Goal: Information Seeking & Learning: Learn about a topic

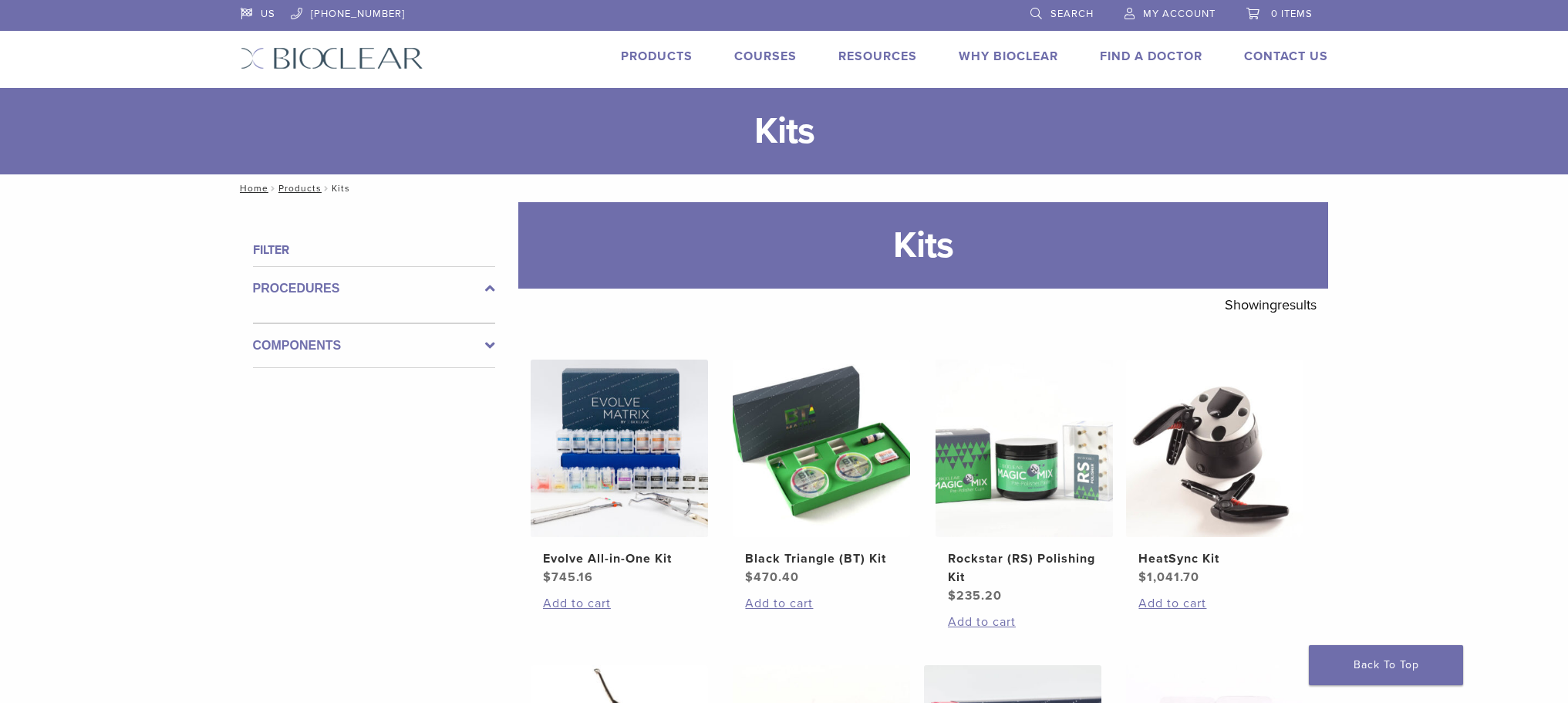
scroll to position [617, 0]
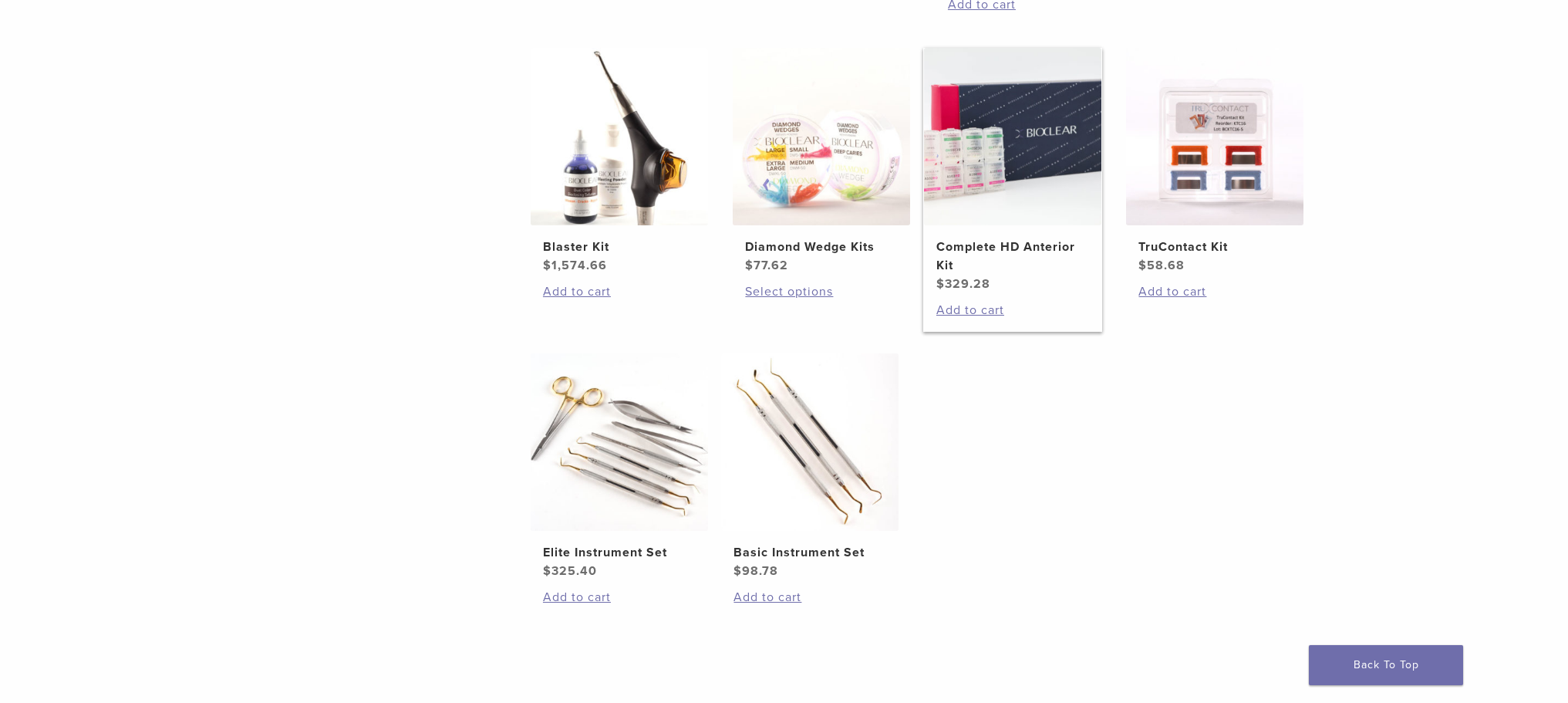
click at [1010, 135] on img at bounding box center [1012, 136] width 178 height 178
click at [1016, 188] on img at bounding box center [1012, 136] width 178 height 178
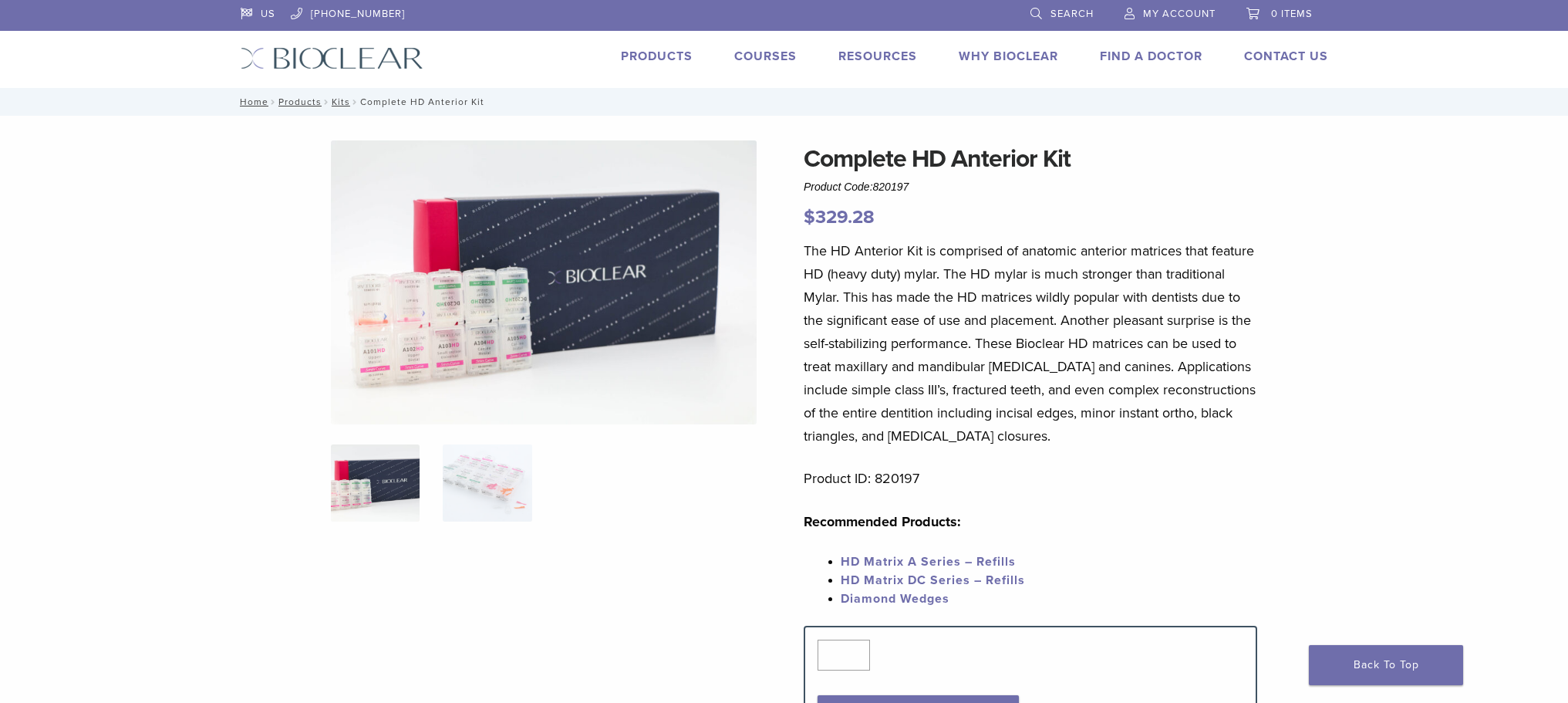
scroll to position [77, 0]
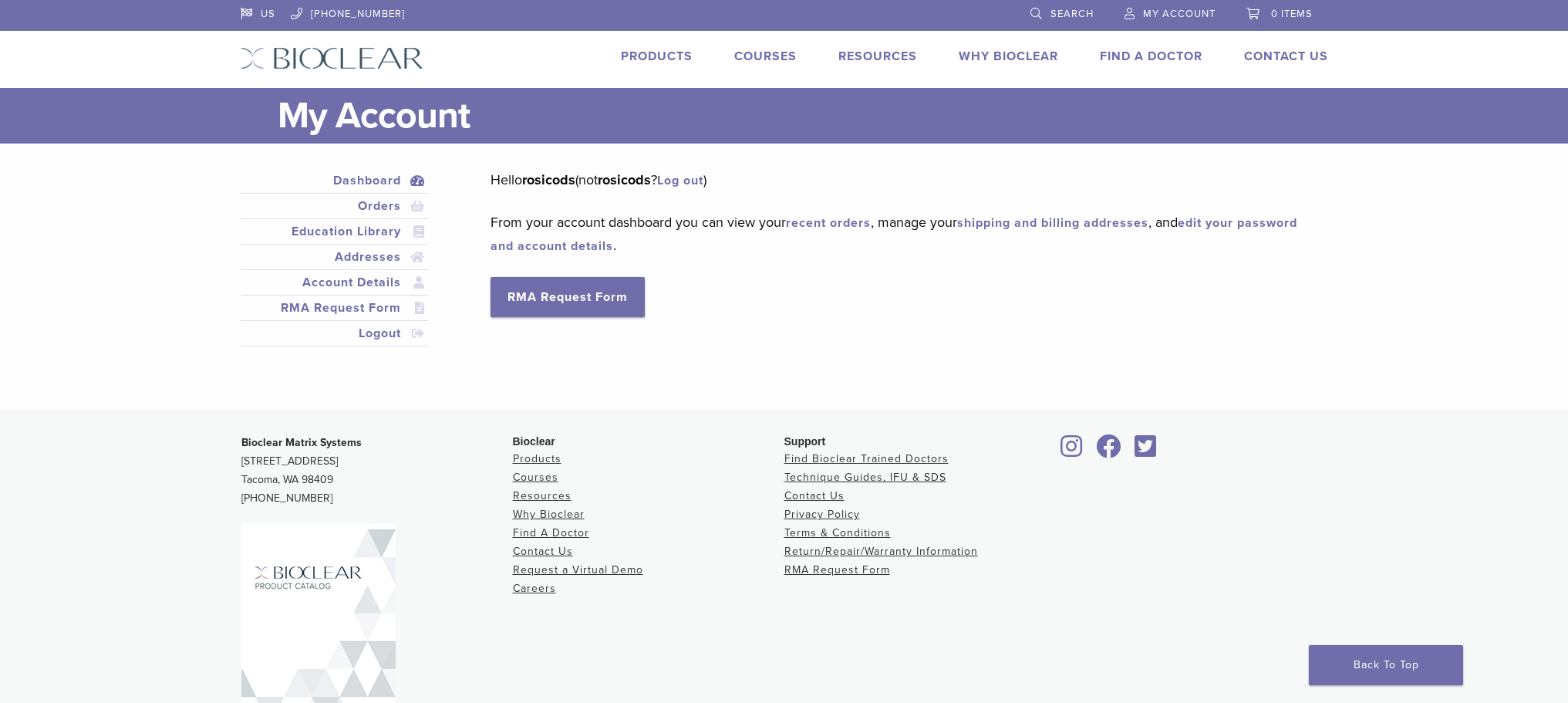
click at [678, 55] on link "Products" at bounding box center [657, 57] width 72 height 15
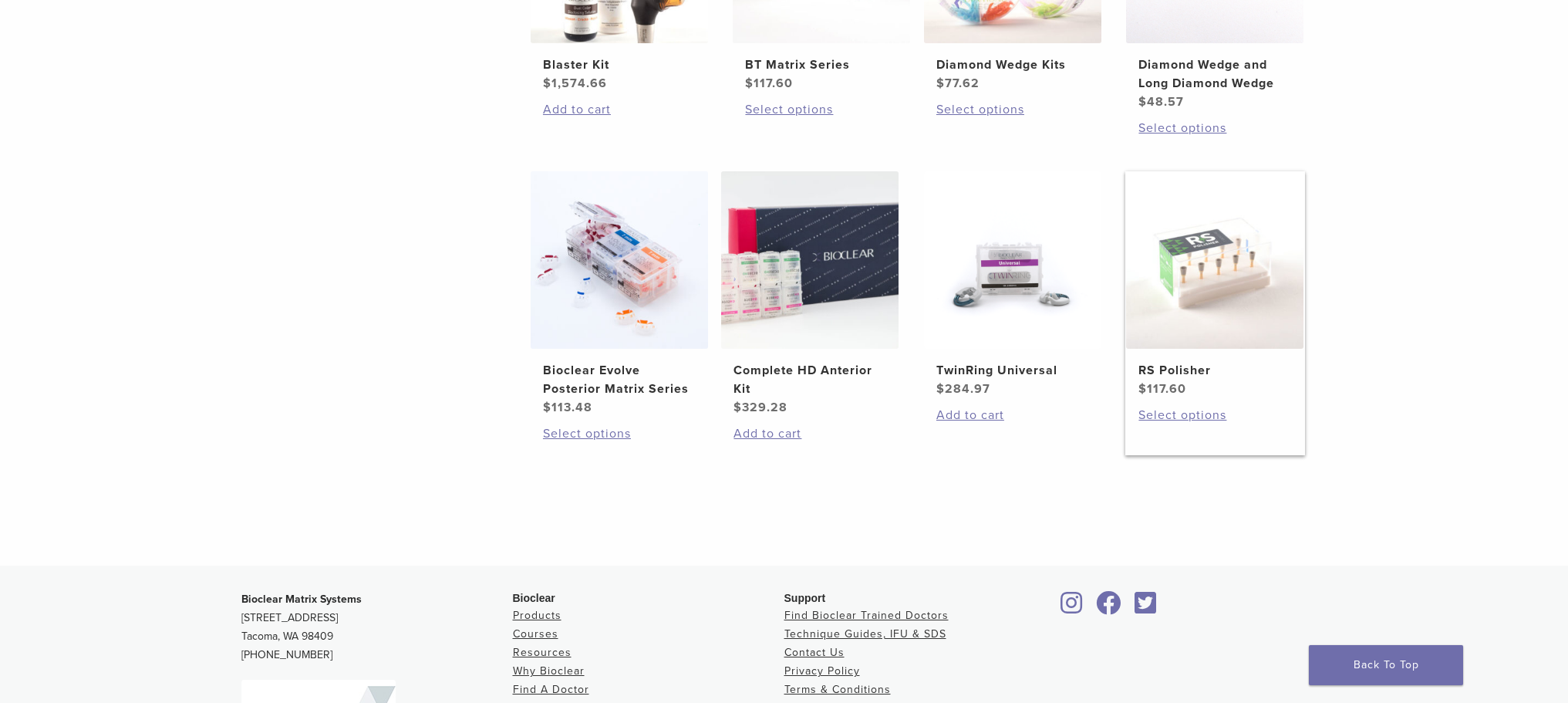
scroll to position [993, 0]
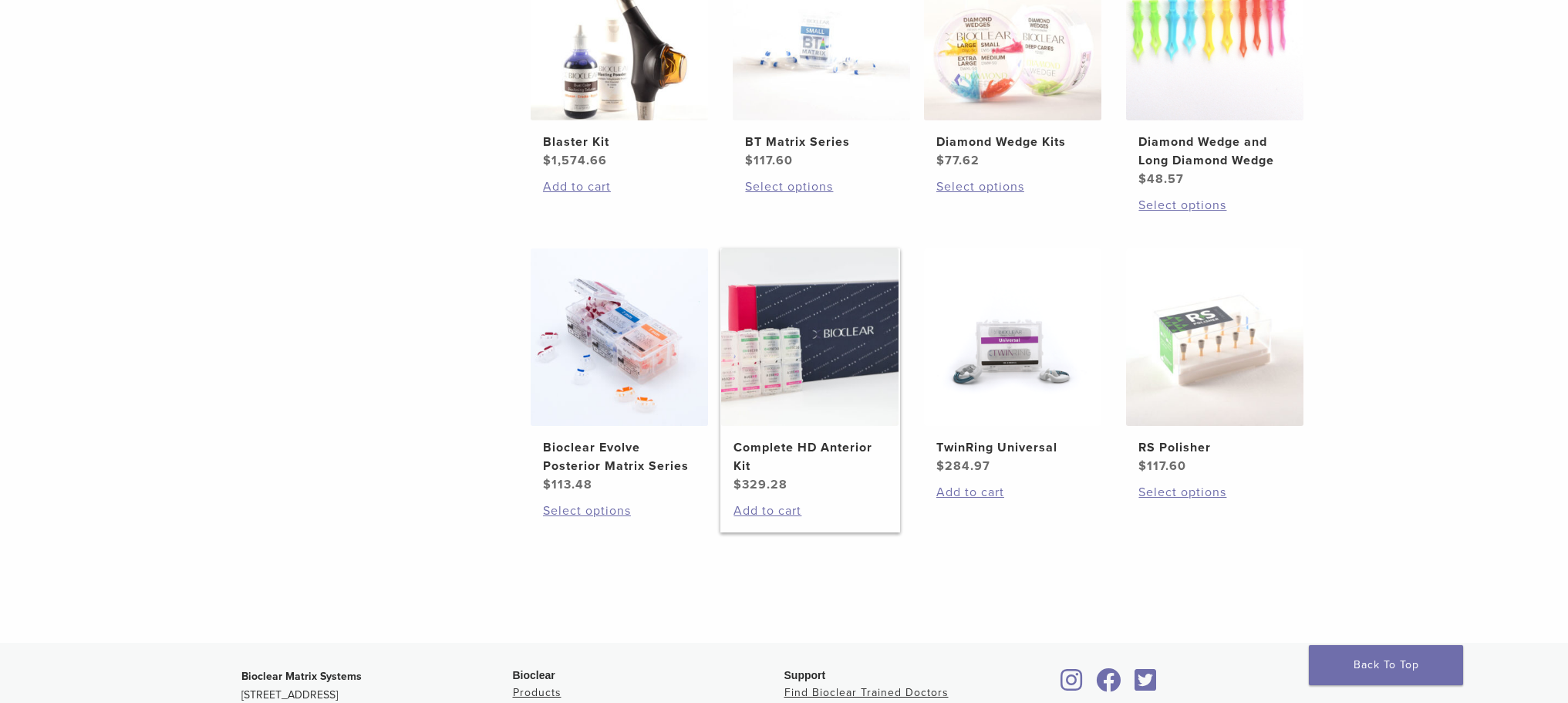
click at [766, 358] on img at bounding box center [810, 337] width 178 height 178
click at [761, 443] on h2 "Complete HD Anterior Kit" at bounding box center [810, 457] width 153 height 37
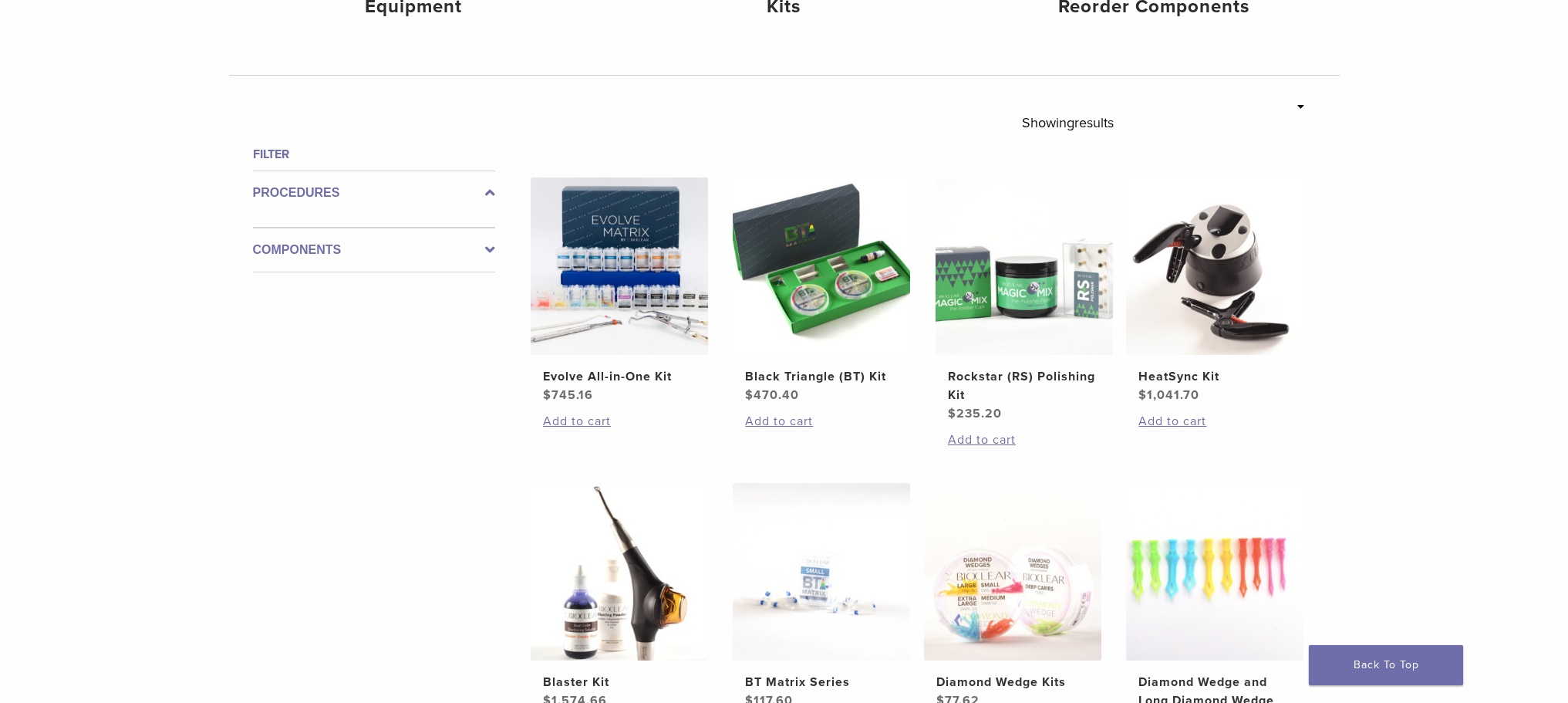
scroll to position [299, 0]
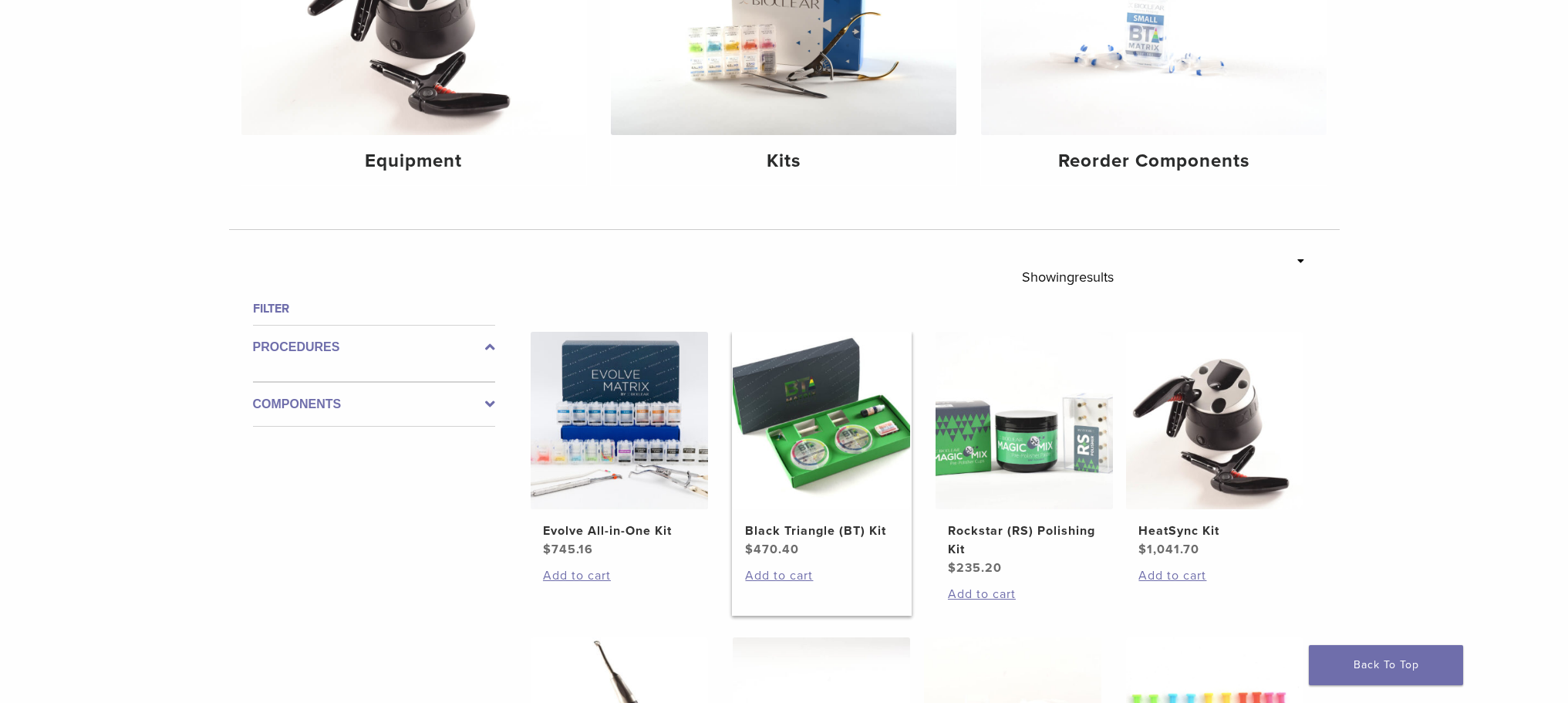
click at [831, 427] on img at bounding box center [821, 421] width 178 height 178
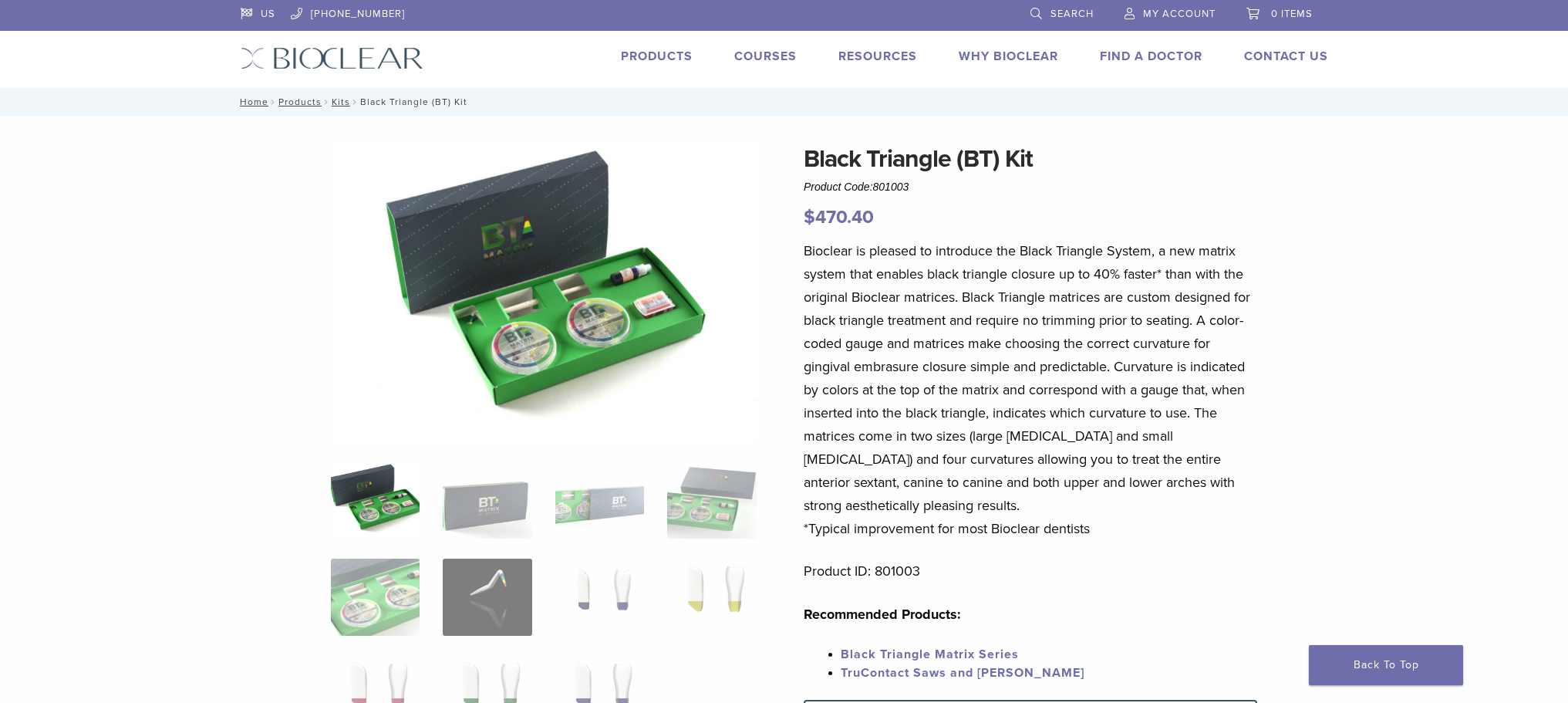
scroll to position [155, 0]
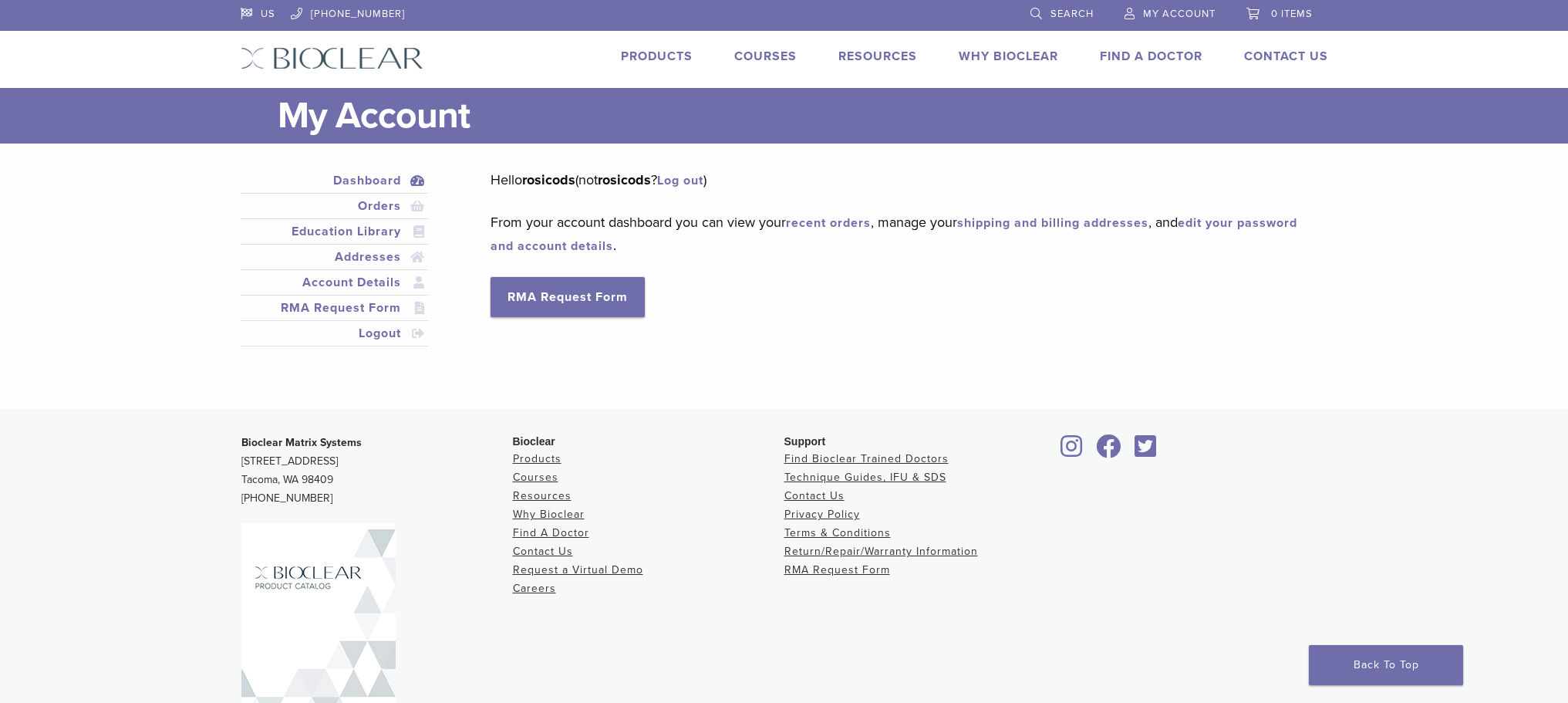
click at [628, 64] on li "Products" at bounding box center [657, 57] width 72 height 19
click at [663, 58] on link "Products" at bounding box center [657, 57] width 72 height 15
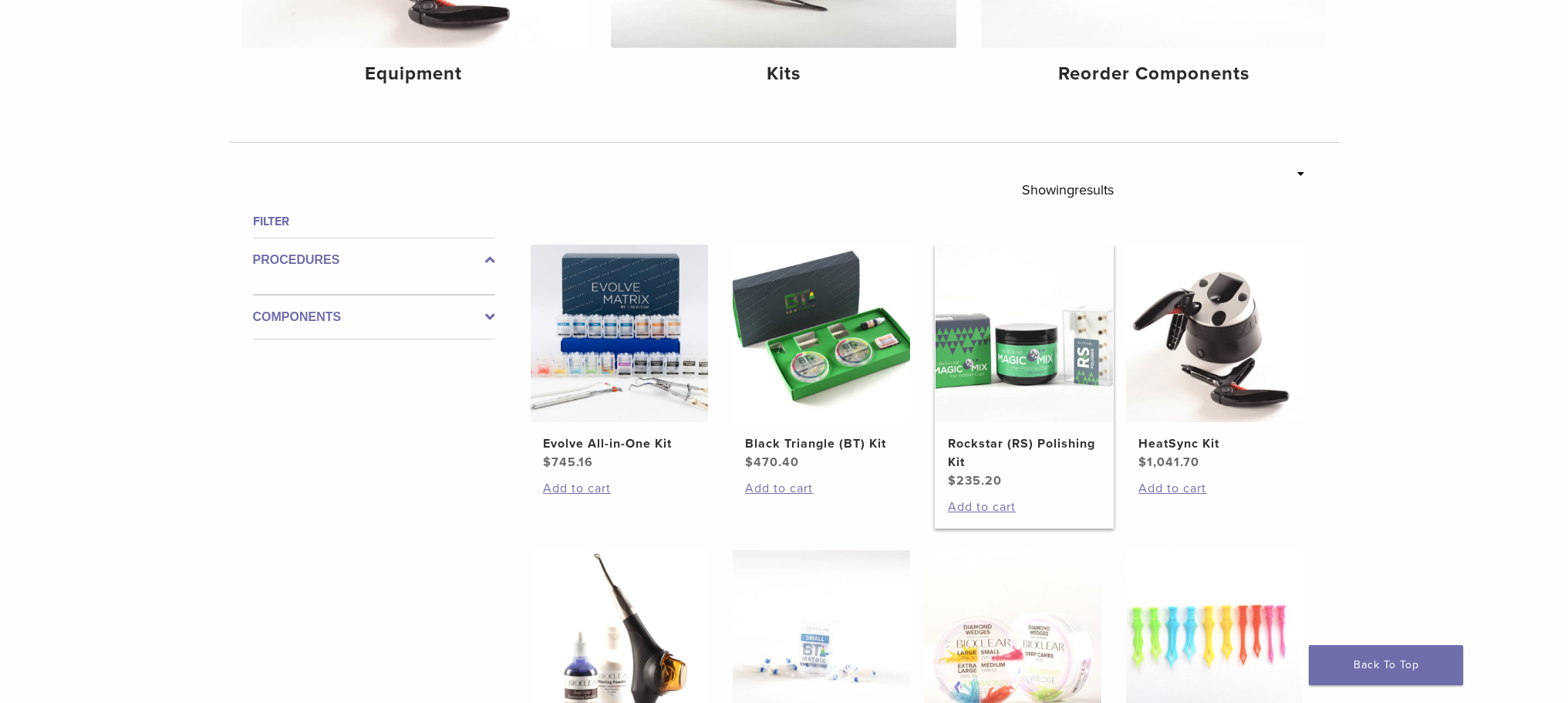
scroll to position [463, 0]
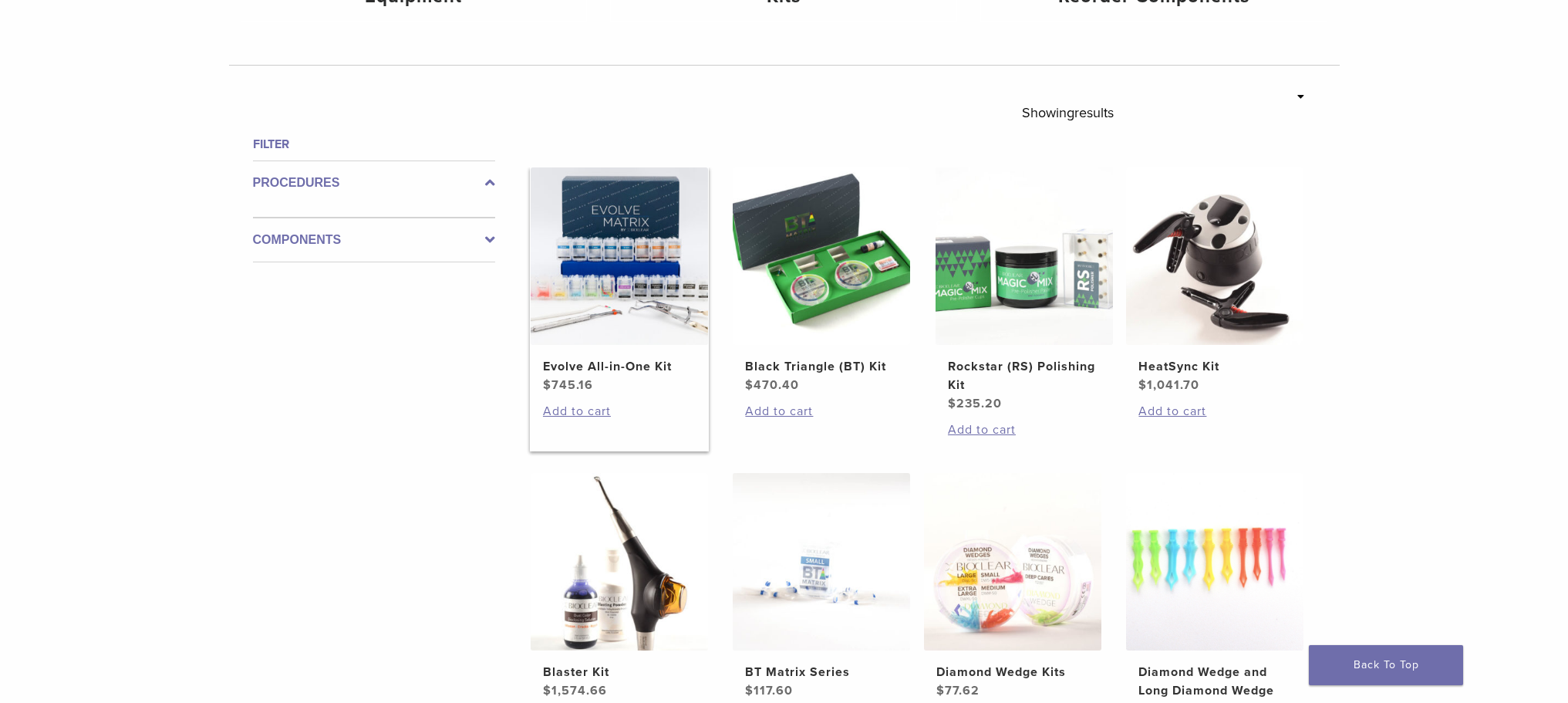
click at [655, 318] on img at bounding box center [619, 256] width 178 height 178
click at [608, 221] on img at bounding box center [619, 256] width 178 height 178
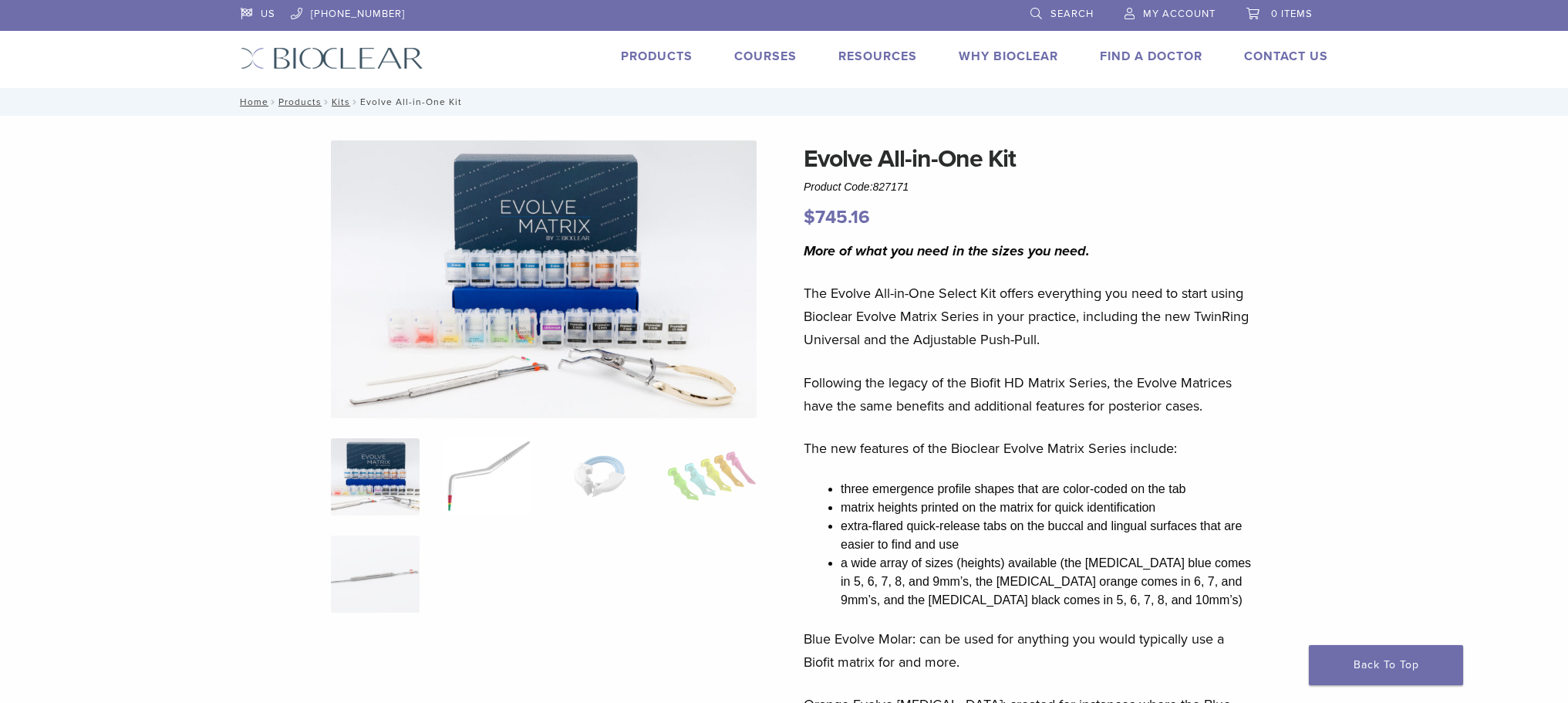
click at [470, 475] on img at bounding box center [486, 477] width 88 height 77
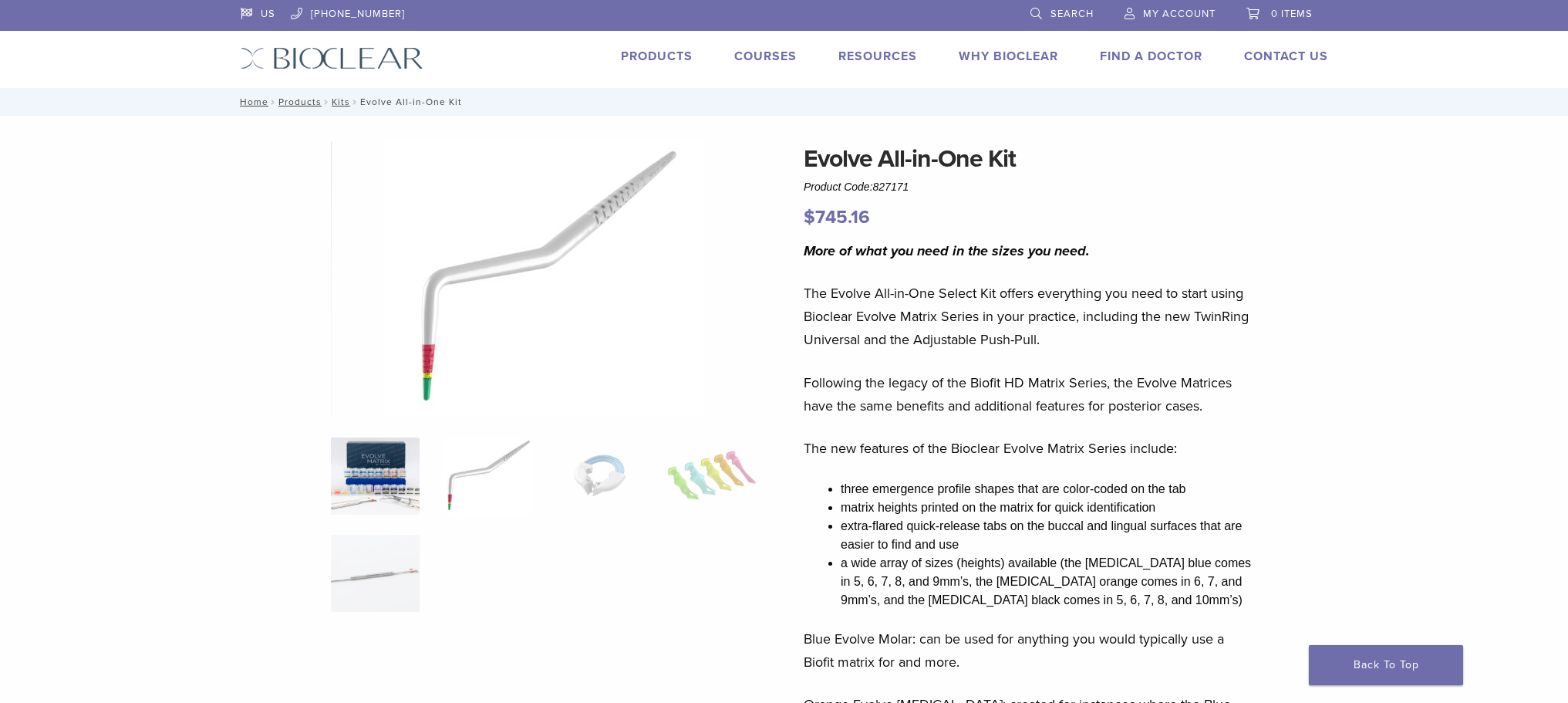
click at [360, 474] on img at bounding box center [375, 476] width 88 height 77
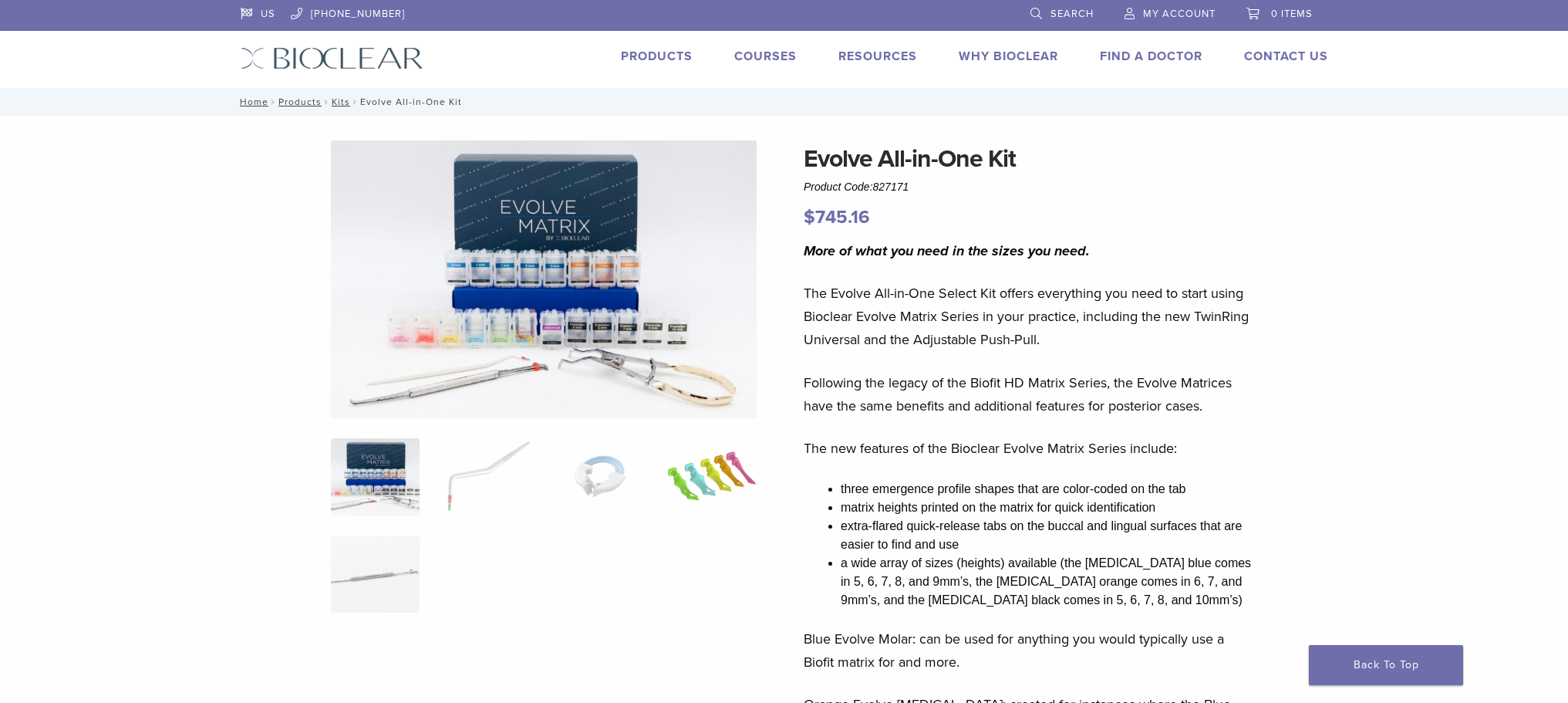
click at [723, 469] on img at bounding box center [711, 477] width 88 height 77
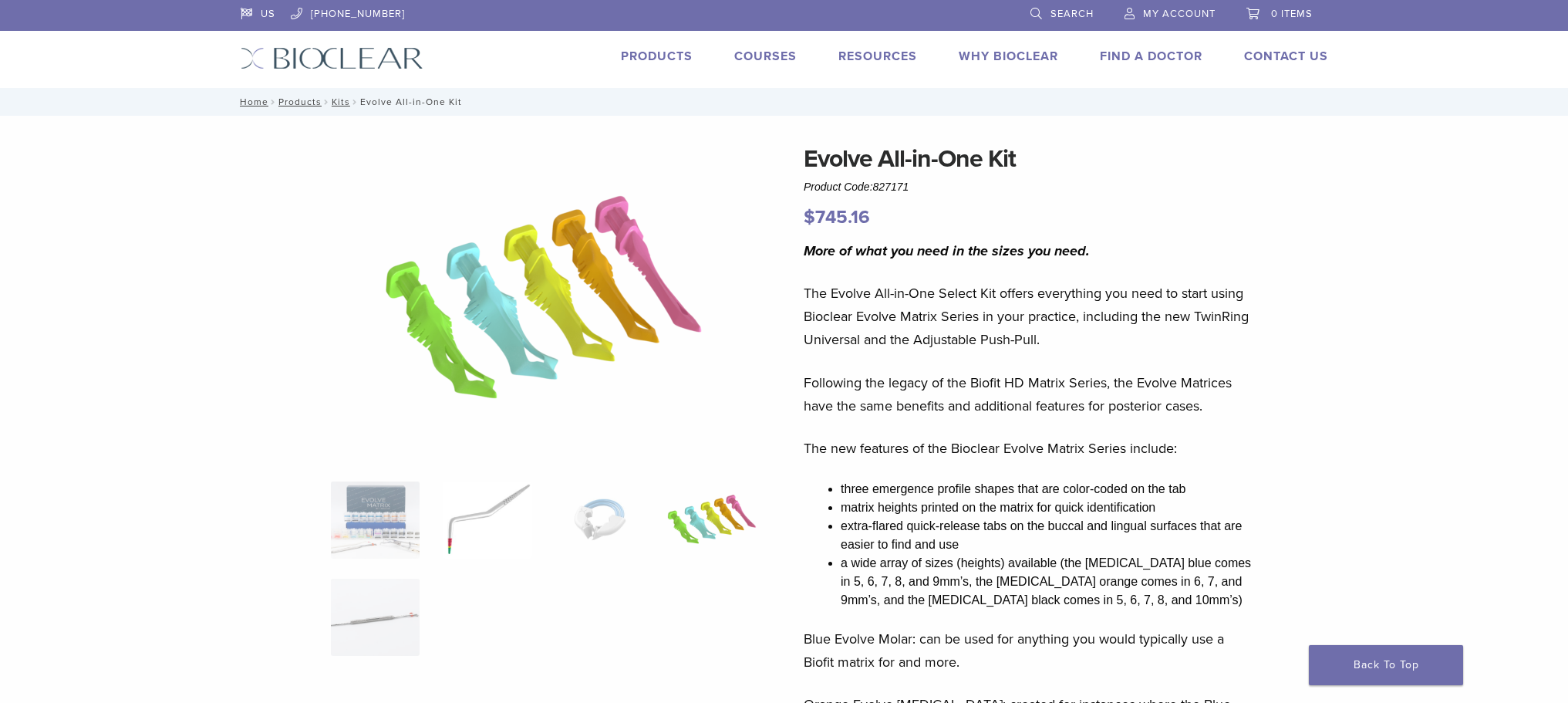
click at [498, 518] on img at bounding box center [486, 520] width 88 height 77
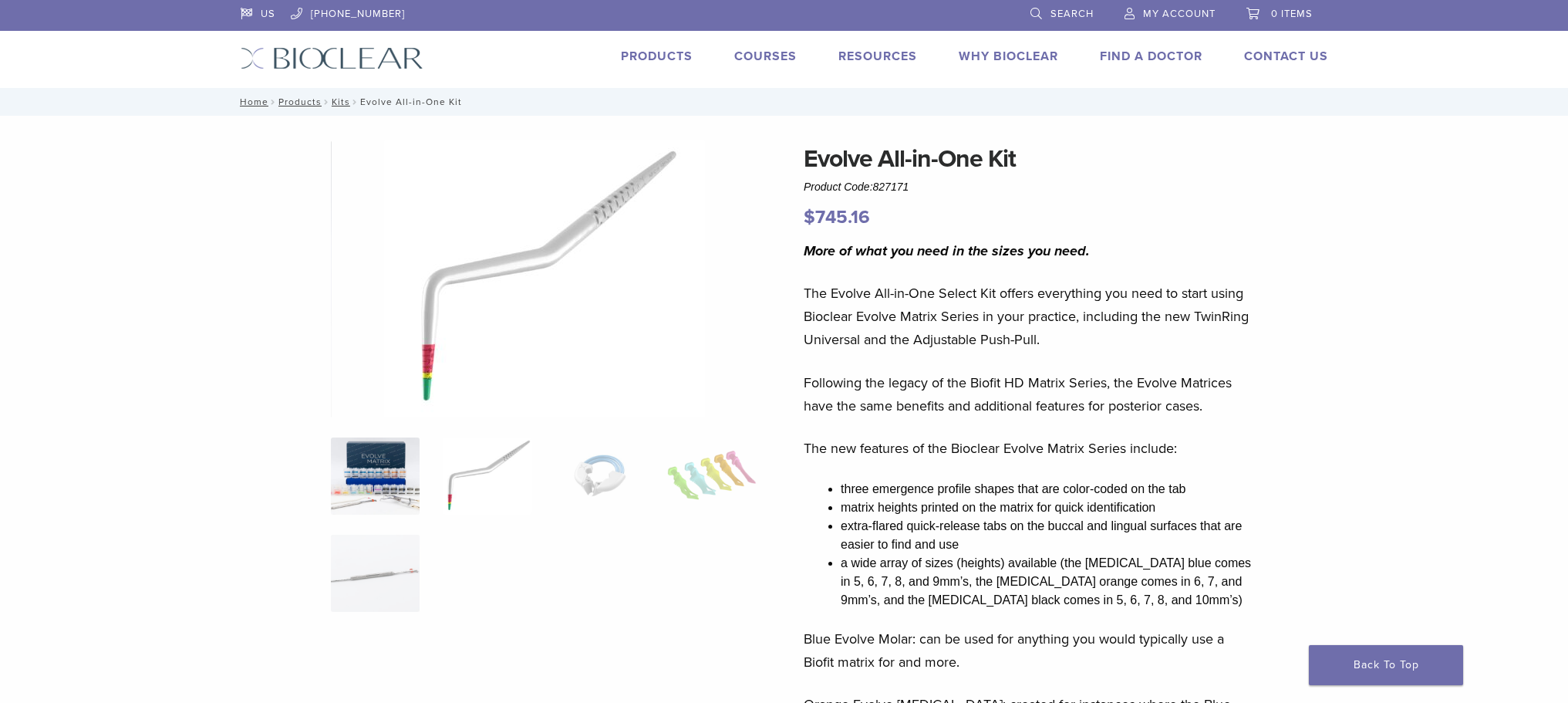
click at [388, 486] on img at bounding box center [375, 476] width 88 height 77
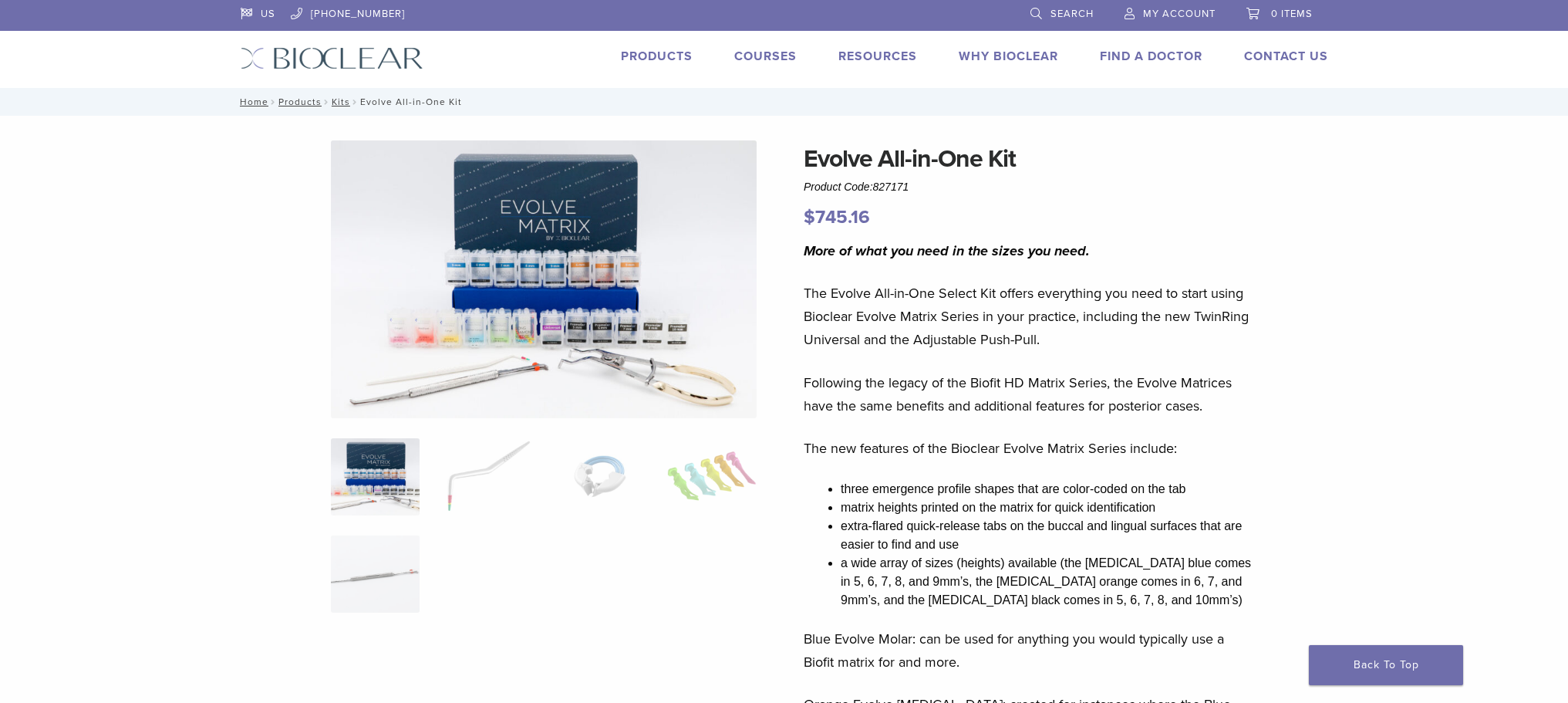
click at [446, 370] on img at bounding box center [544, 280] width 425 height 278
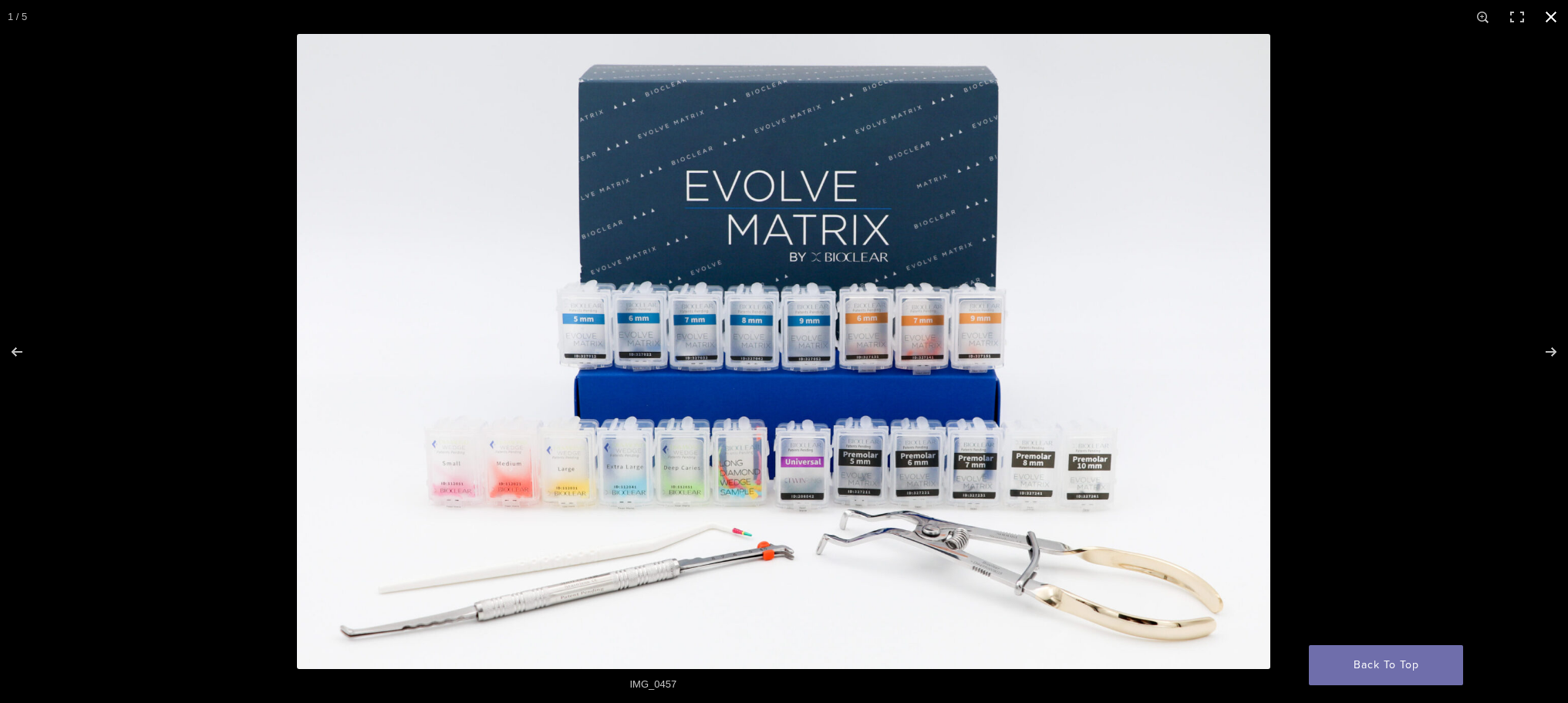
click at [1547, 14] on button "Close (Esc)" at bounding box center [1551, 17] width 34 height 34
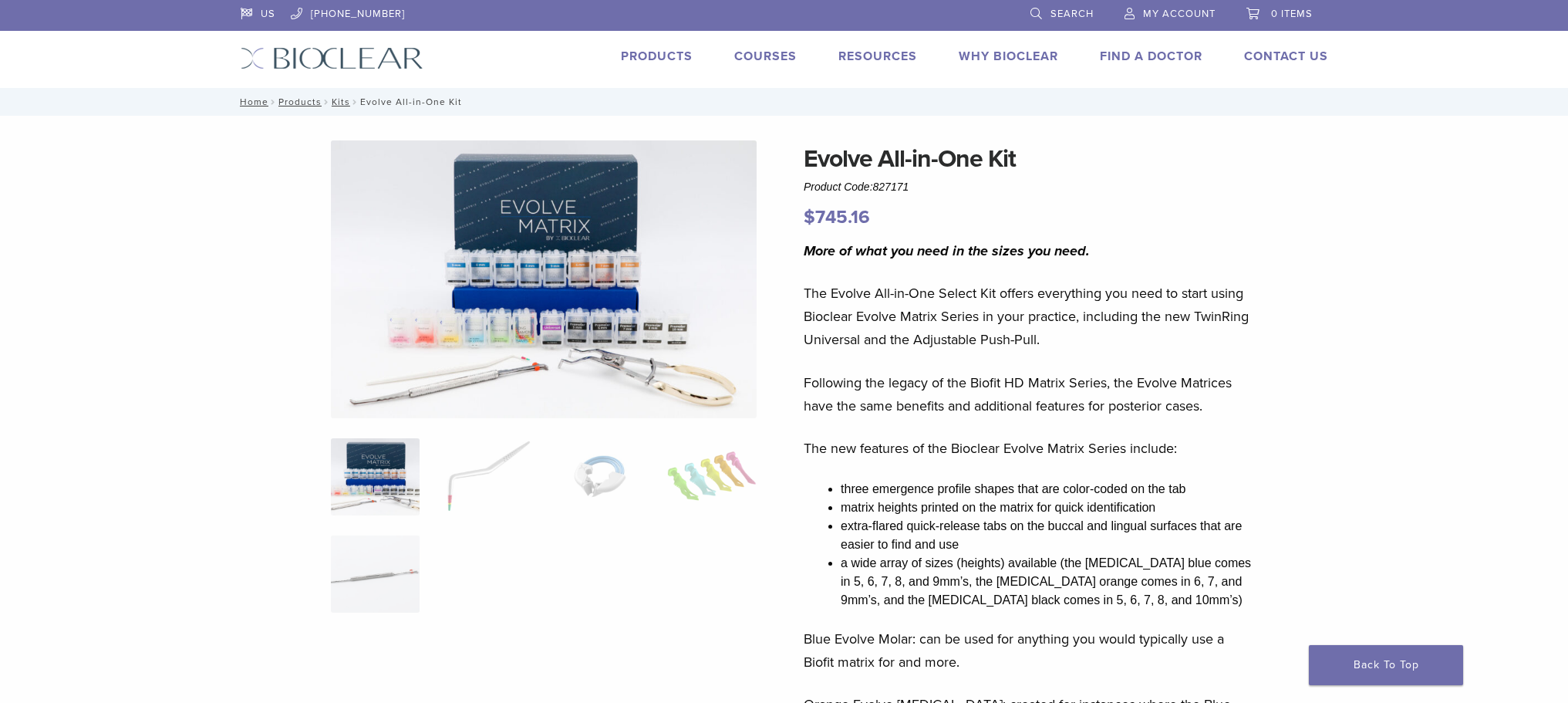
click at [642, 54] on link "Products" at bounding box center [657, 57] width 72 height 15
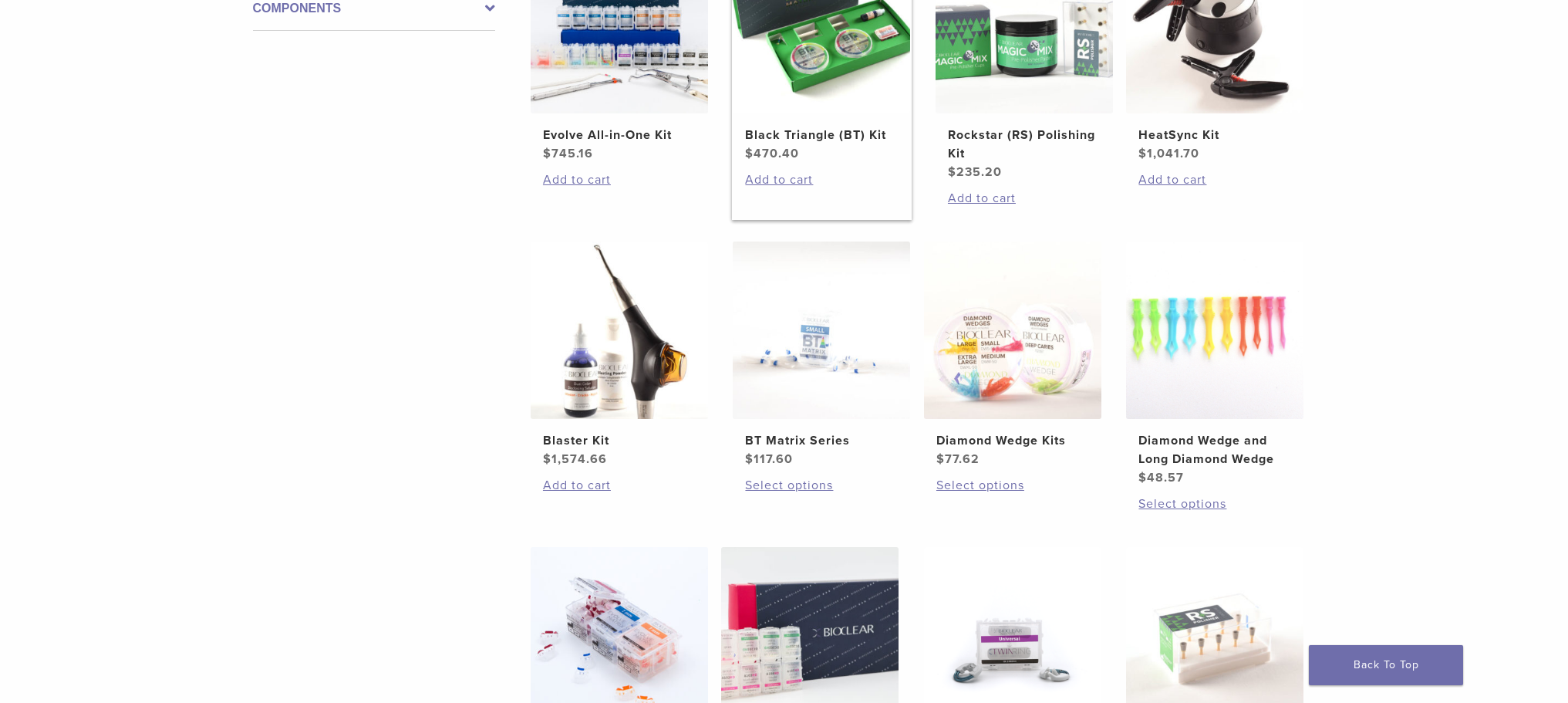
scroll to position [463, 0]
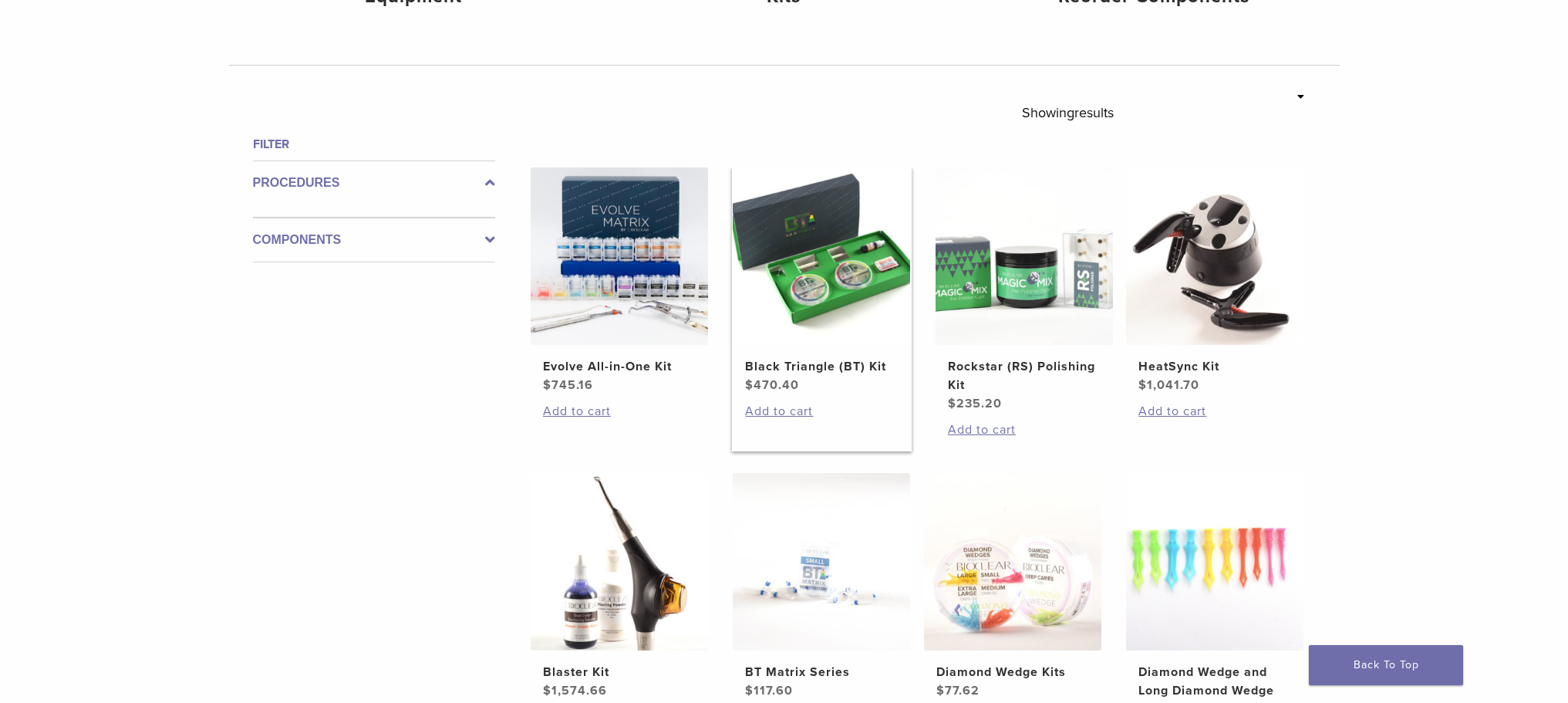
click at [810, 305] on img at bounding box center [821, 256] width 178 height 178
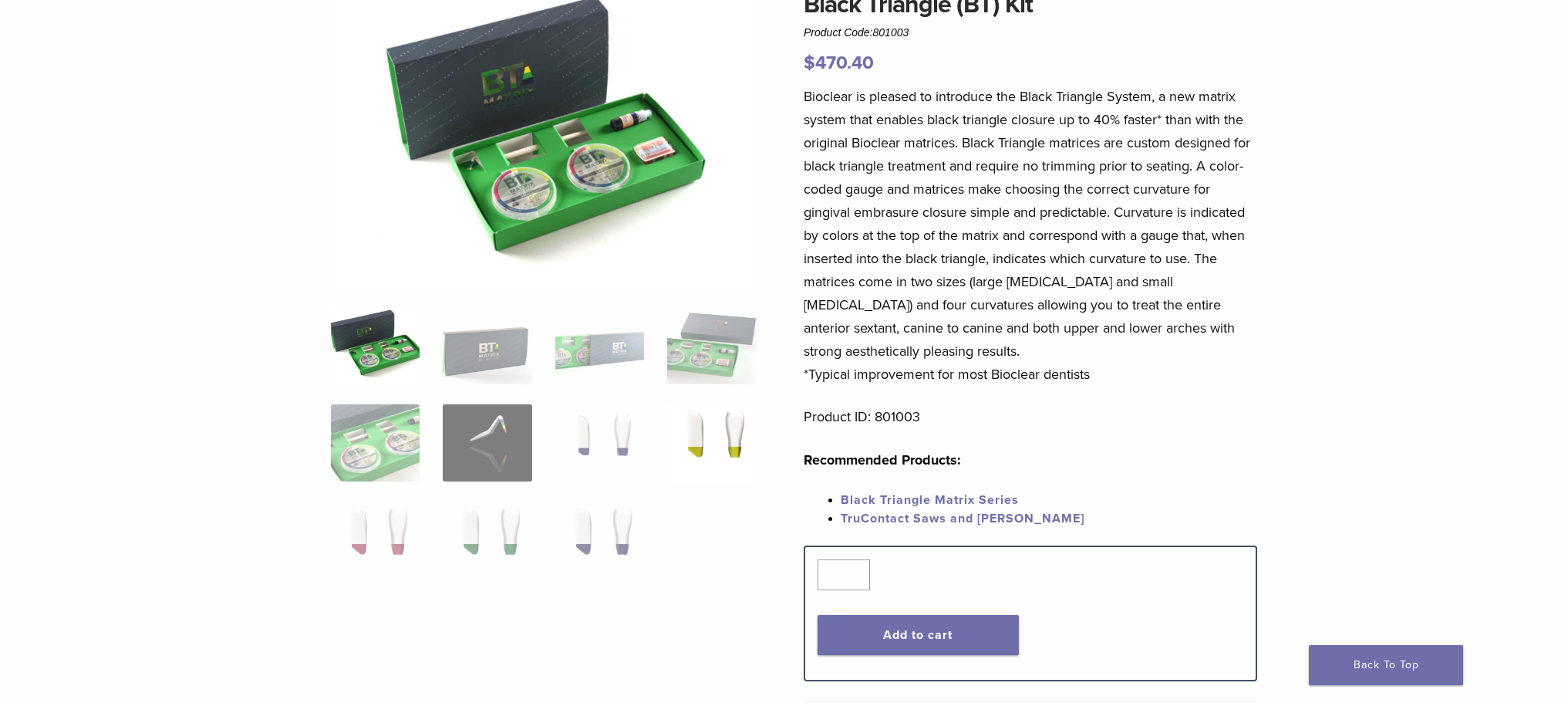
scroll to position [232, 0]
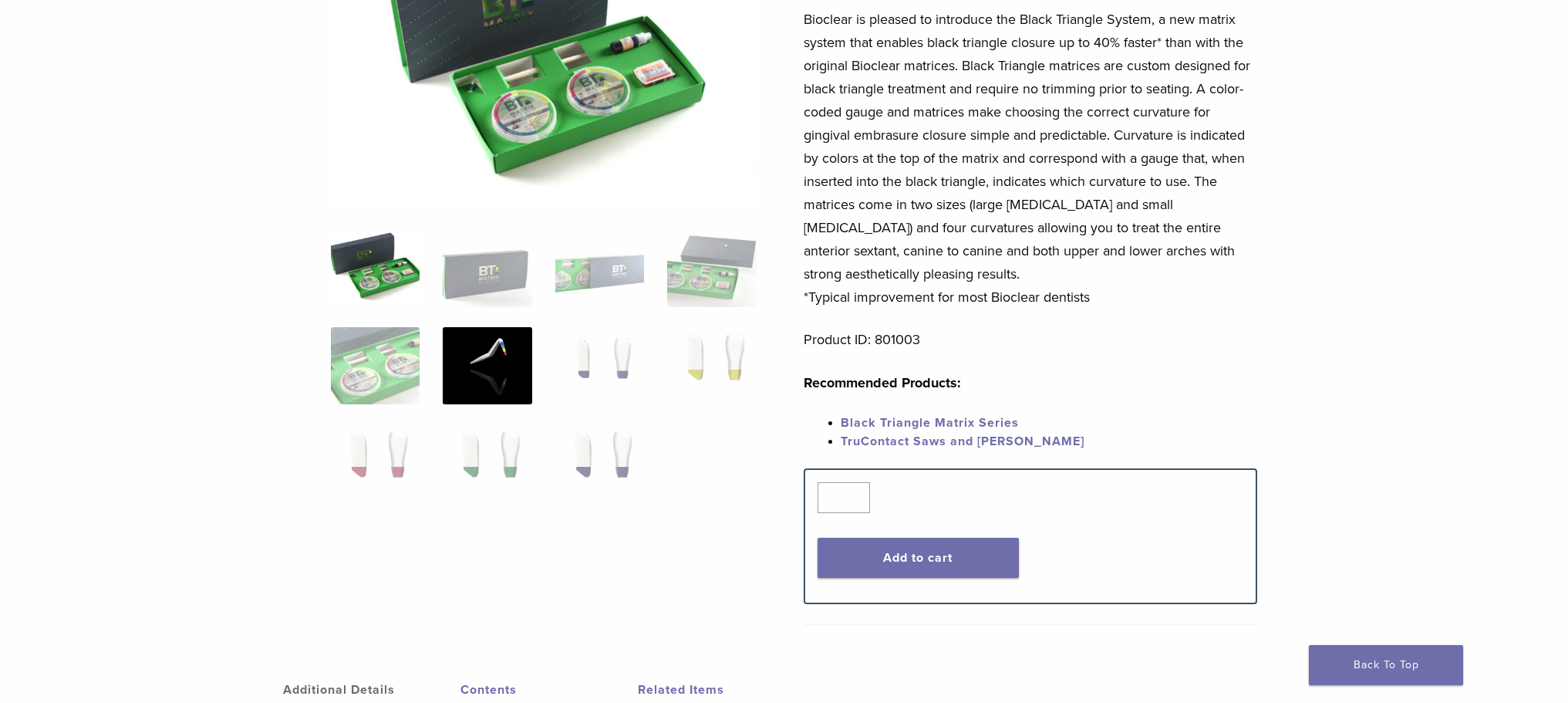
click at [491, 350] on img at bounding box center [486, 366] width 88 height 77
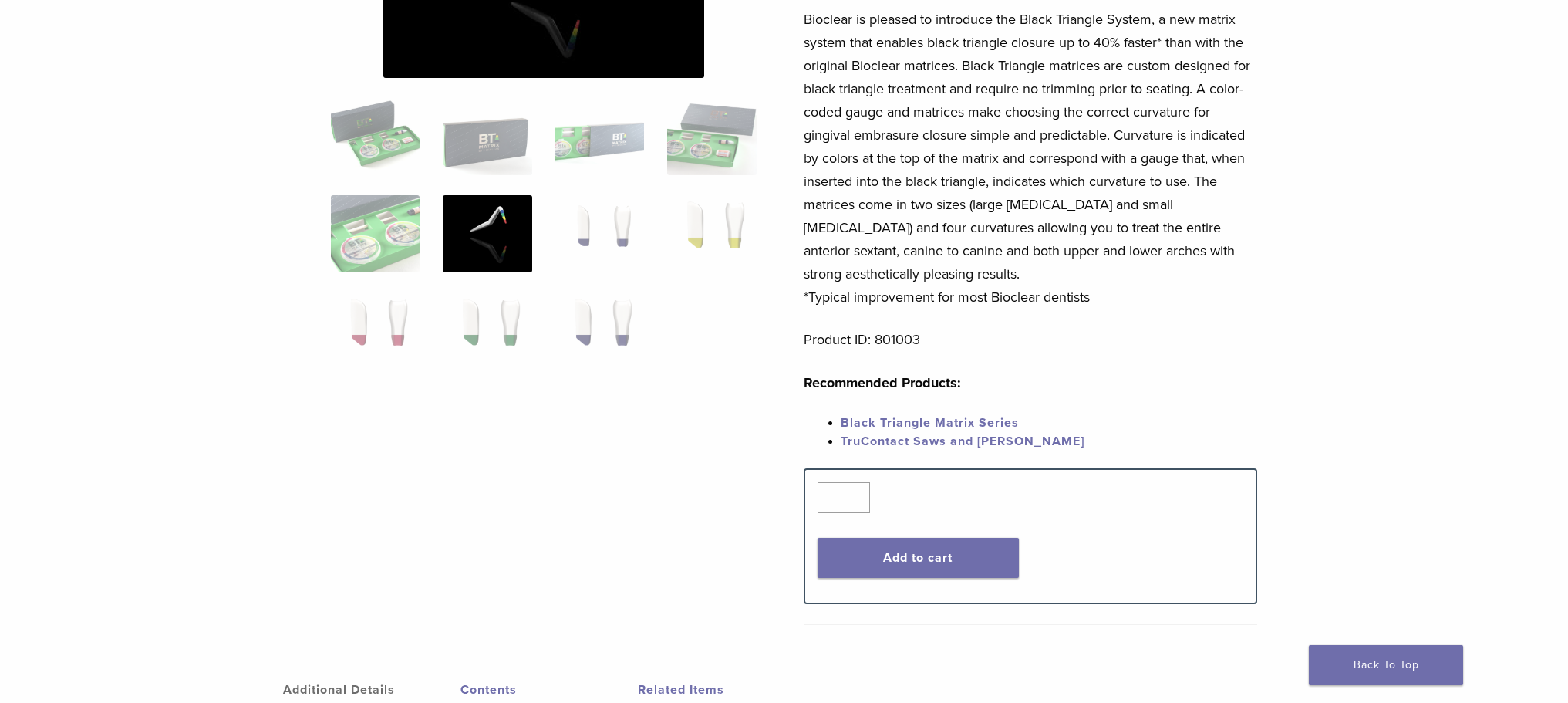
scroll to position [0, 0]
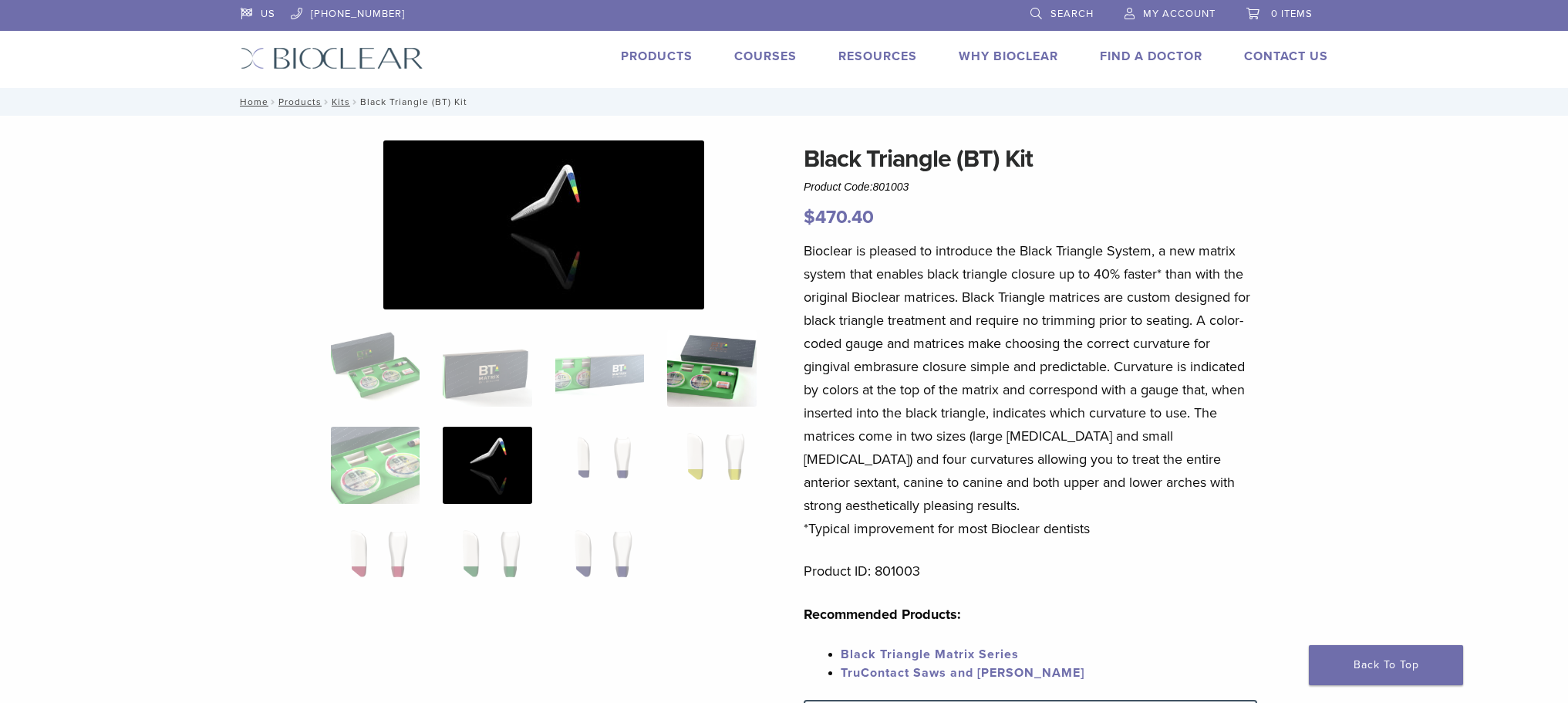
click at [706, 380] on img at bounding box center [711, 368] width 88 height 77
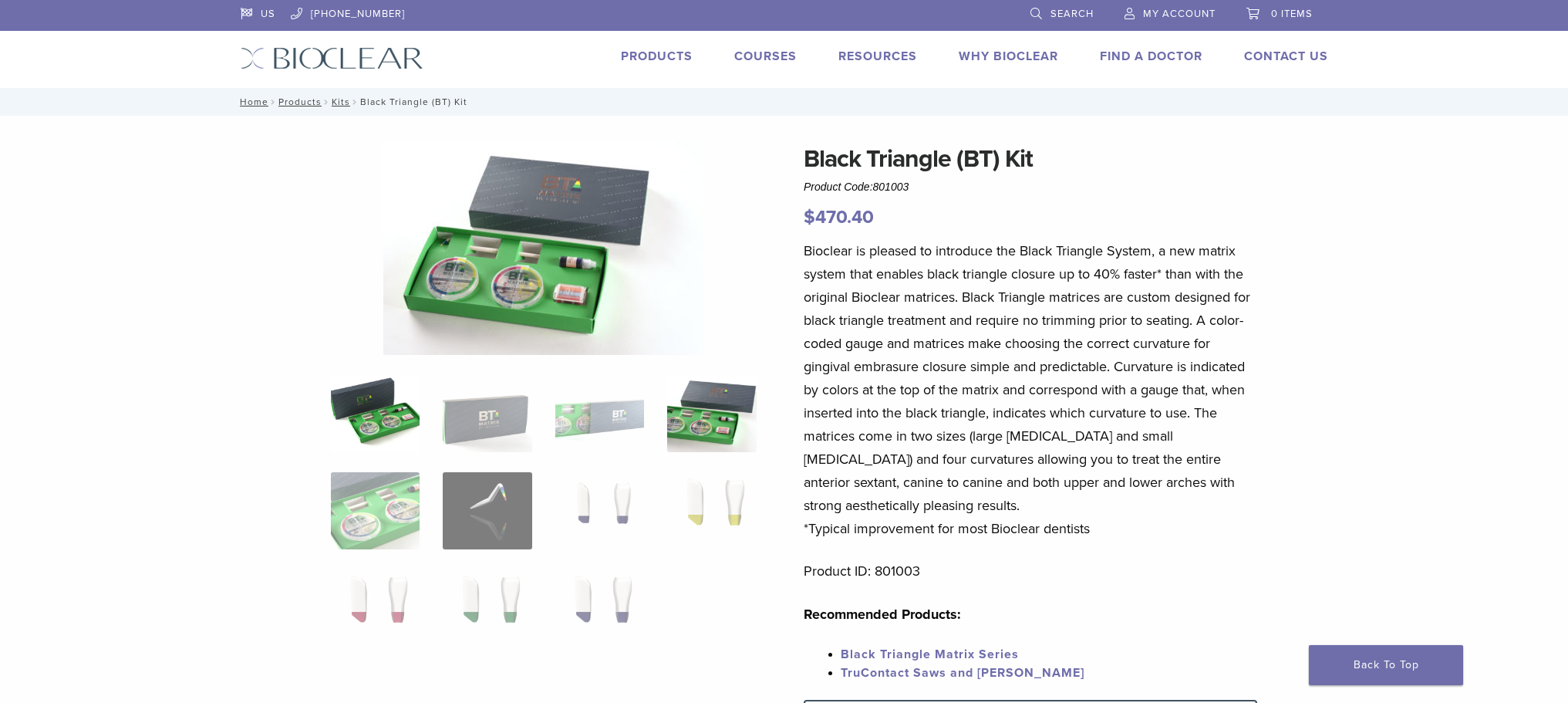
click at [395, 426] on img at bounding box center [375, 414] width 88 height 77
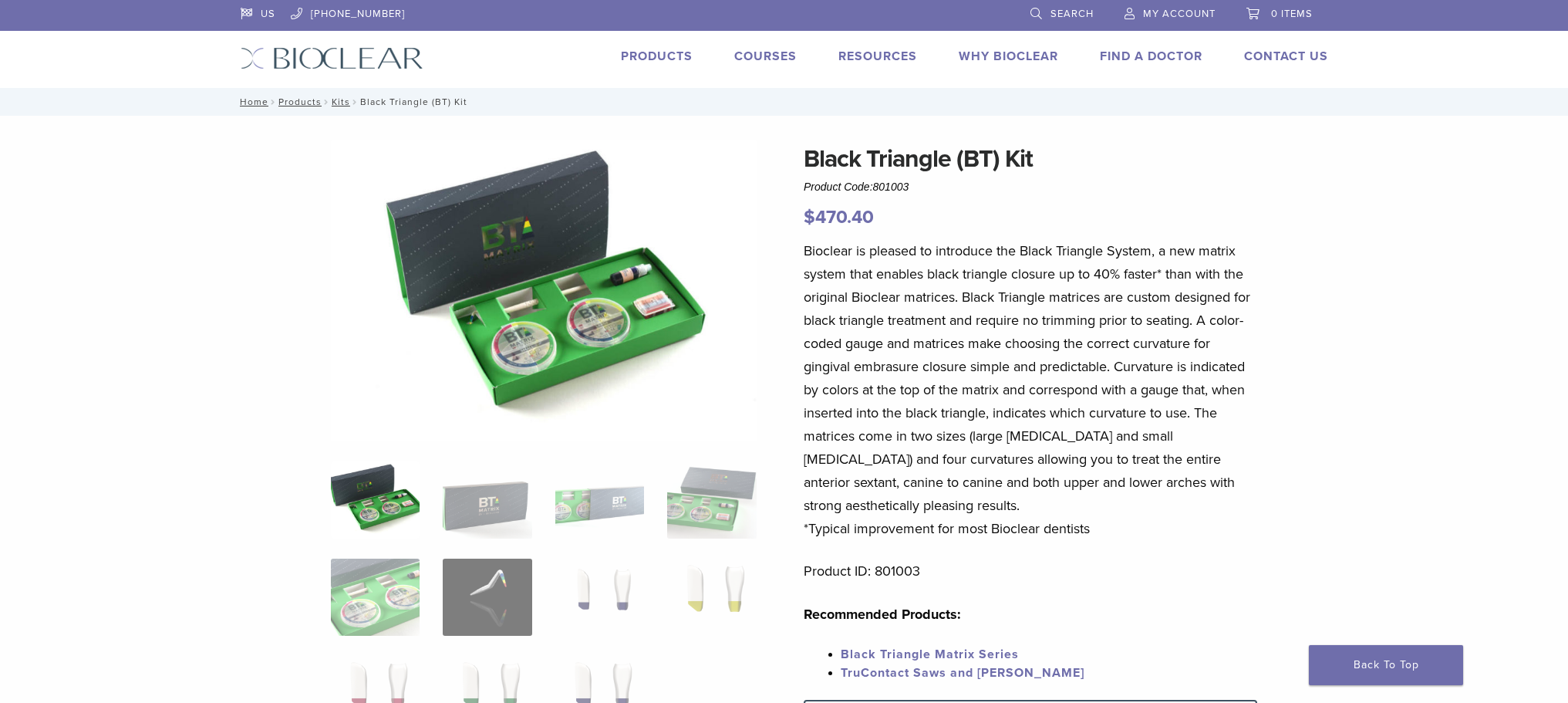
click at [664, 309] on img at bounding box center [544, 291] width 425 height 301
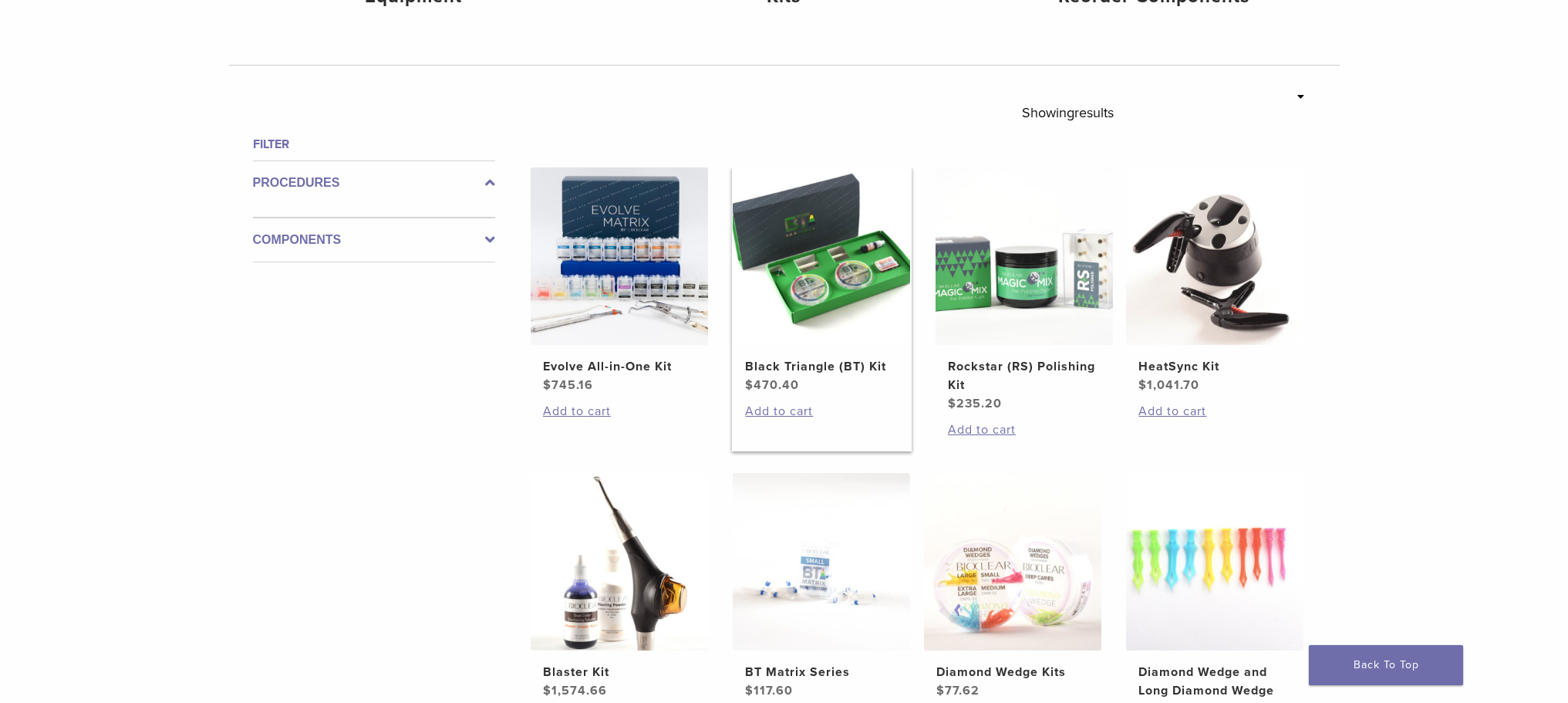
scroll to position [540, 0]
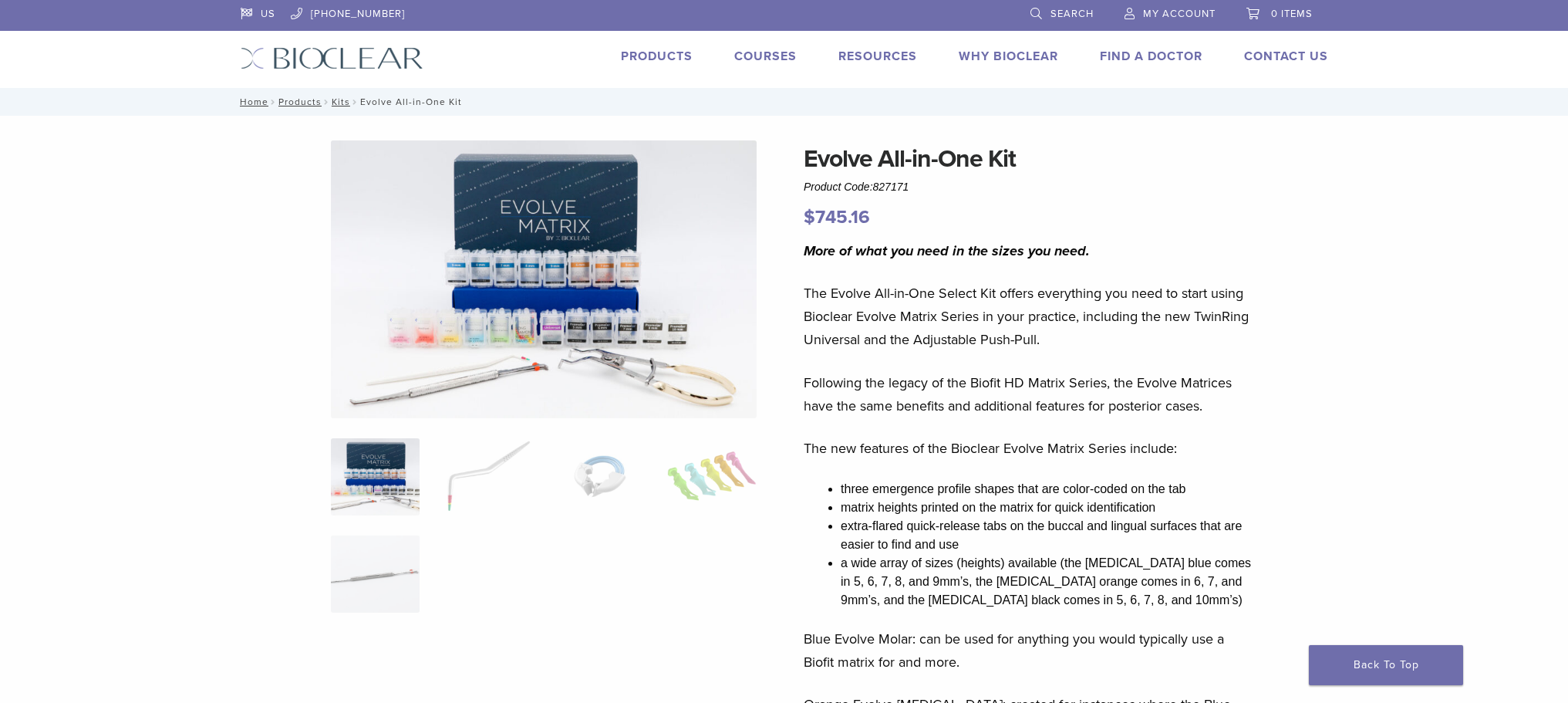
click at [653, 55] on link "Products" at bounding box center [657, 57] width 72 height 15
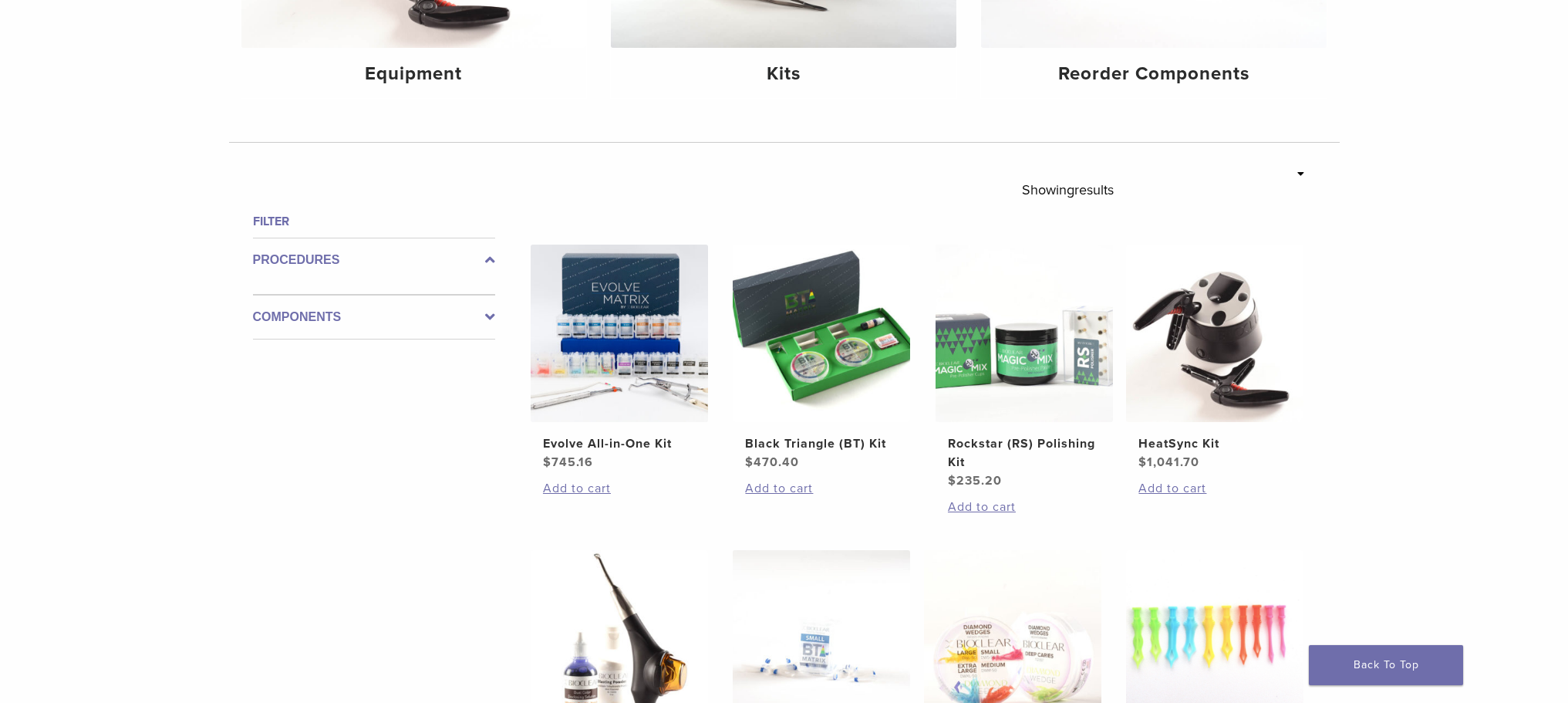
scroll to position [232, 0]
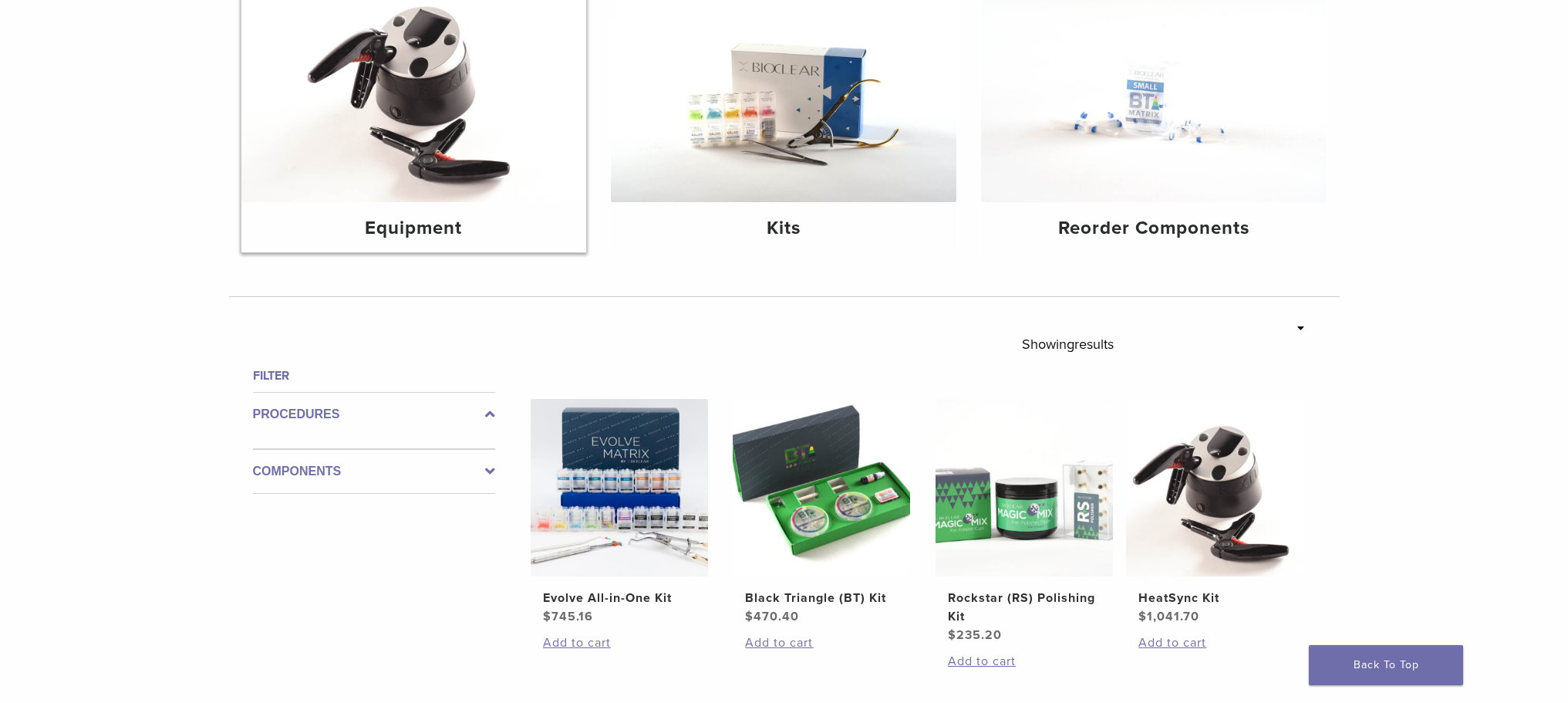
click at [412, 228] on h4 "Equipment" at bounding box center [414, 228] width 321 height 27
click at [423, 229] on h4 "Equipment" at bounding box center [414, 228] width 321 height 27
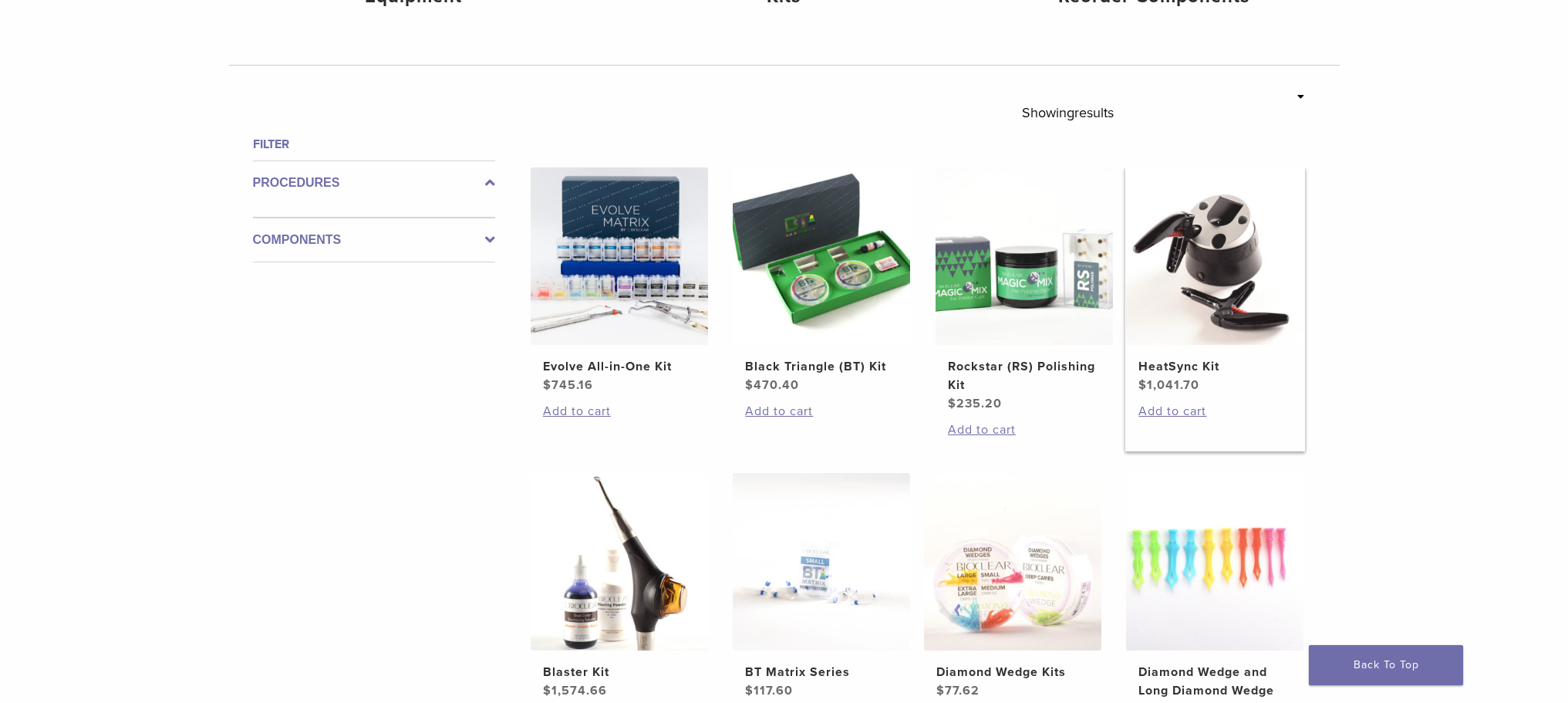
scroll to position [694, 0]
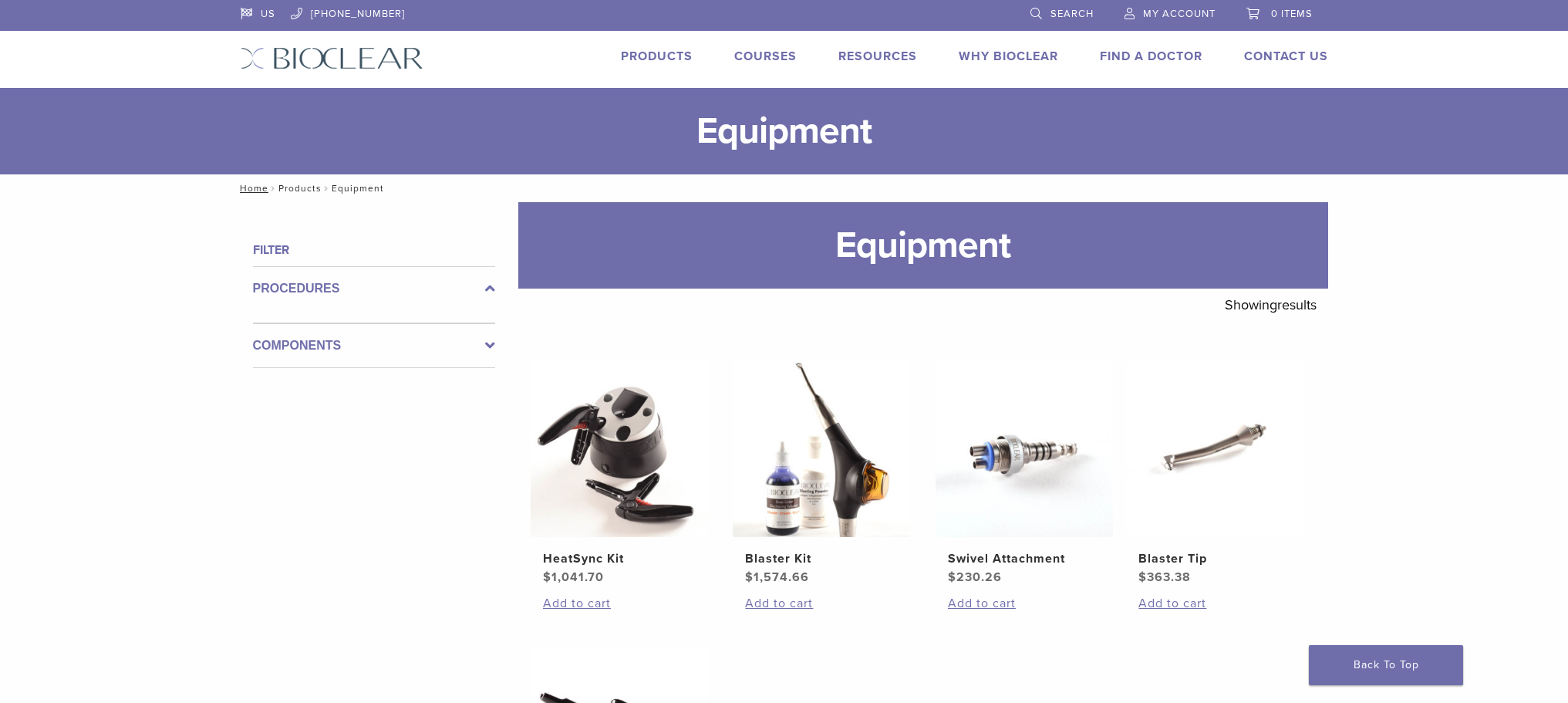
click at [287, 185] on link "Products" at bounding box center [300, 188] width 43 height 11
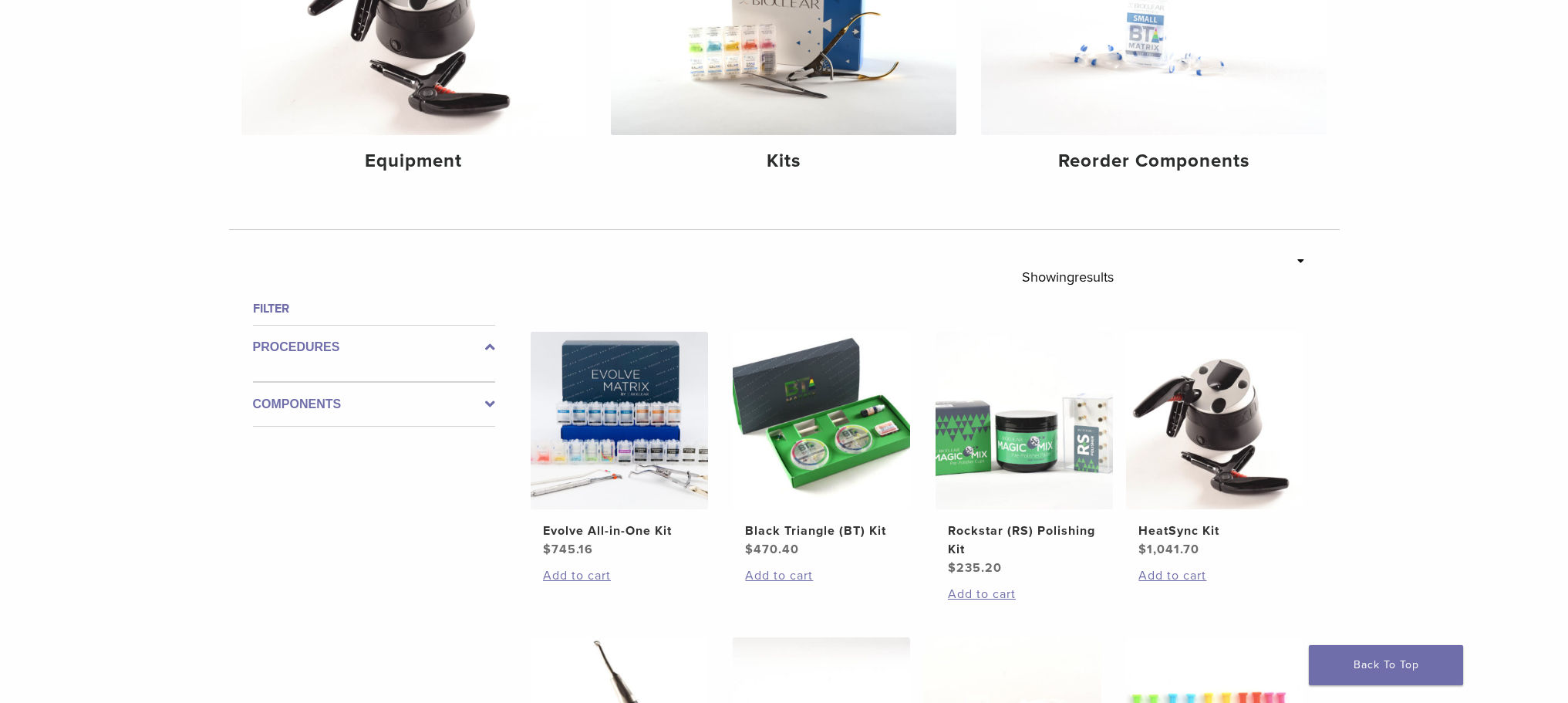
scroll to position [221, 0]
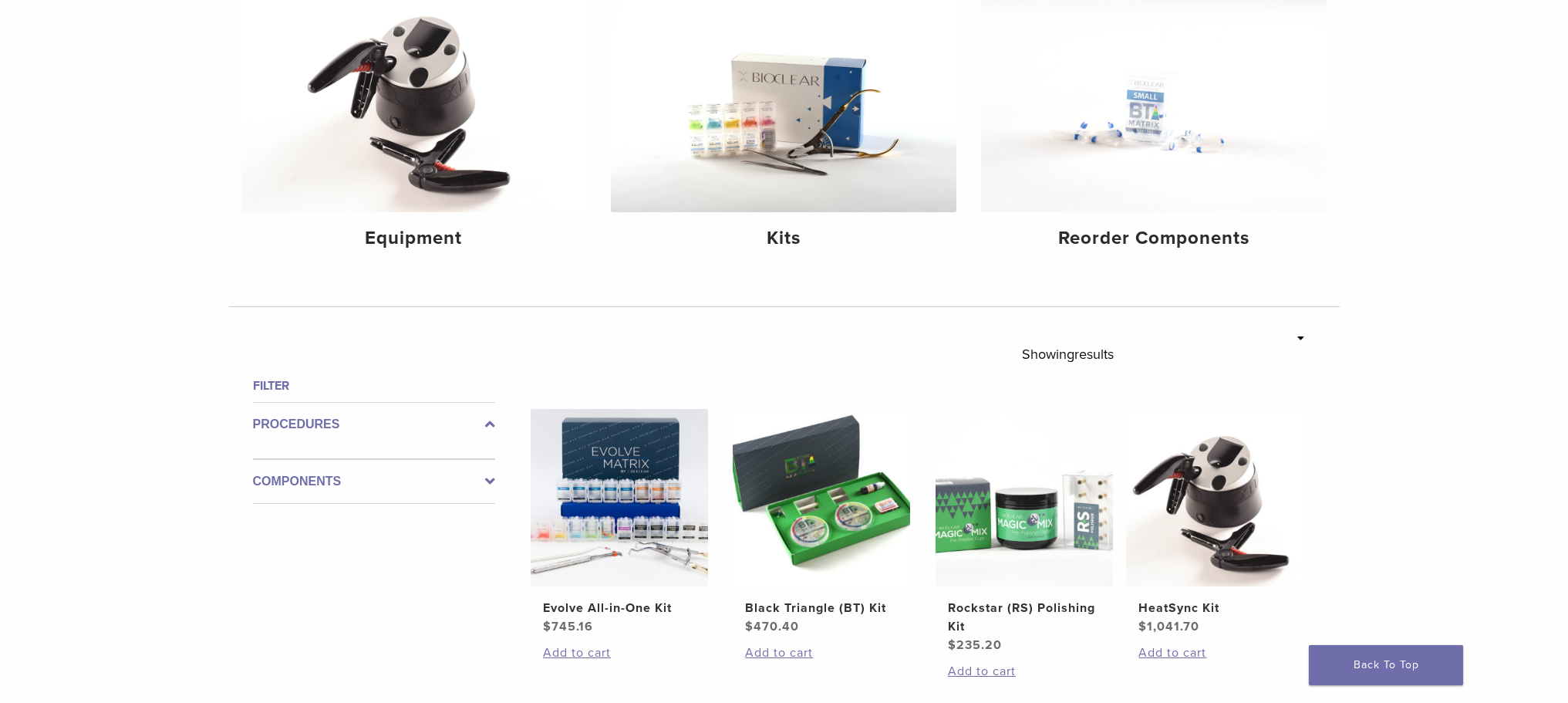
click at [493, 479] on icon at bounding box center [491, 482] width 10 height 19
click at [299, 463] on label "Components" at bounding box center [374, 470] width 242 height 19
click at [1089, 233] on h4 "Reorder Components" at bounding box center [1154, 239] width 321 height 27
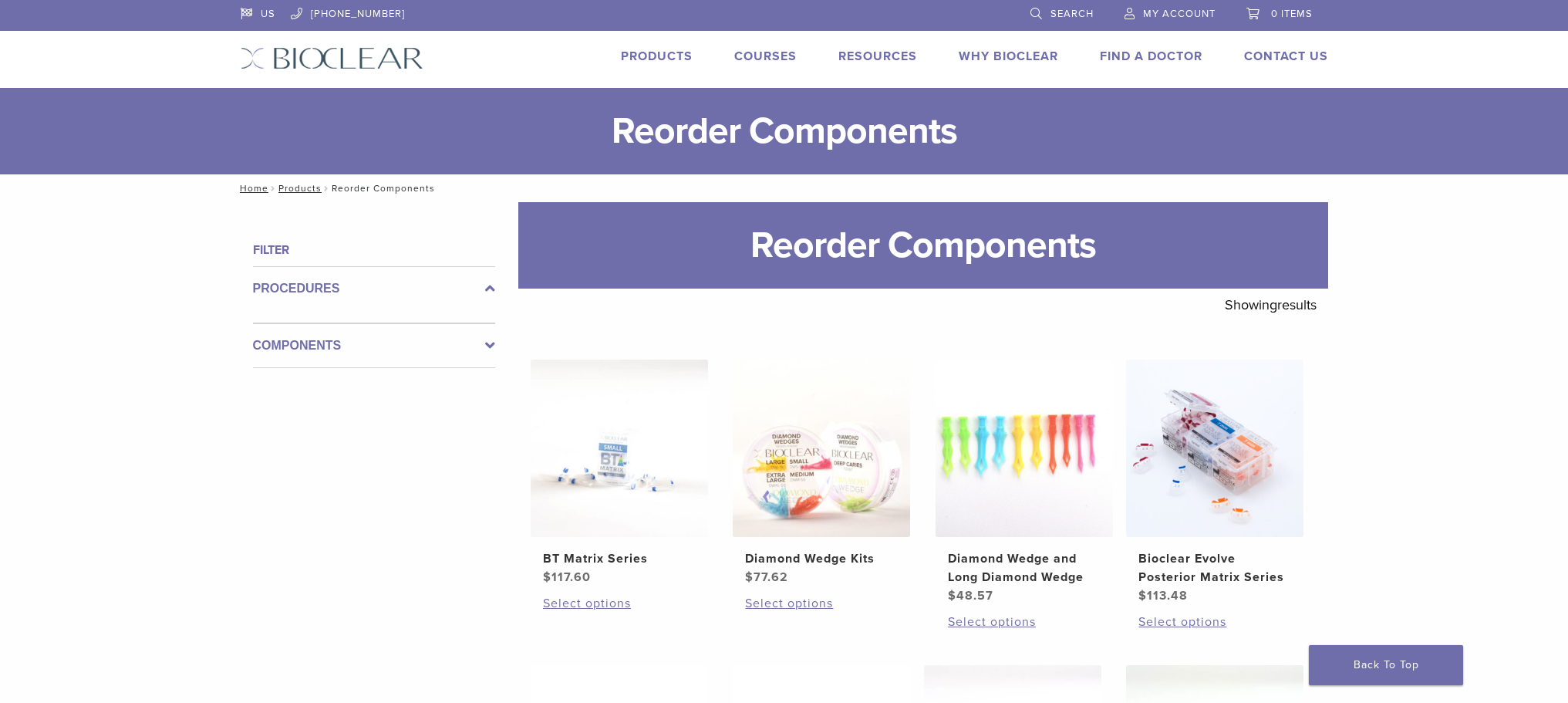
click at [267, 250] on h4 "Filter" at bounding box center [374, 251] width 242 height 19
click at [250, 186] on link "Home" at bounding box center [251, 188] width 33 height 11
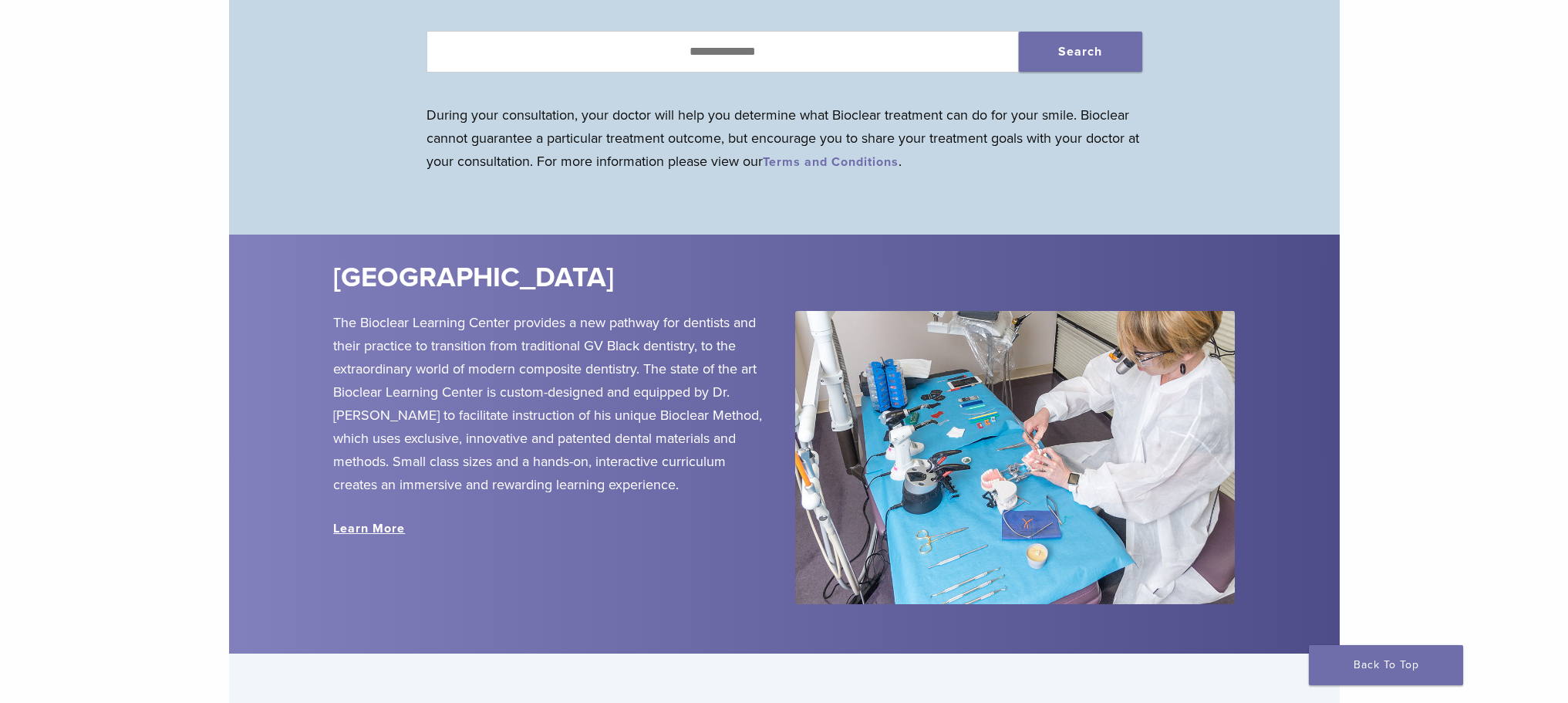
scroll to position [1312, 0]
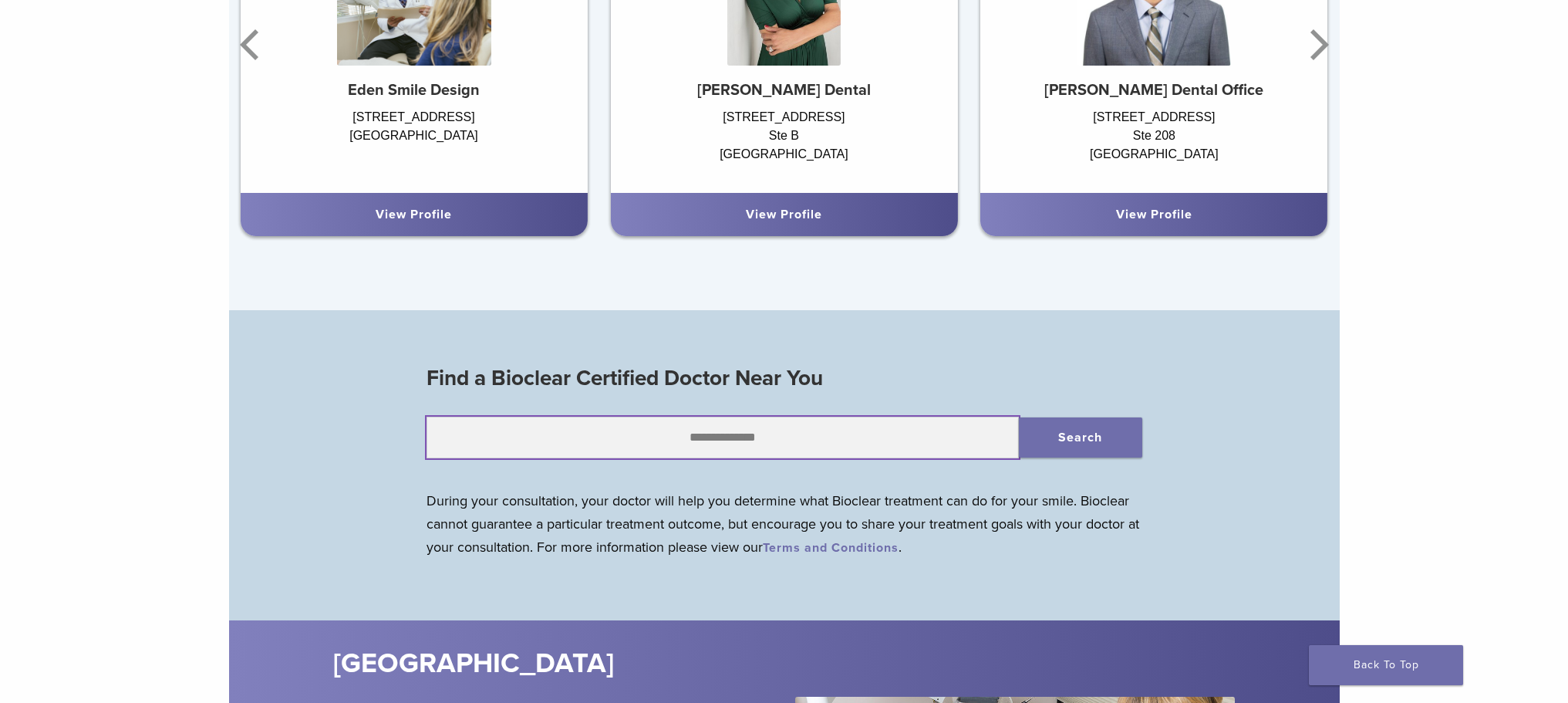
click at [751, 431] on input "text" at bounding box center [722, 438] width 593 height 42
type input "*****"
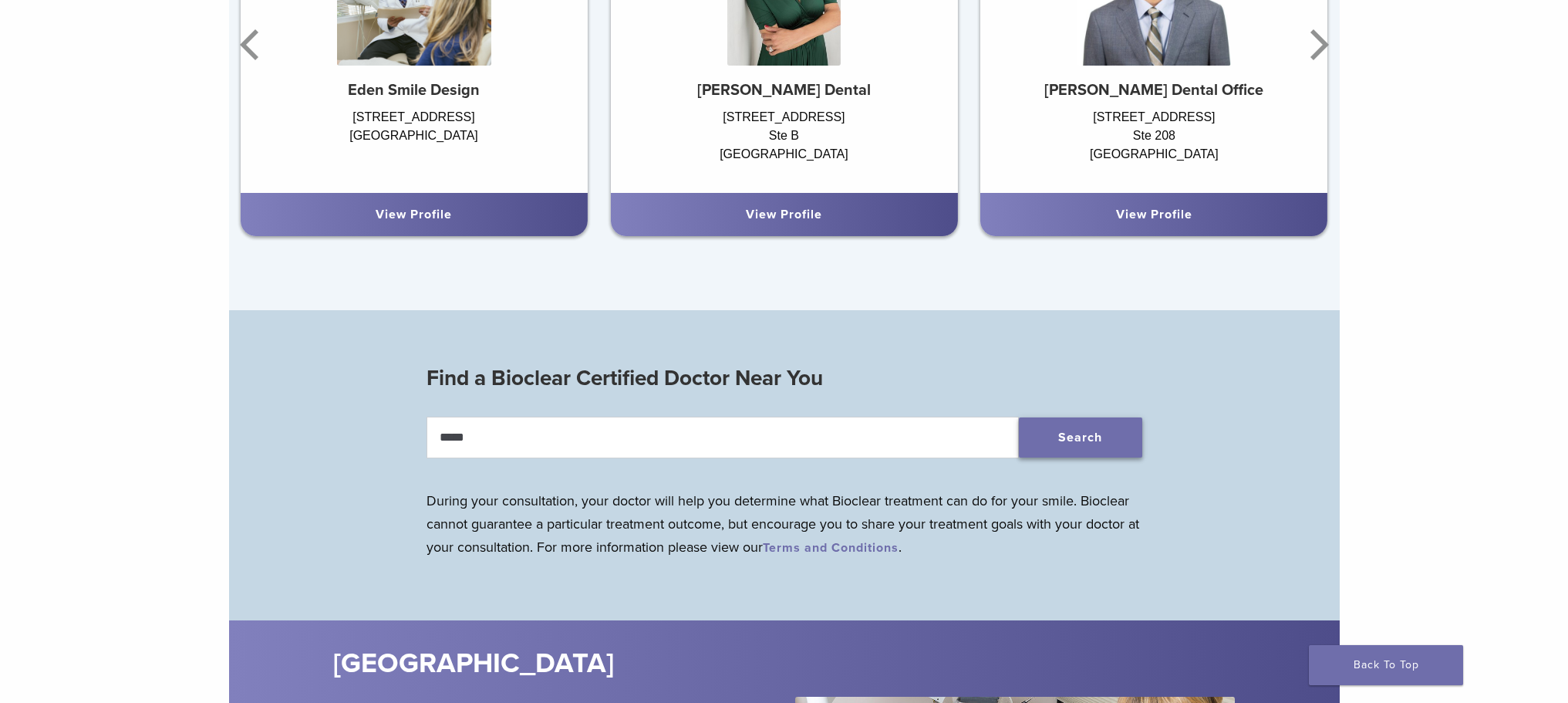
click at [1059, 438] on button "Search" at bounding box center [1081, 437] width 124 height 40
click at [1091, 440] on button "Search" at bounding box center [1081, 437] width 124 height 40
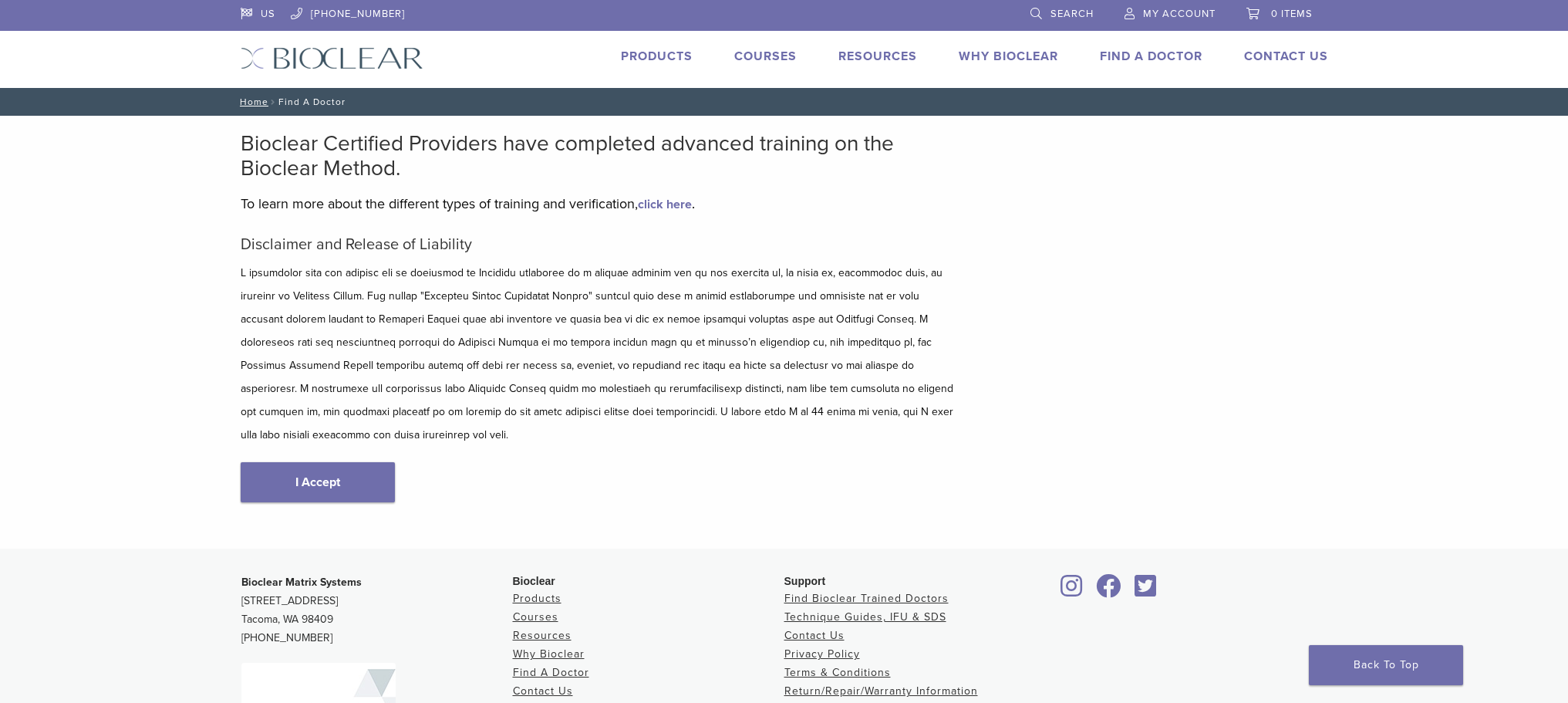
click at [323, 463] on link "I Accept" at bounding box center [318, 482] width 154 height 40
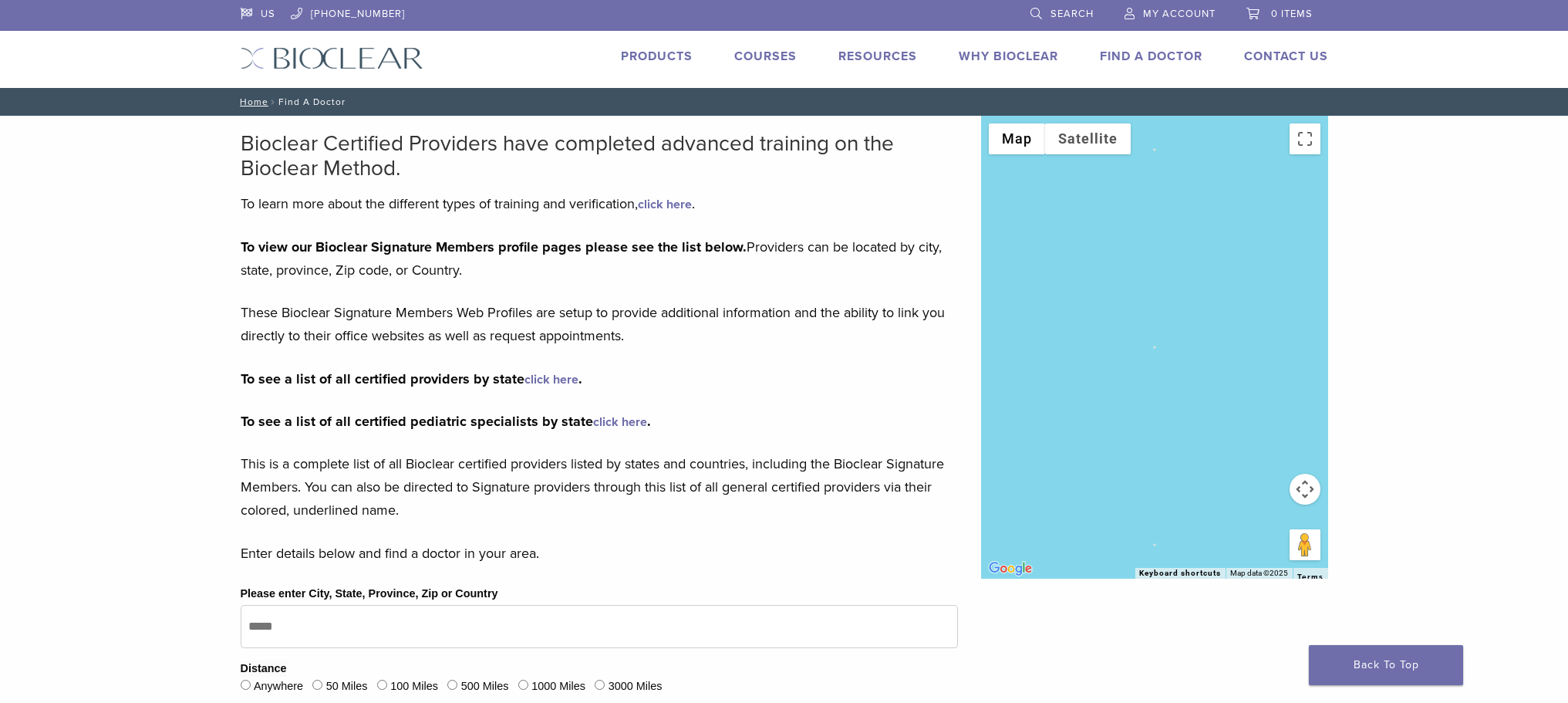
scroll to position [155, 0]
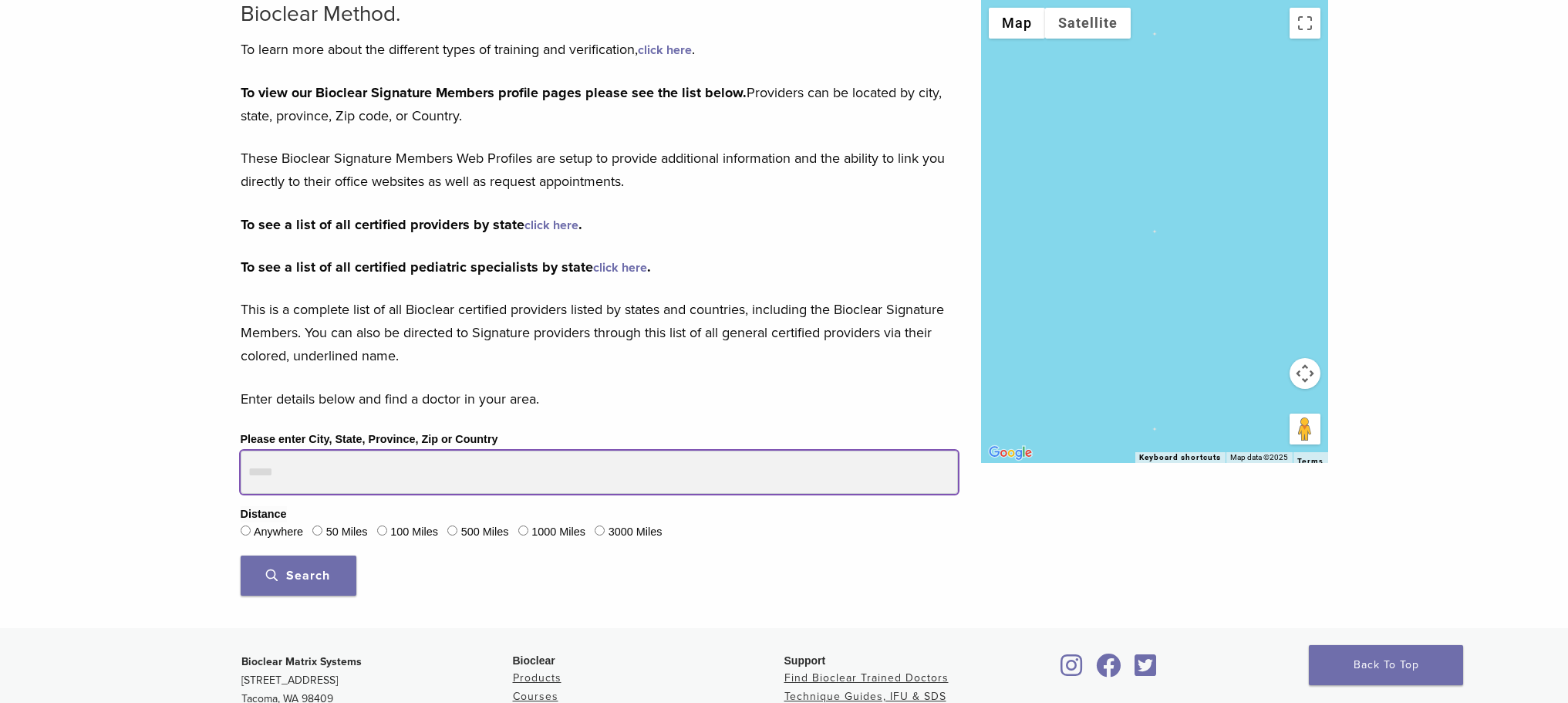
click at [449, 462] on input "Please enter City, State, Province, Zip or Country" at bounding box center [600, 472] width 717 height 43
type input "*****"
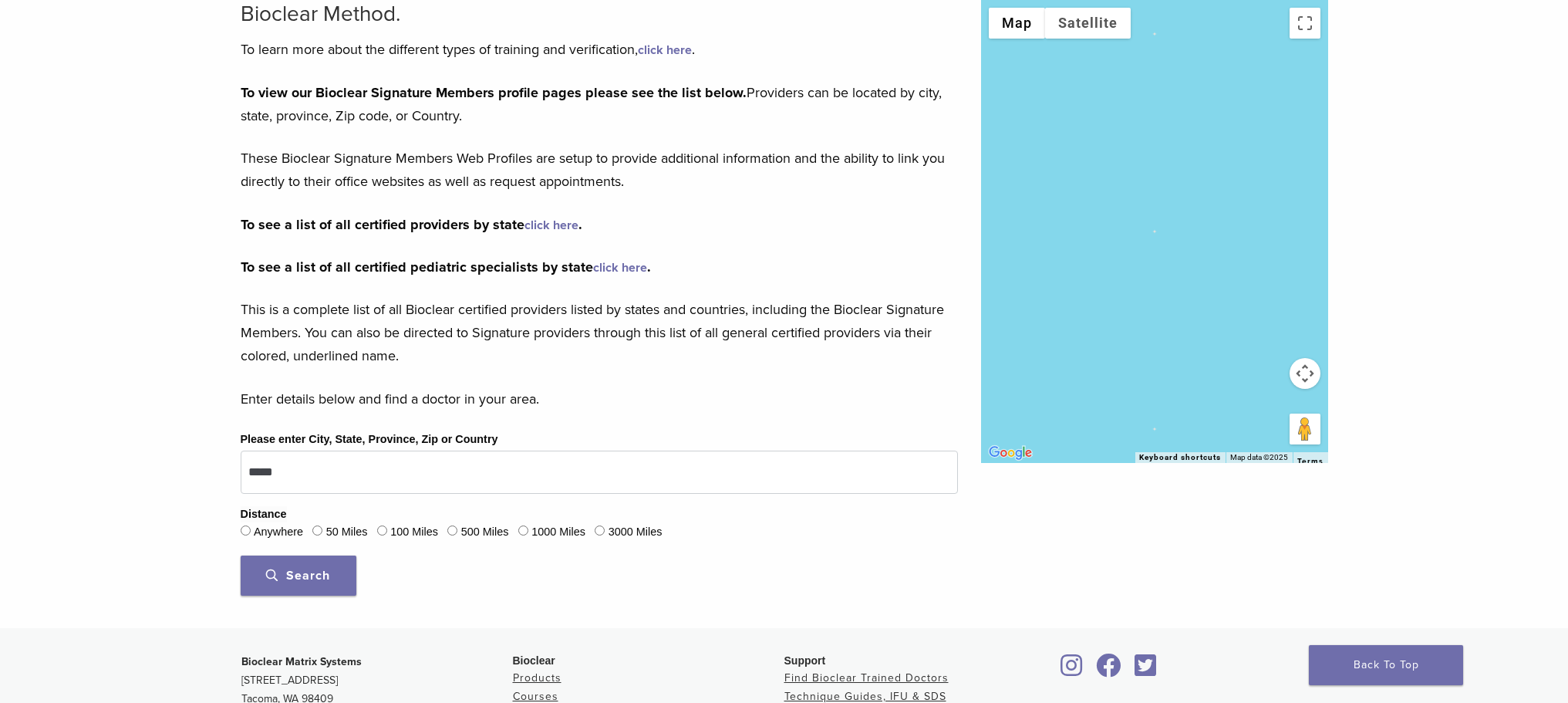
click at [356, 572] on button "Search" at bounding box center [299, 575] width 116 height 40
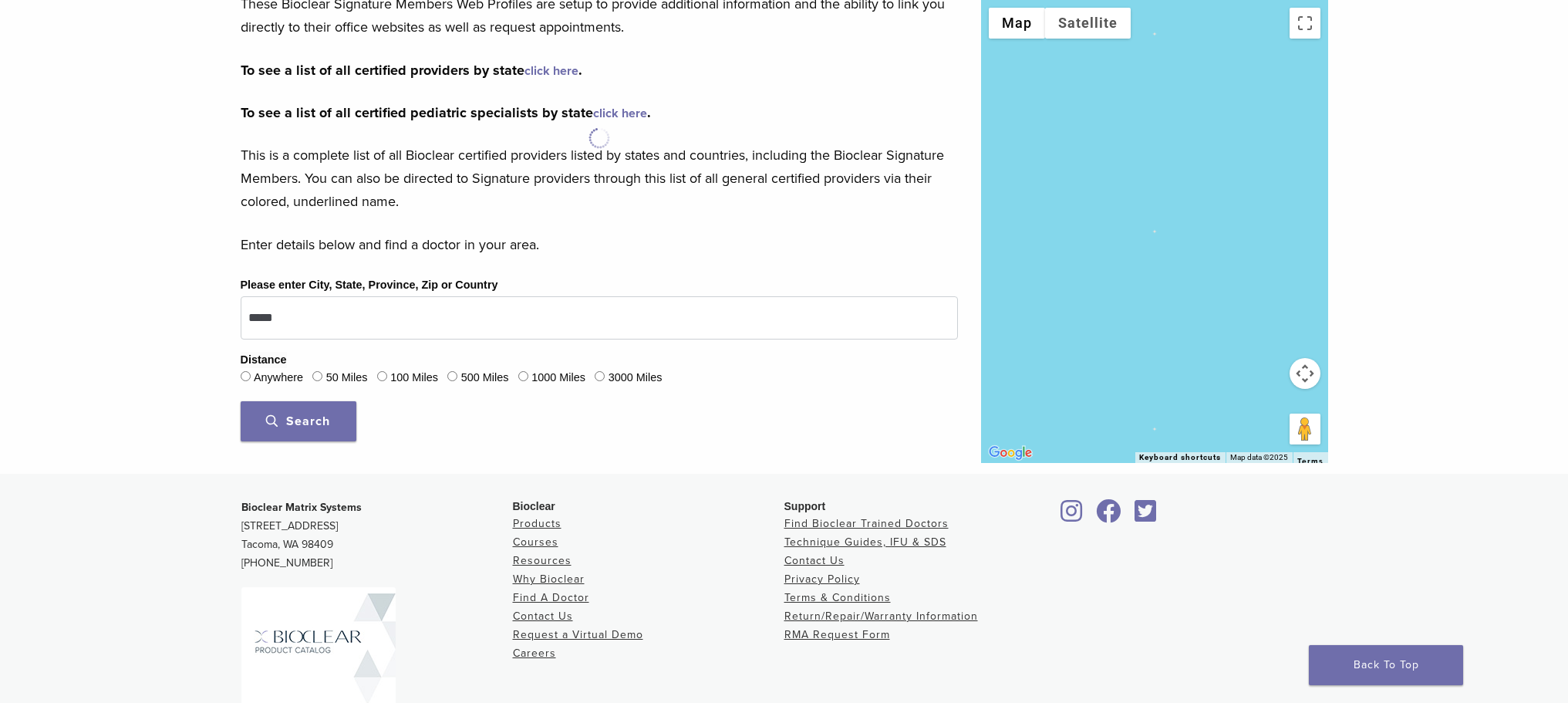
scroll to position [386, 0]
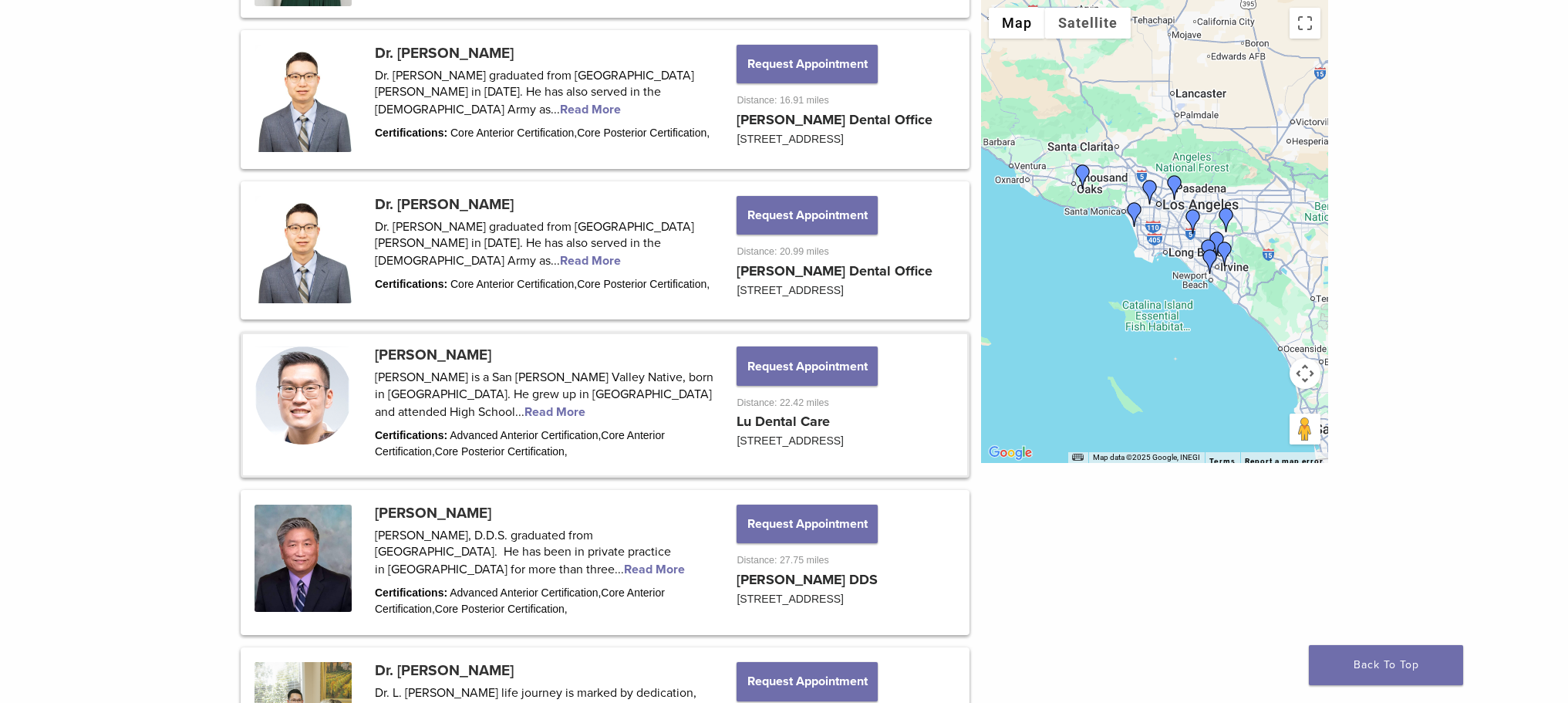
scroll to position [1081, 0]
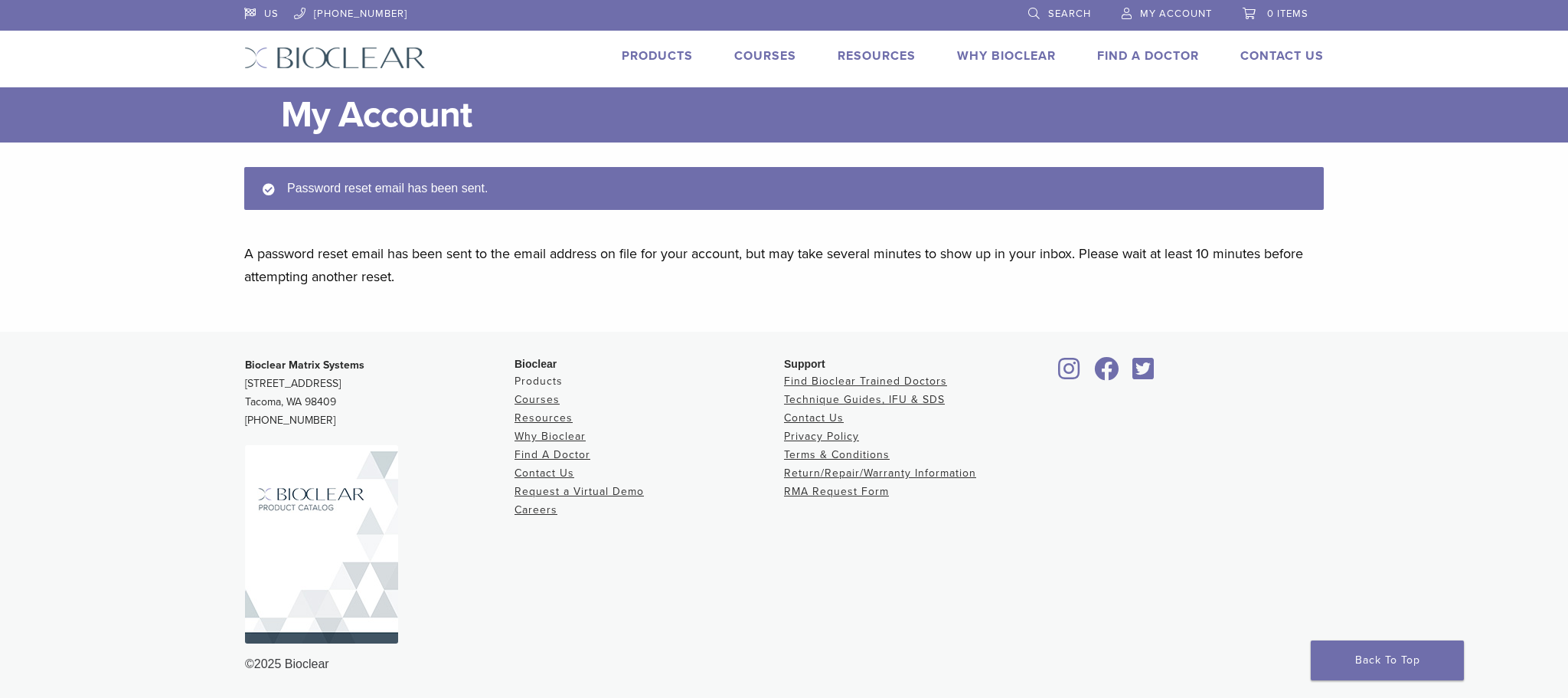
click at [535, 380] on link "Products" at bounding box center [538, 381] width 49 height 13
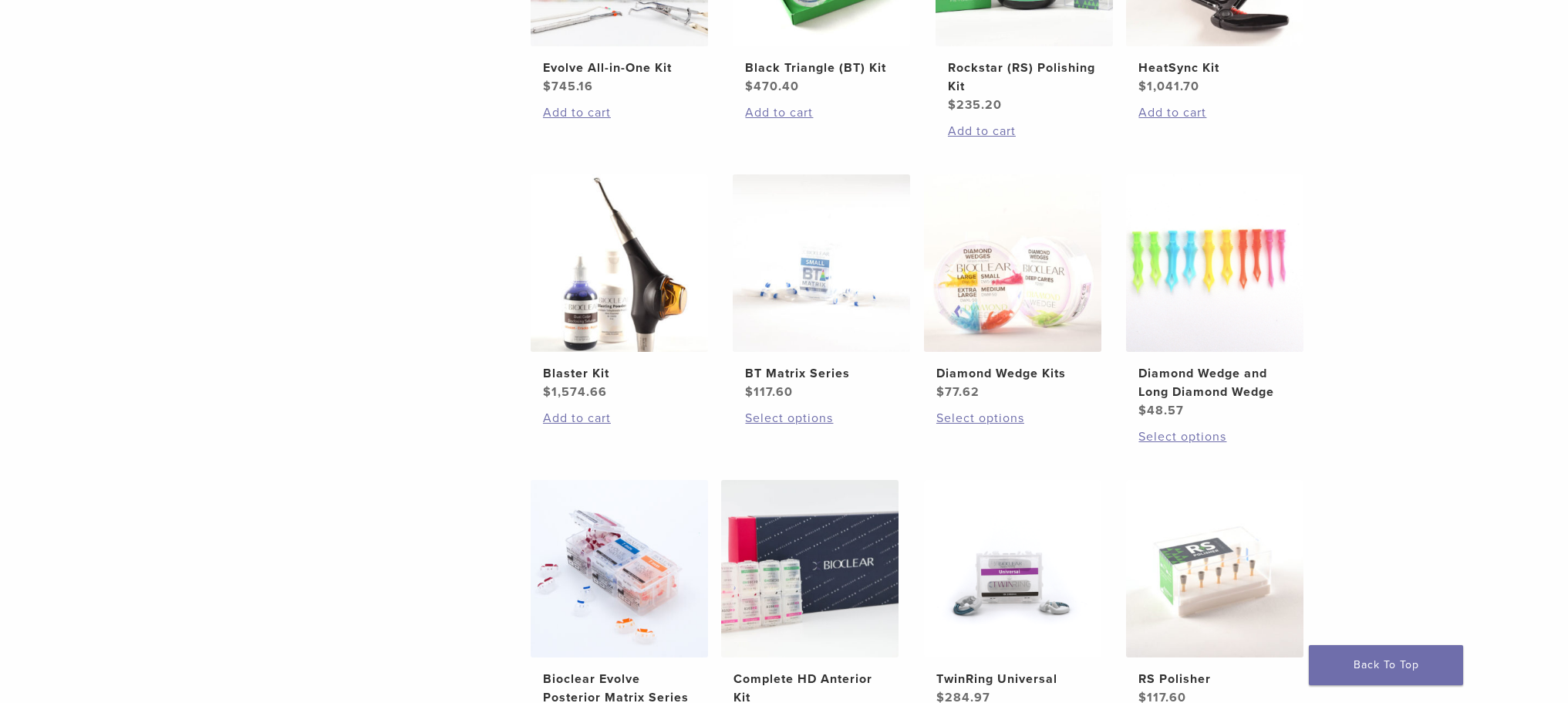
scroll to position [608, 0]
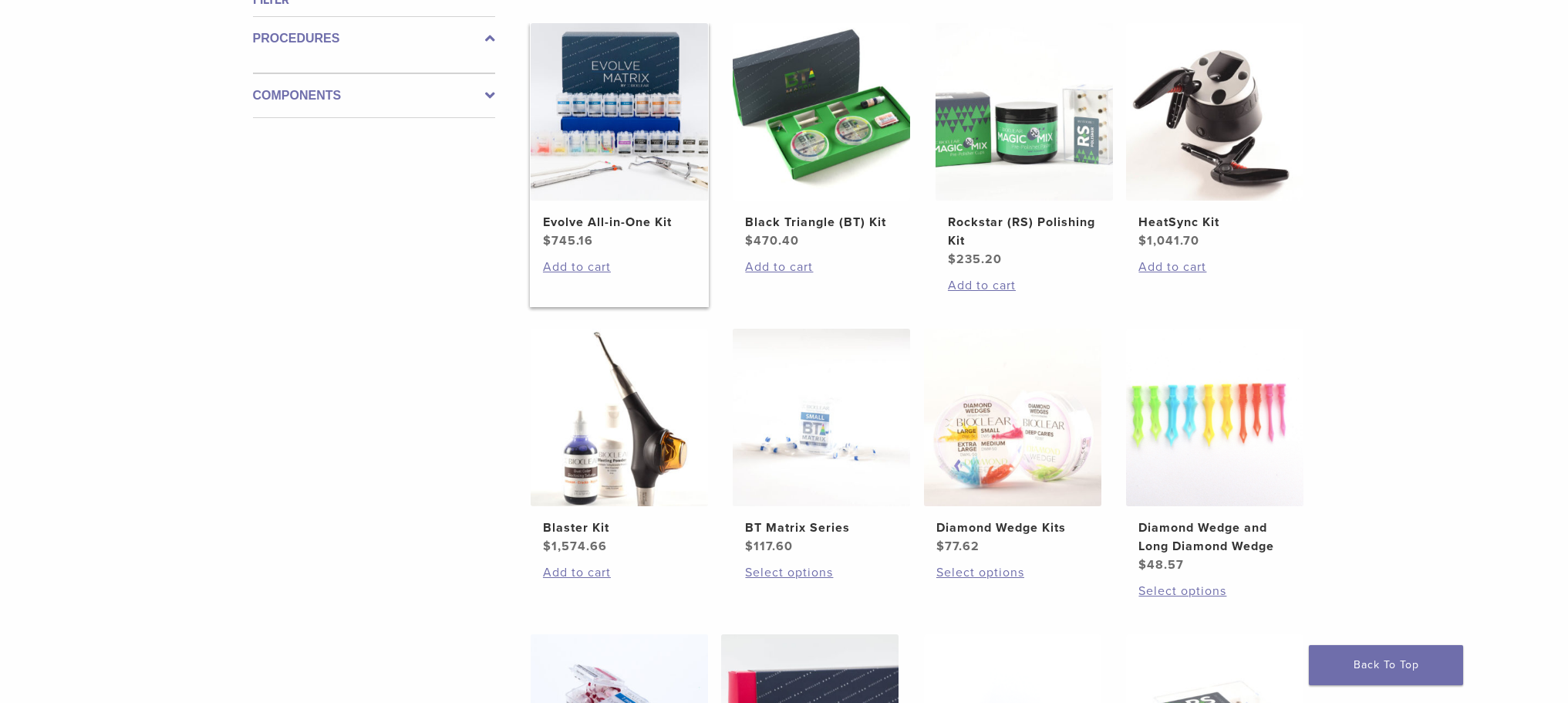
click at [654, 140] on img at bounding box center [619, 112] width 178 height 178
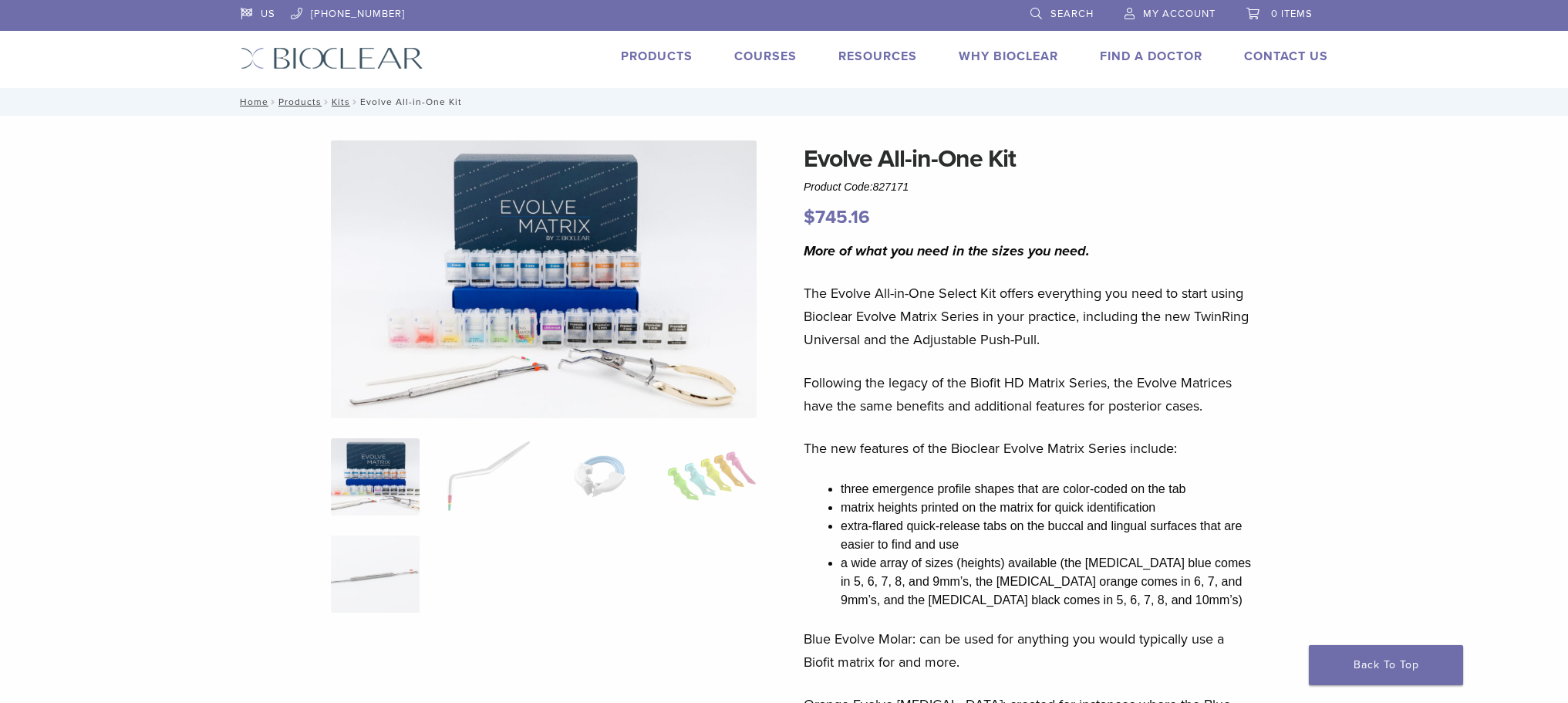
click at [499, 376] on img at bounding box center [544, 280] width 425 height 278
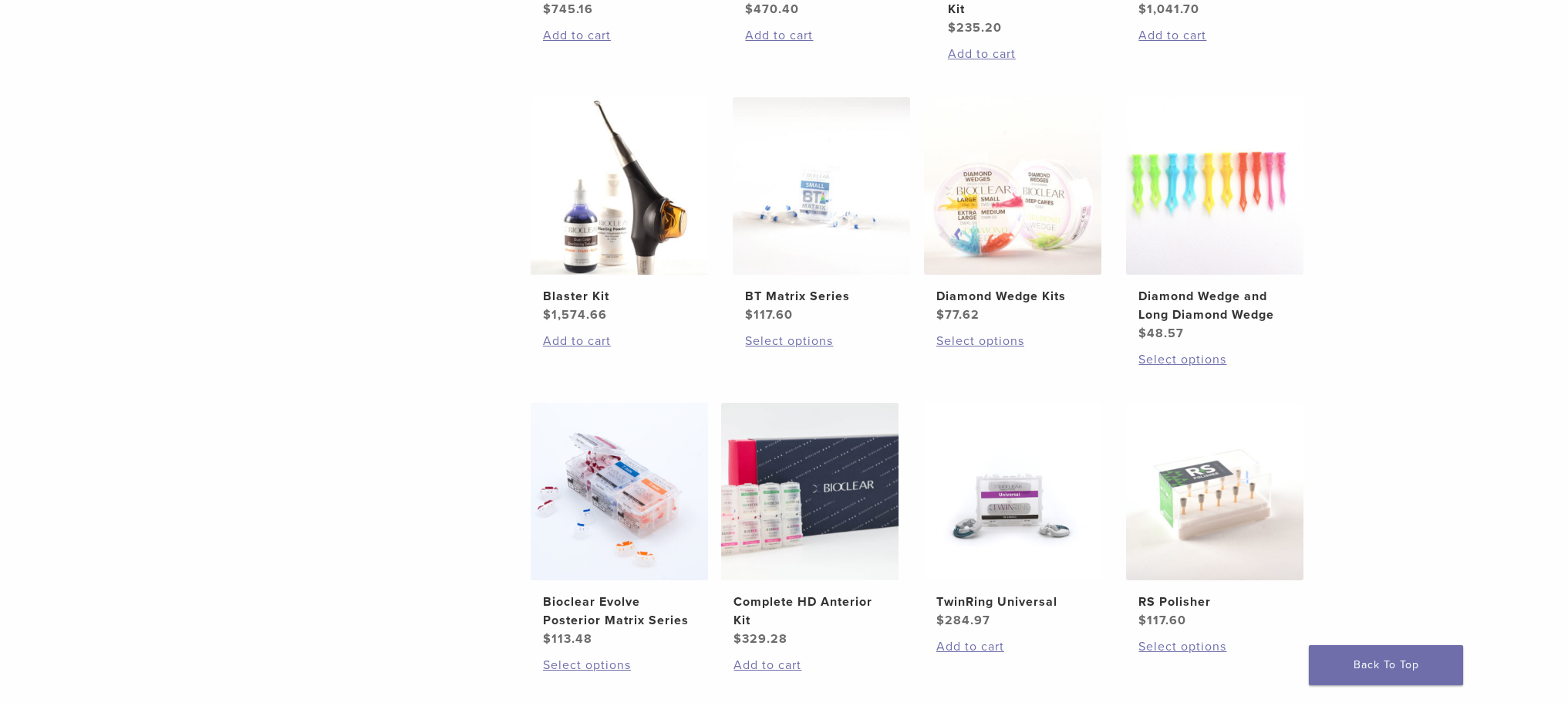
scroll to position [993, 0]
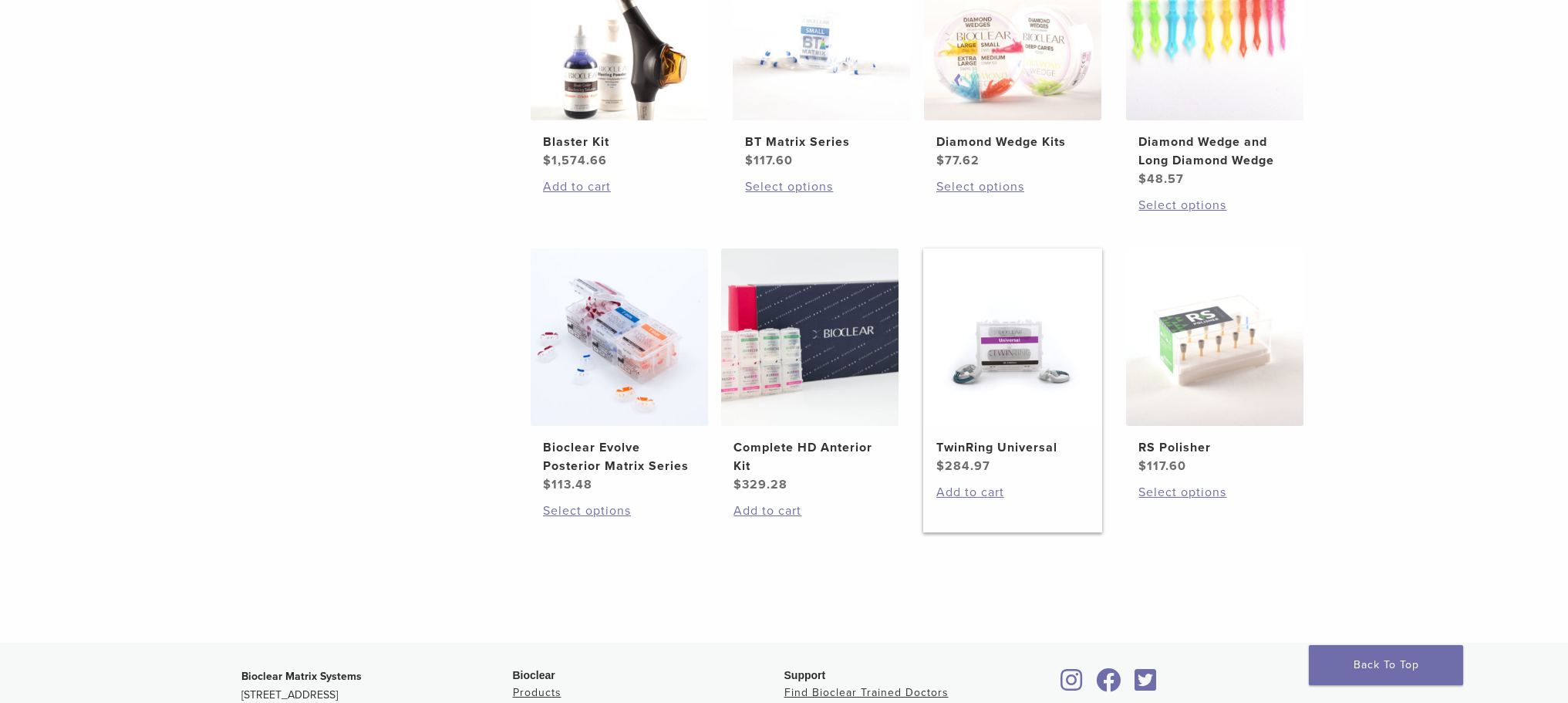
click at [1025, 334] on img at bounding box center [1012, 337] width 178 height 178
click at [1013, 361] on img at bounding box center [1012, 337] width 178 height 178
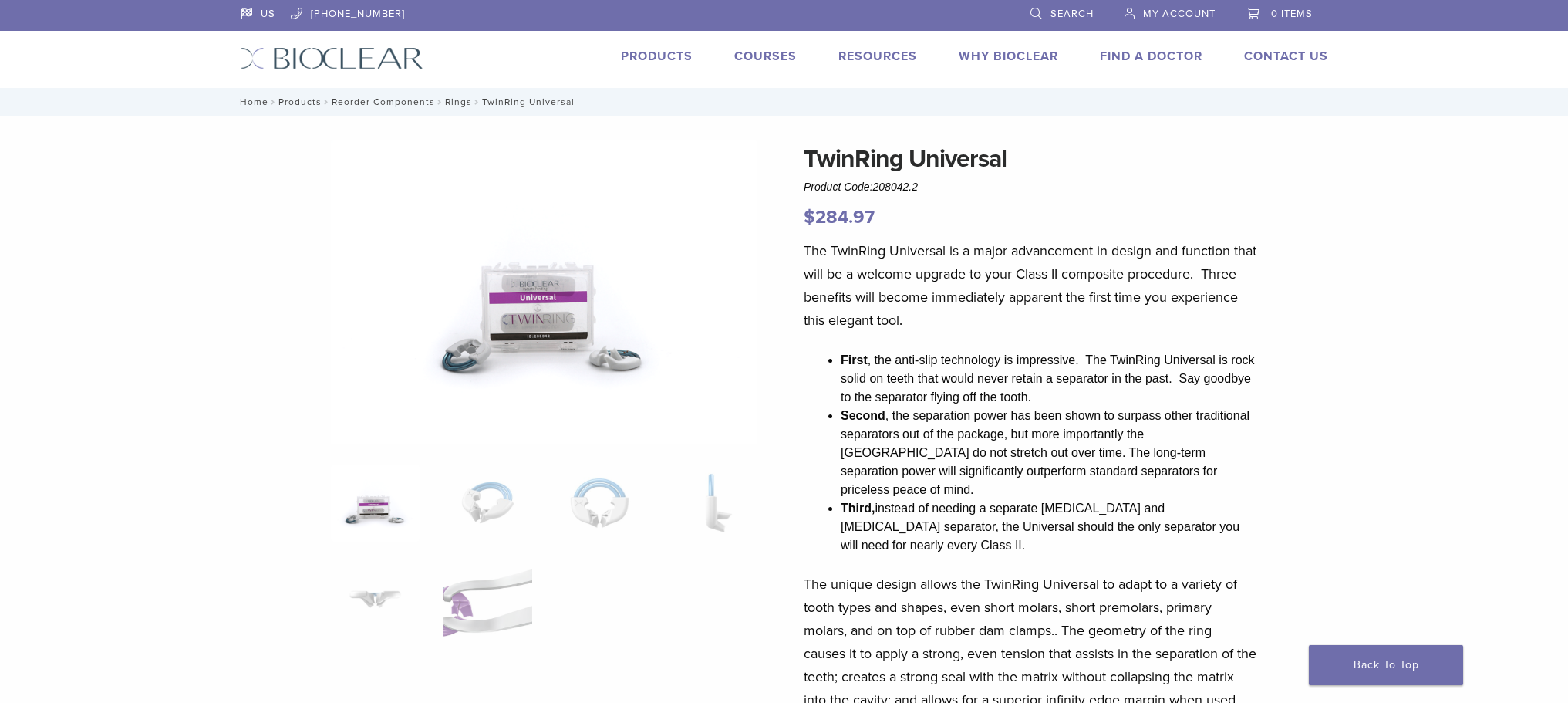
click at [763, 58] on link "Courses" at bounding box center [765, 57] width 63 height 15
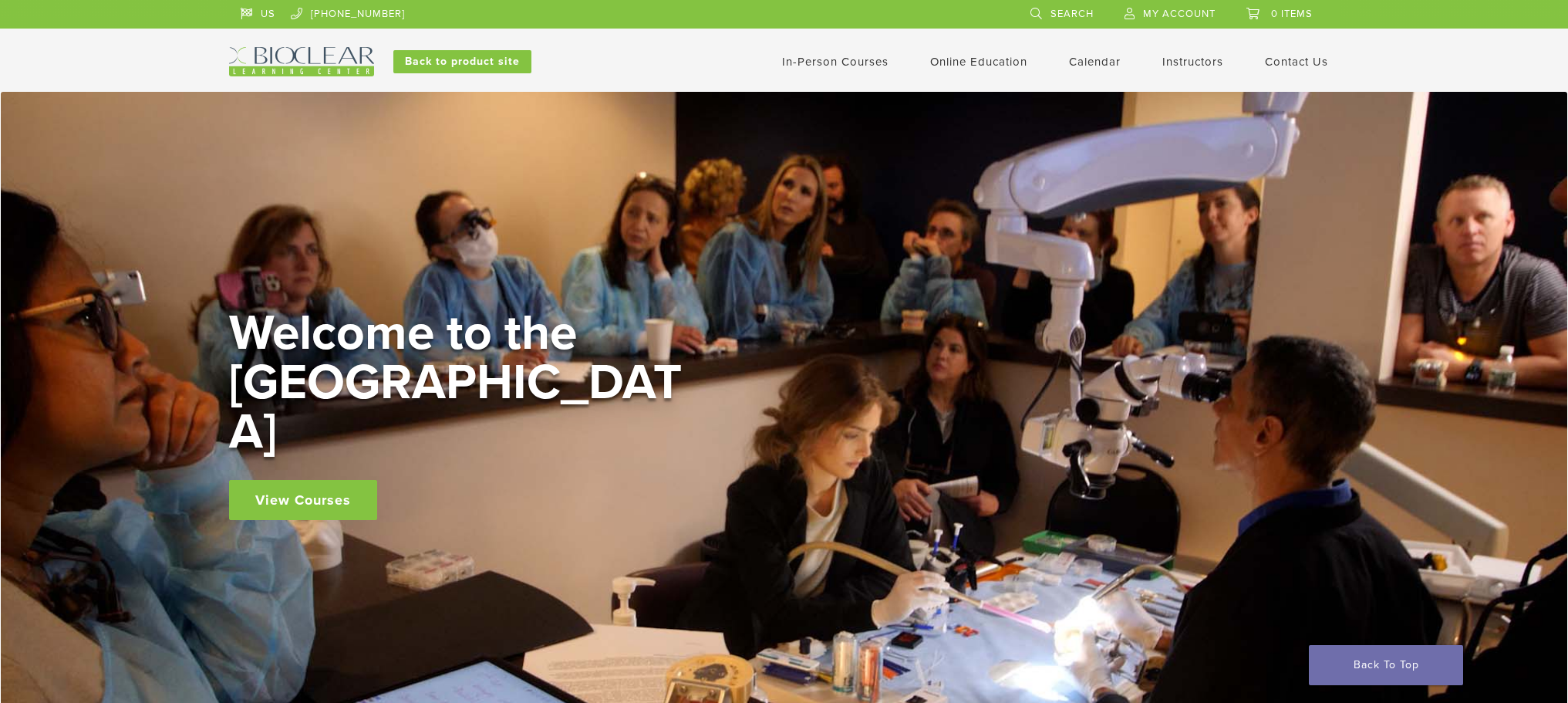
click at [283, 484] on link "View Courses" at bounding box center [303, 500] width 148 height 40
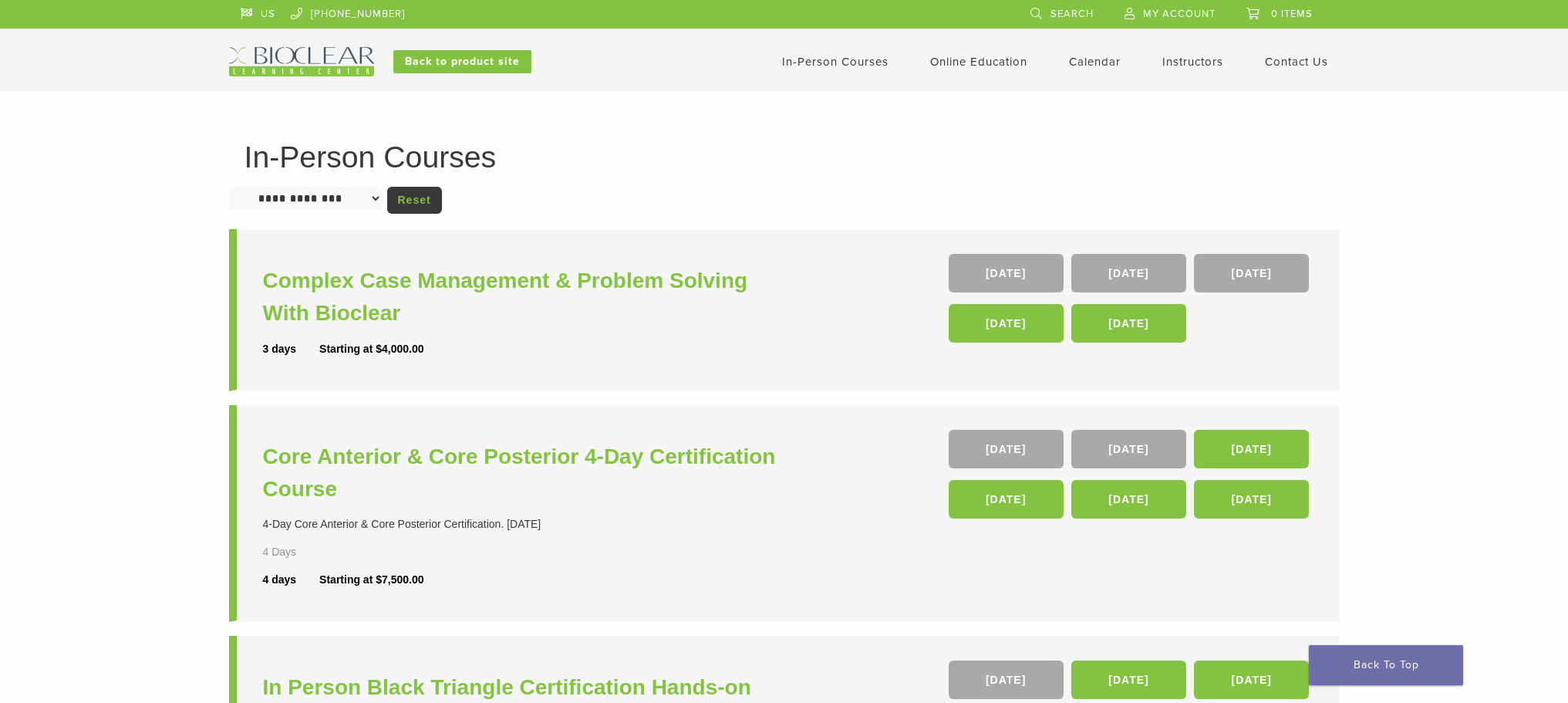
click at [357, 199] on select "**********" at bounding box center [305, 198] width 153 height 23
select select "**********"
click at [229, 187] on select "**********" at bounding box center [305, 198] width 153 height 23
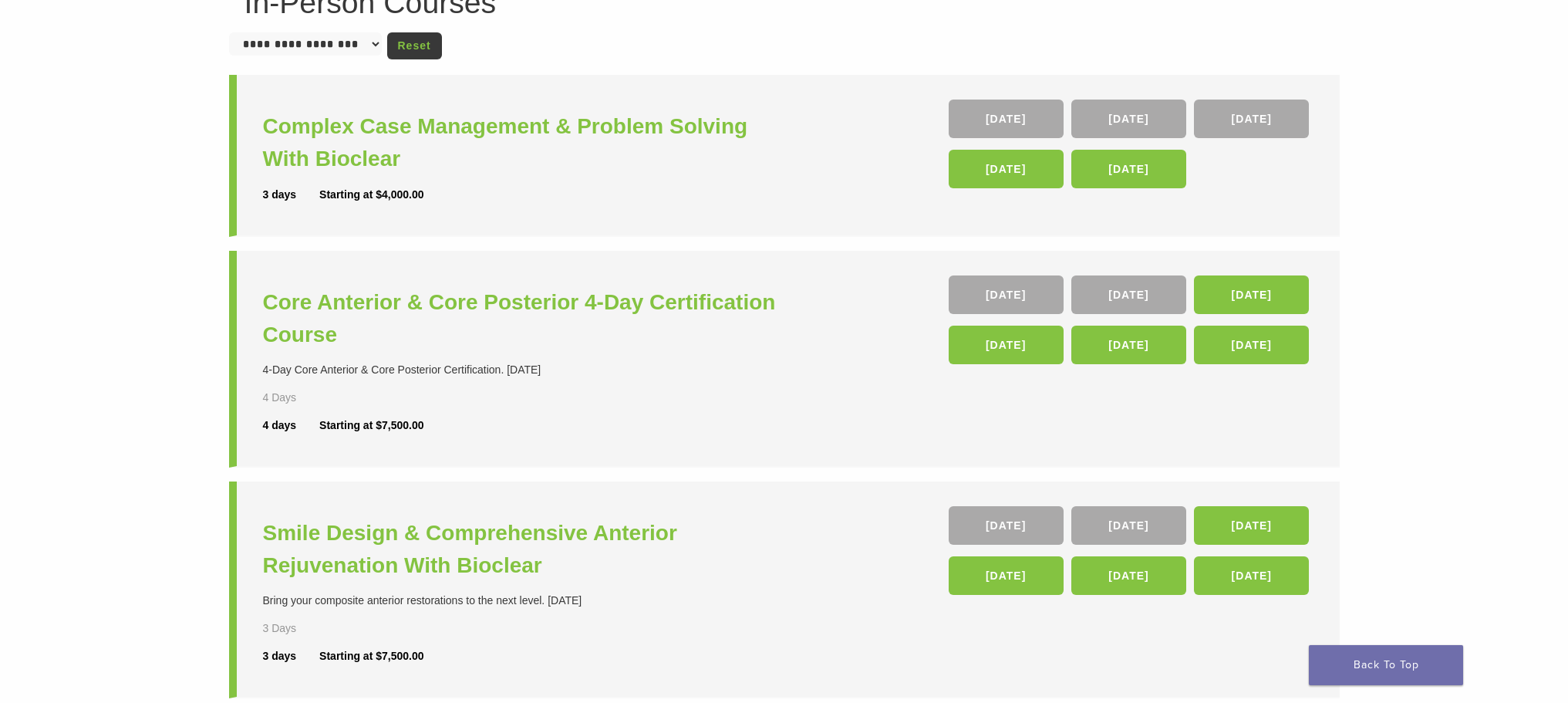
scroll to position [232, 0]
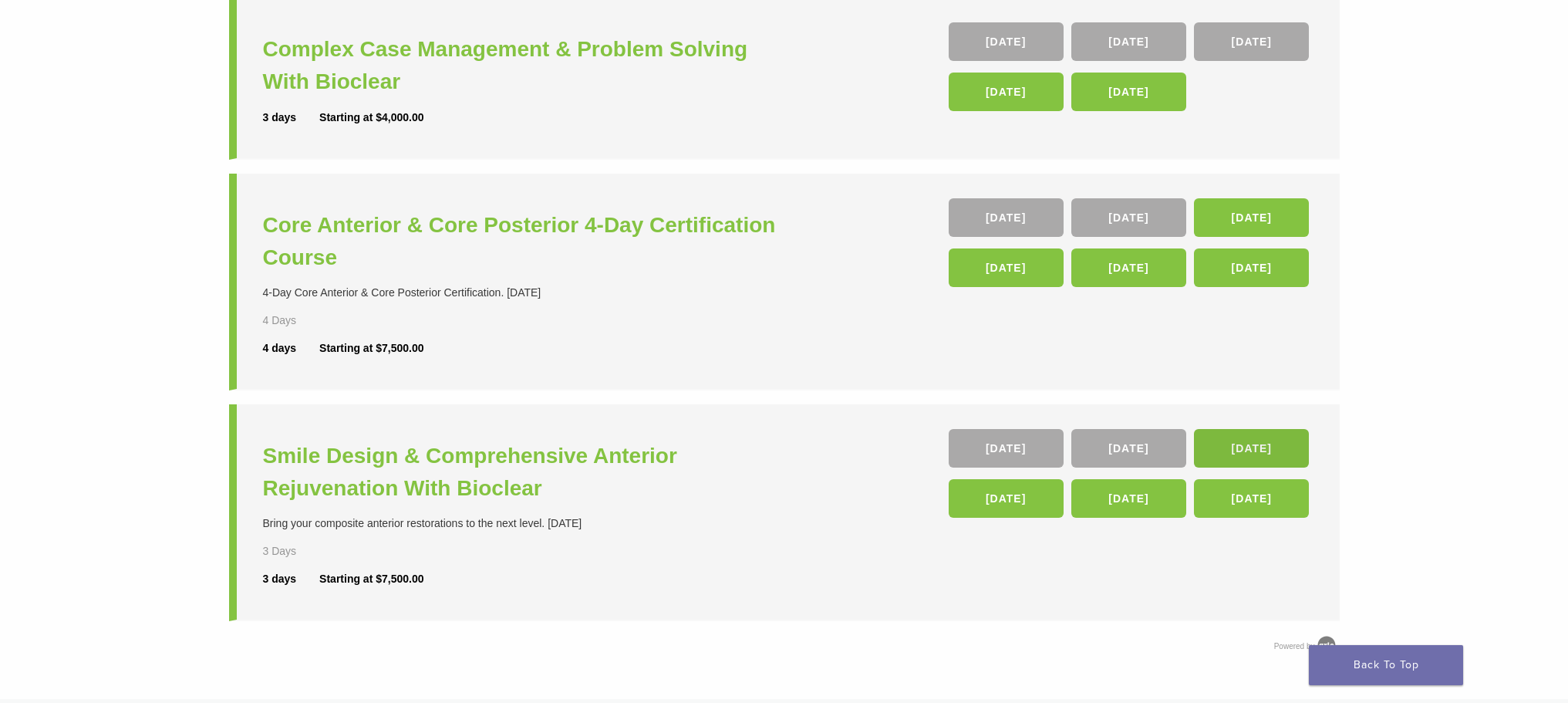
click at [1235, 453] on link "[DATE]" at bounding box center [1251, 448] width 115 height 39
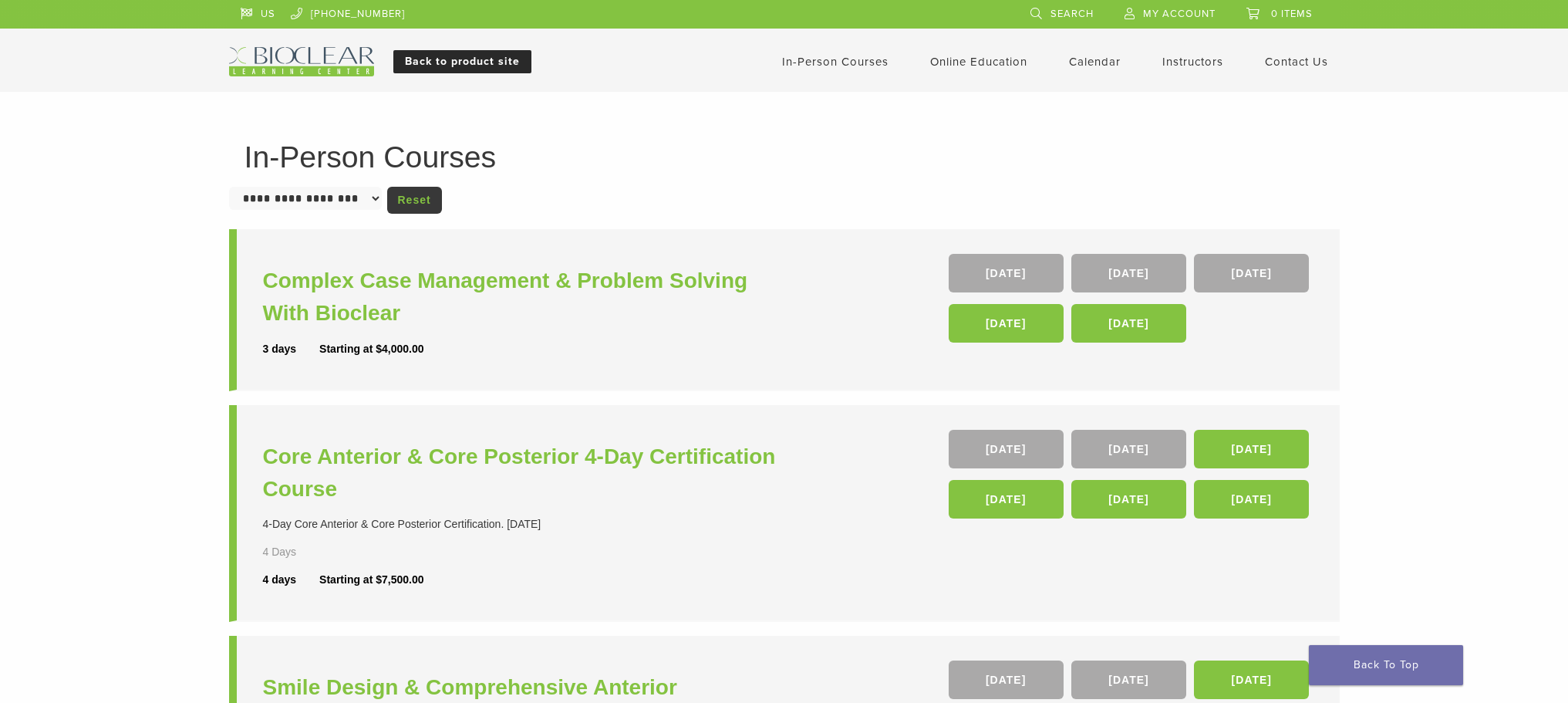
click at [459, 68] on link "Back to product site" at bounding box center [462, 61] width 138 height 23
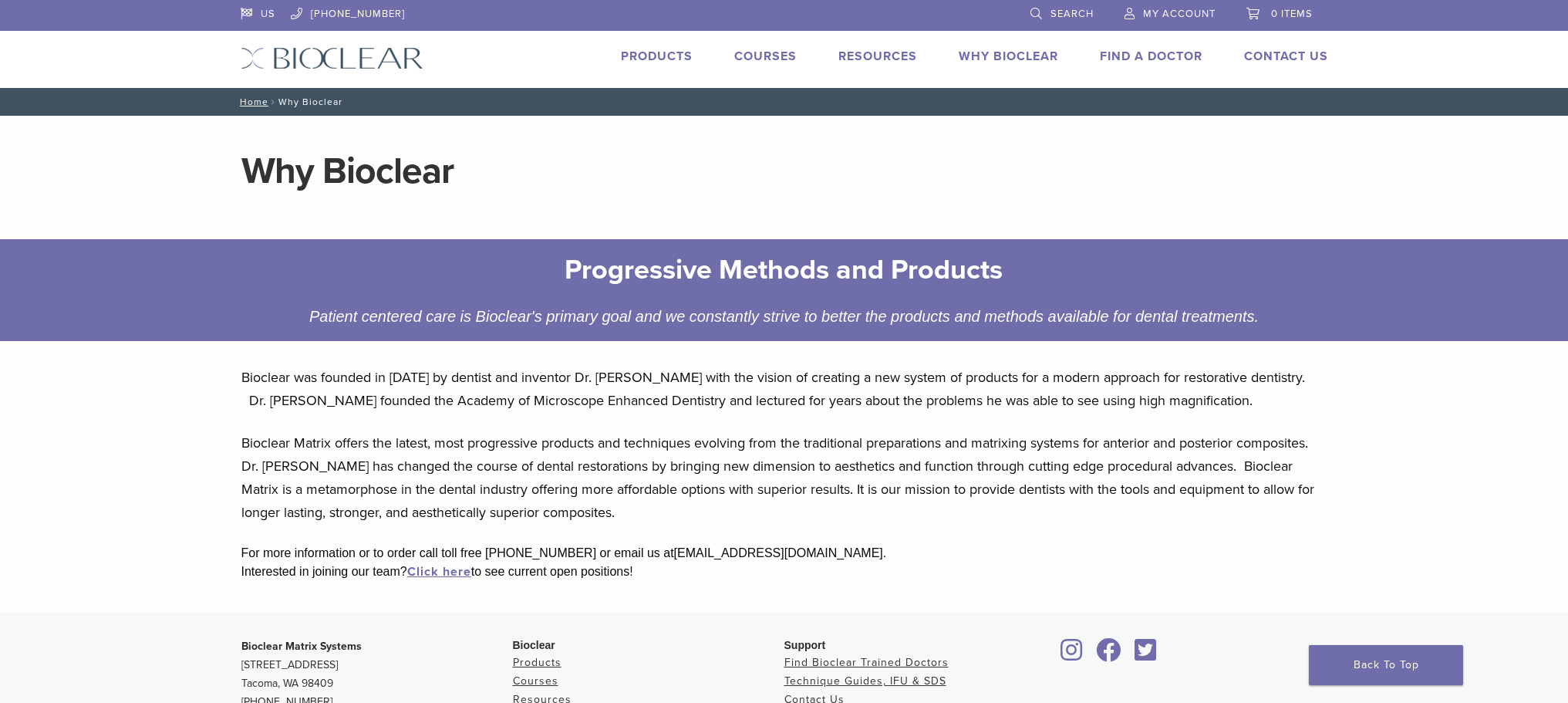
click at [769, 54] on link "Courses" at bounding box center [765, 57] width 63 height 15
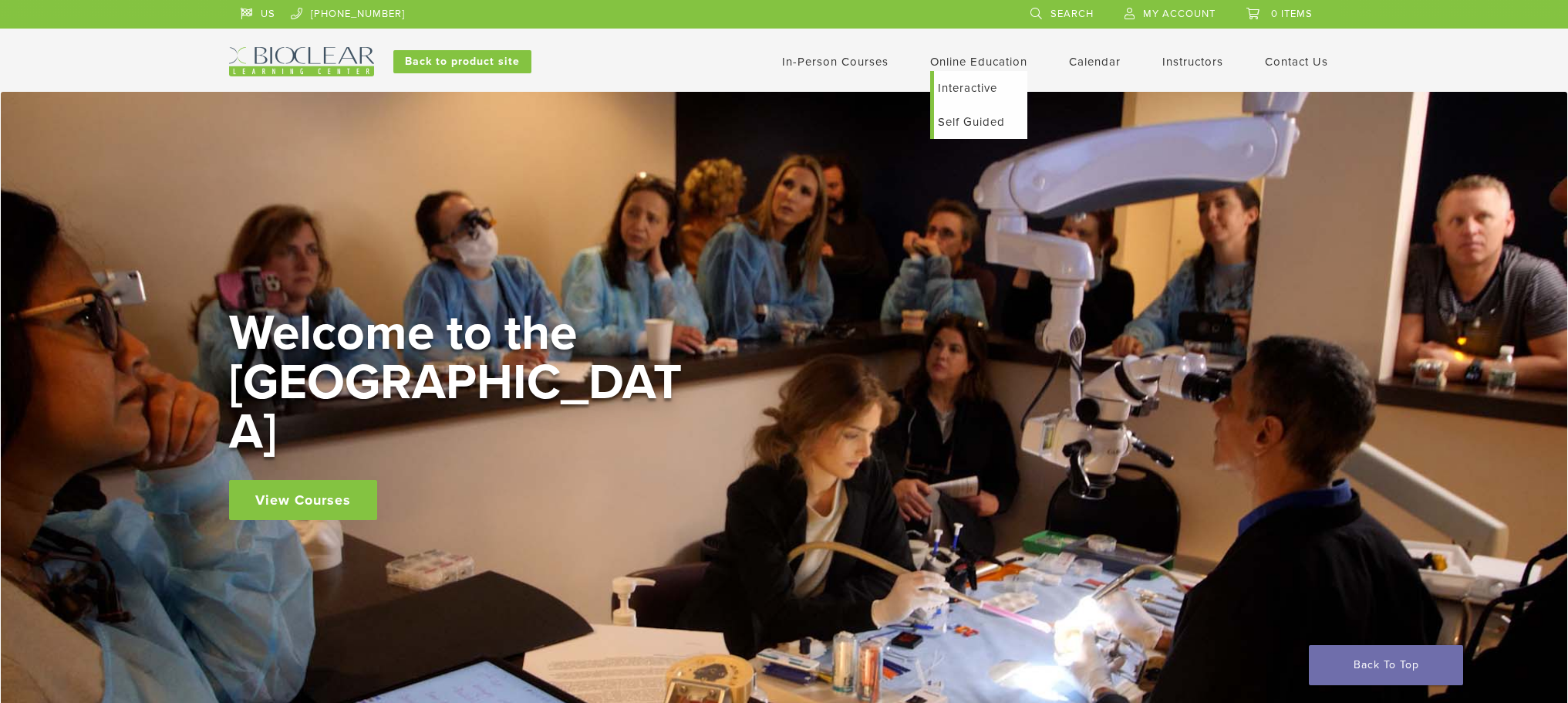
click at [951, 64] on link "Online Education" at bounding box center [978, 62] width 97 height 14
click at [956, 88] on link "Interactive" at bounding box center [980, 88] width 93 height 34
click at [956, 84] on link "Interactive" at bounding box center [980, 88] width 93 height 34
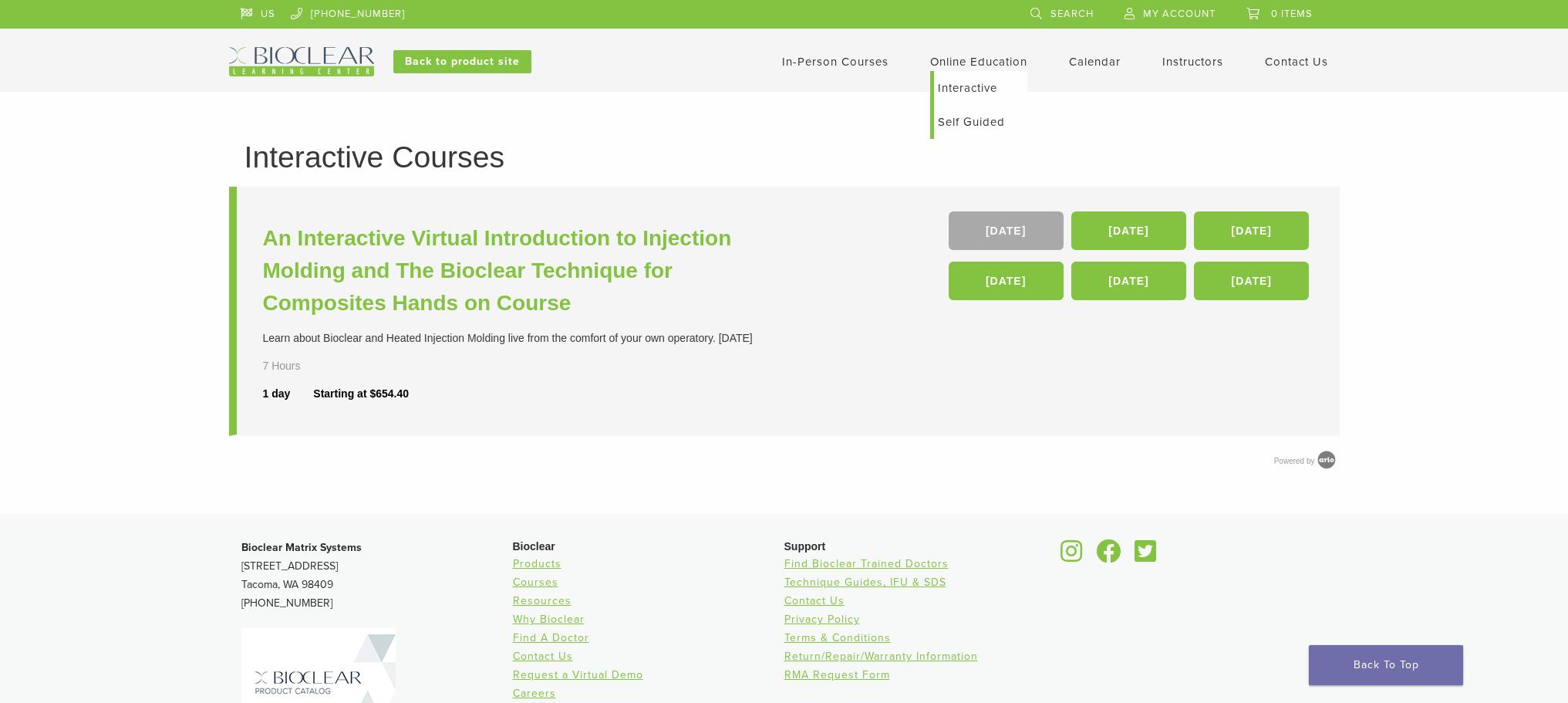
click at [944, 126] on link "Self Guided" at bounding box center [980, 122] width 93 height 34
click at [947, 119] on link "Self Guided" at bounding box center [980, 122] width 93 height 34
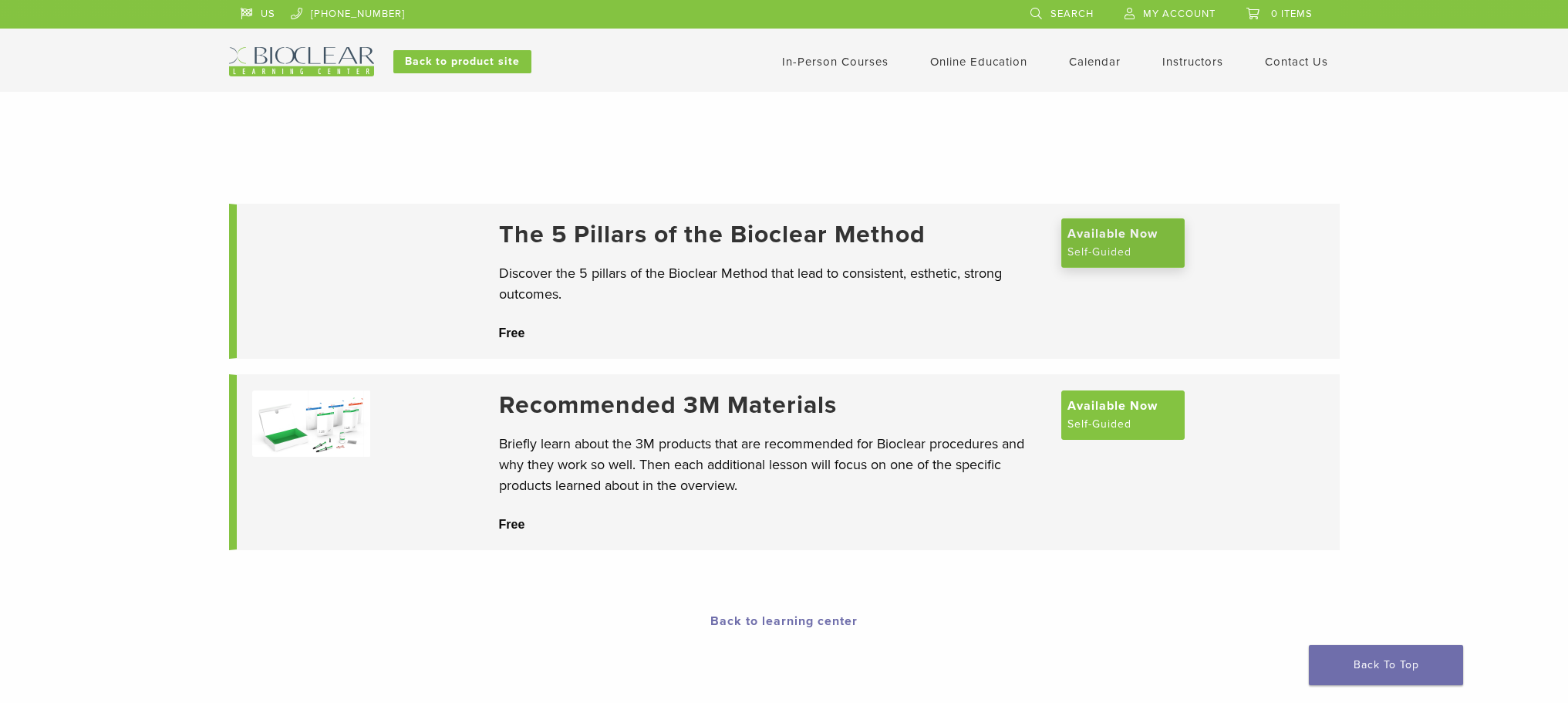
click at [1113, 242] on span "Available Now" at bounding box center [1112, 234] width 90 height 19
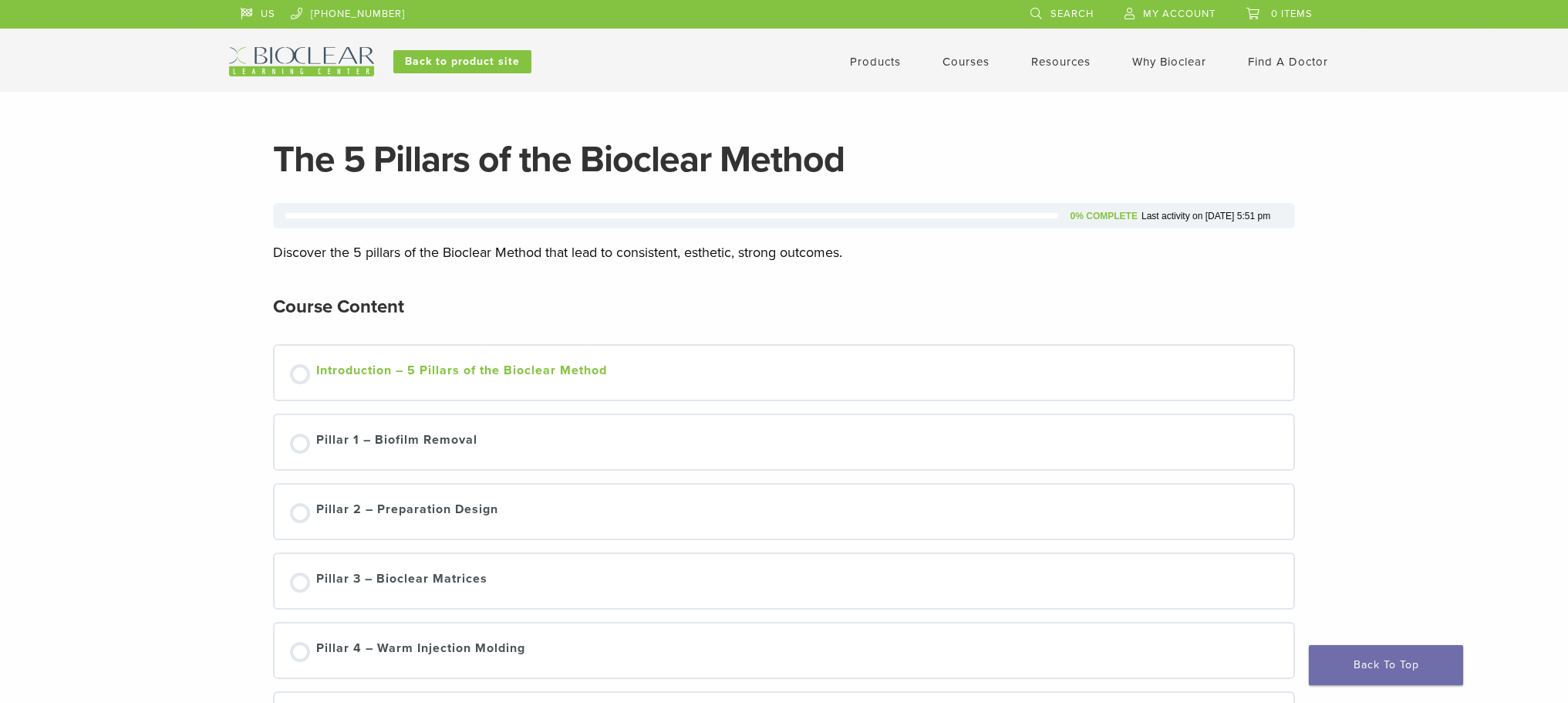
click at [302, 378] on div at bounding box center [299, 373] width 20 height 20
click at [440, 376] on div "Introduction – 5 Pillars of the Bioclear Method" at bounding box center [461, 373] width 291 height 23
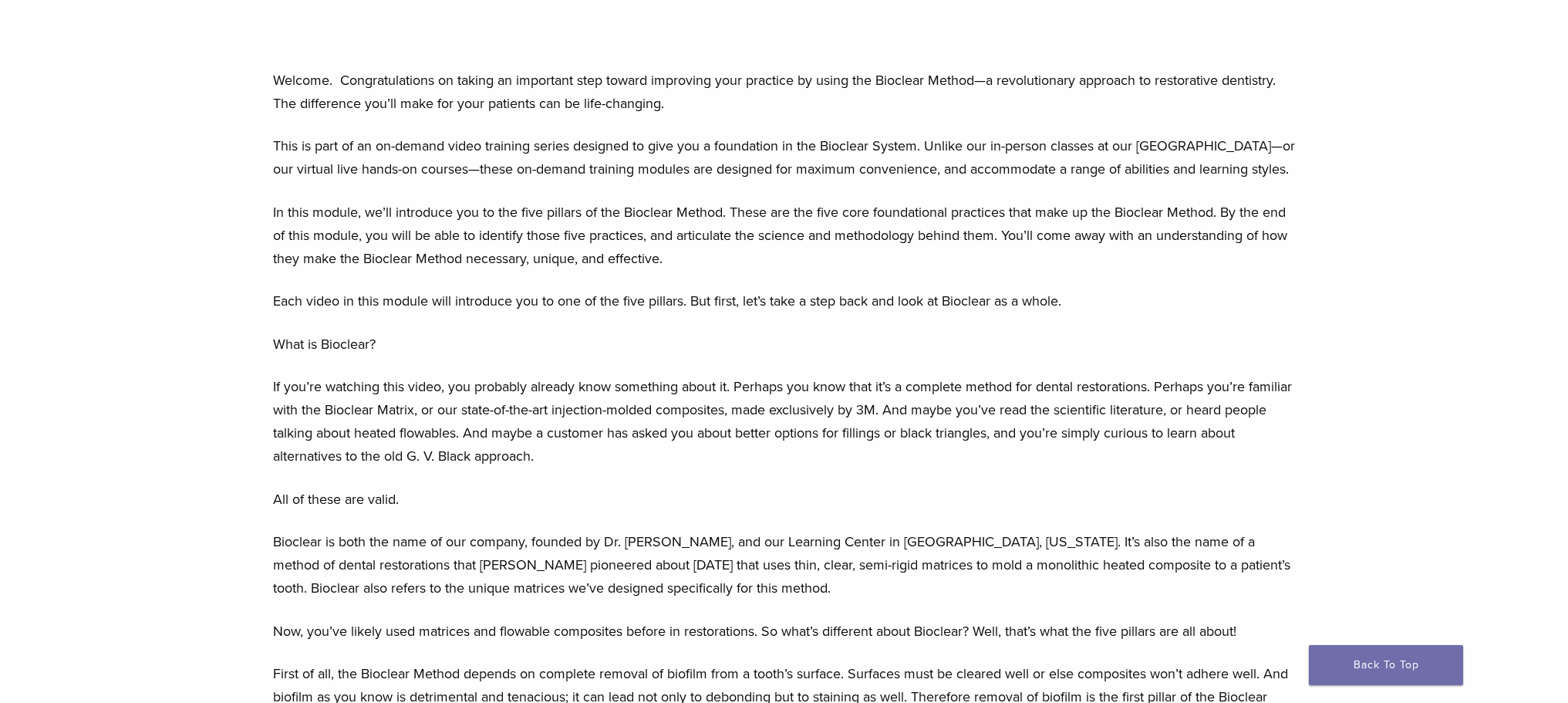
scroll to position [540, 0]
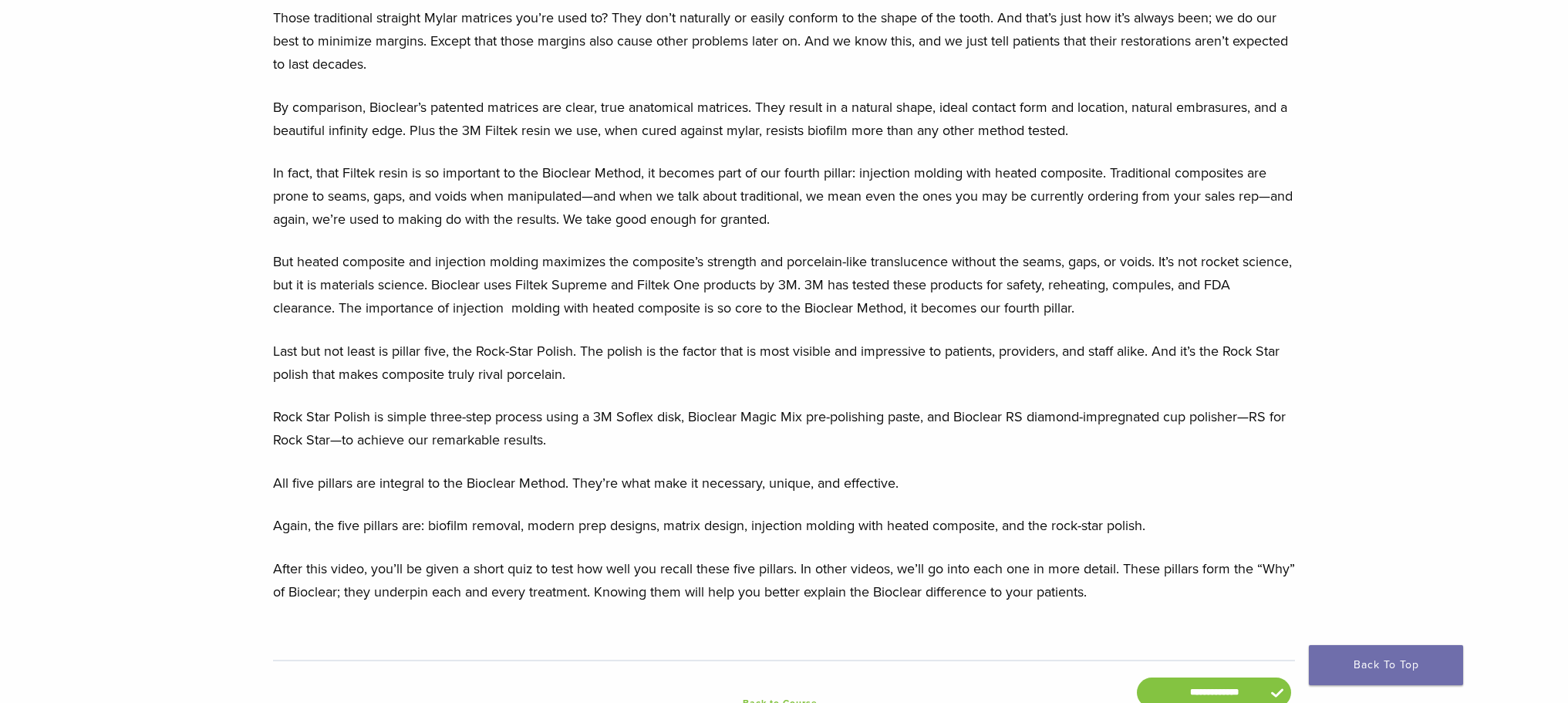
scroll to position [2224, 0]
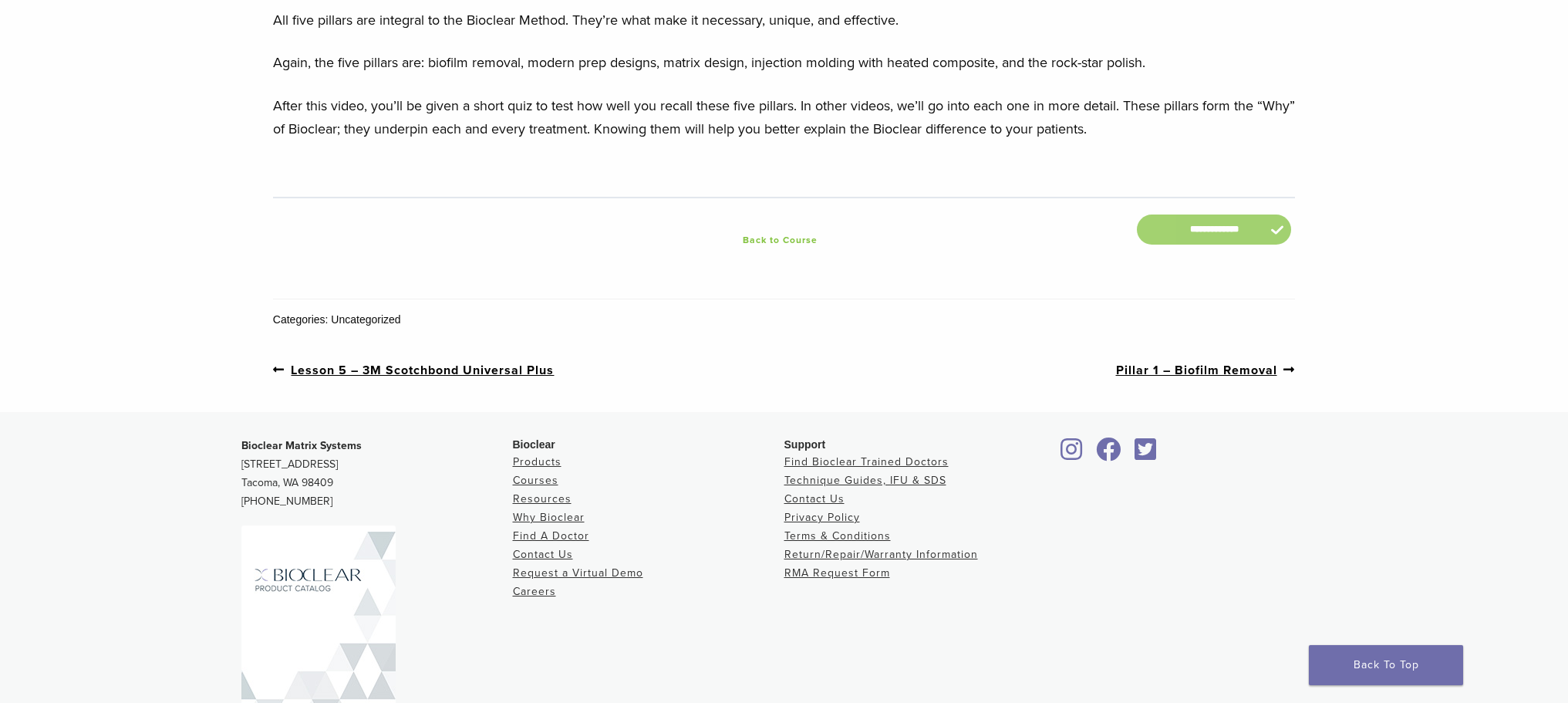
click at [1197, 233] on input "**********" at bounding box center [1214, 229] width 154 height 30
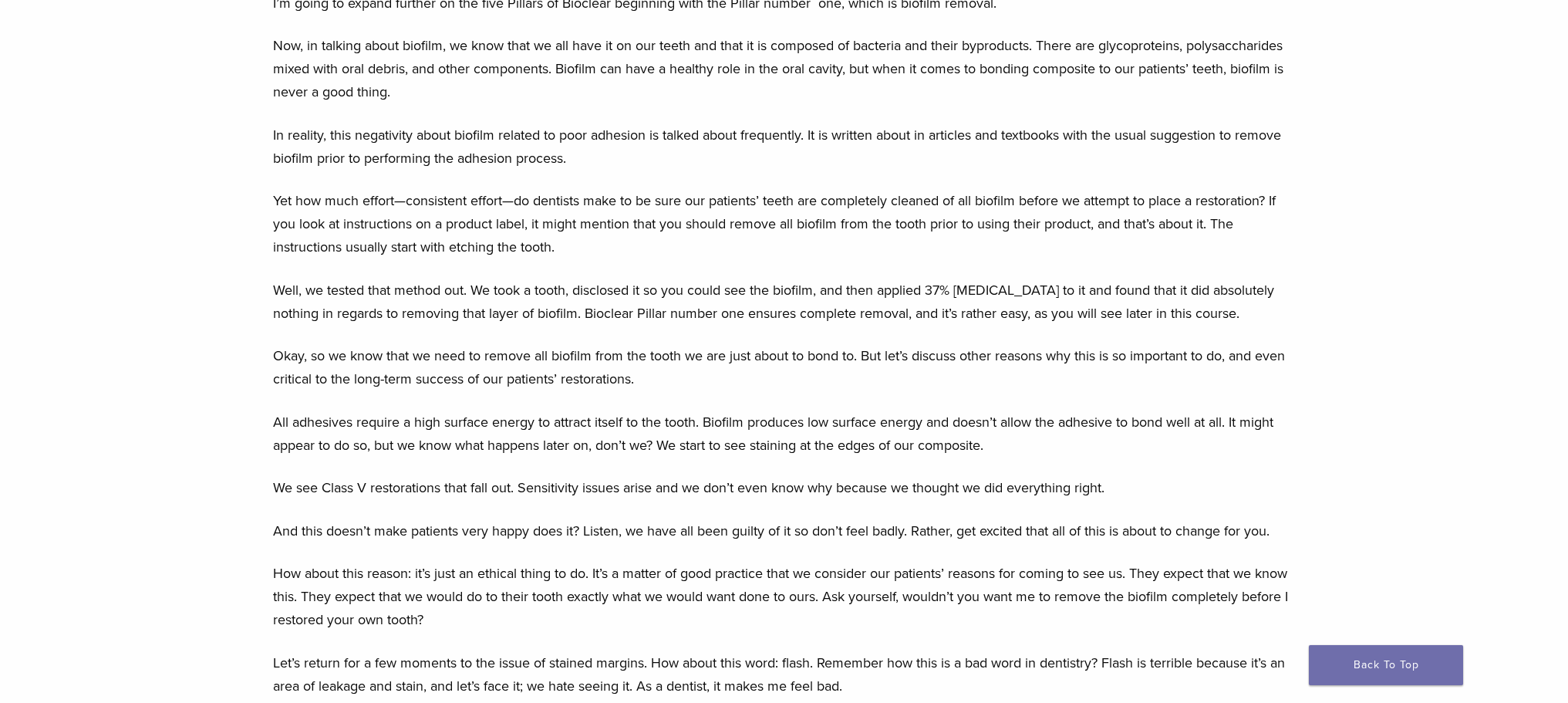
scroll to position [540, 0]
